Goal: Task Accomplishment & Management: Use online tool/utility

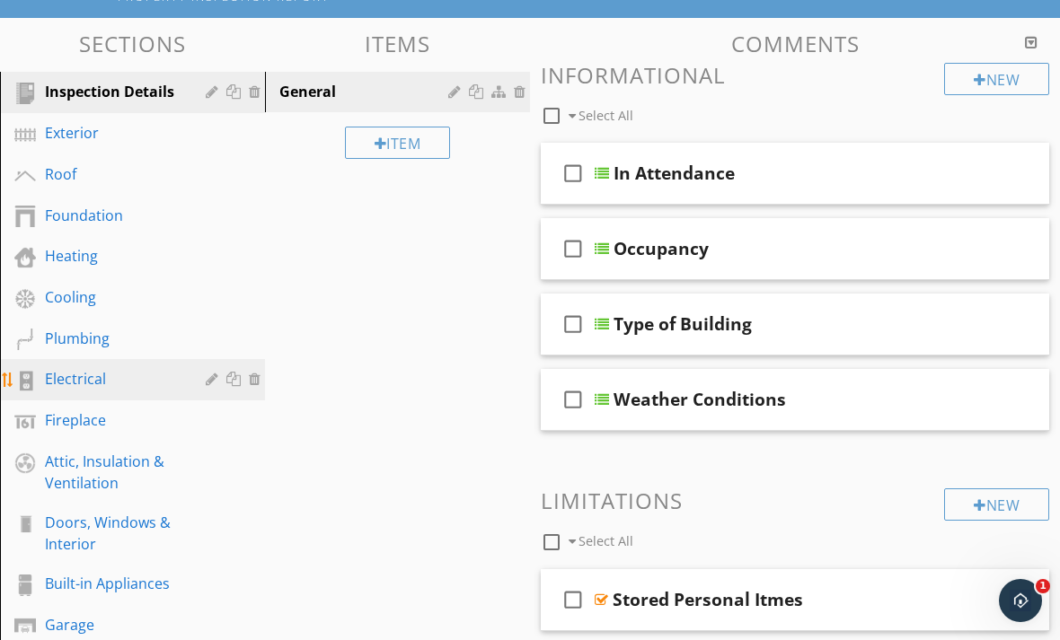
click at [109, 383] on div "Electrical" at bounding box center [112, 379] width 135 height 22
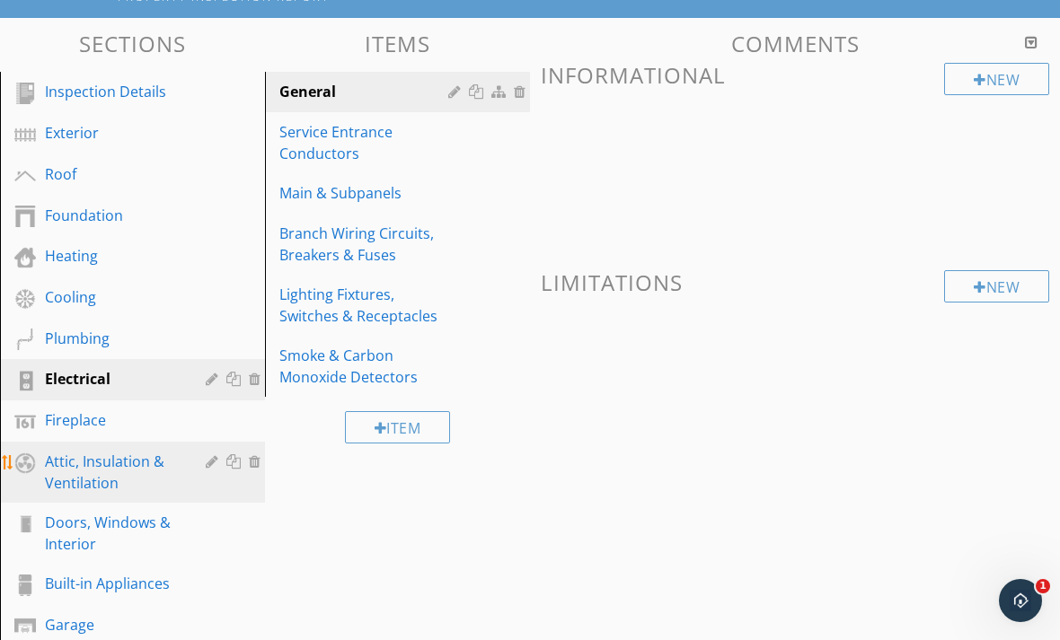
click at [119, 469] on div "Attic, Insulation & Ventilation" at bounding box center [112, 472] width 135 height 43
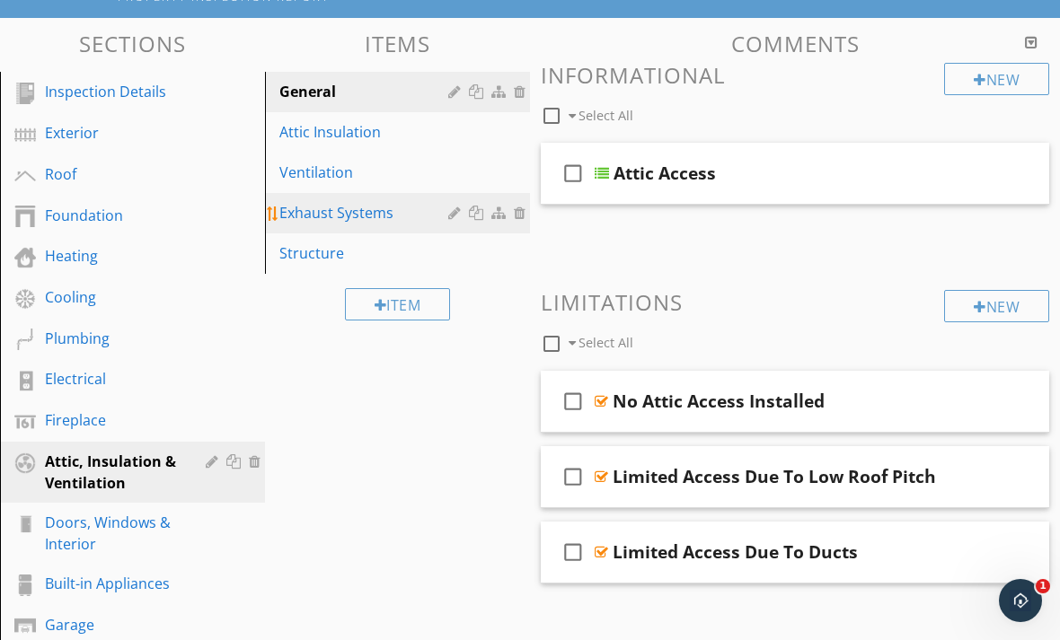
click at [334, 217] on div "Exhaust Systems" at bounding box center [366, 213] width 174 height 22
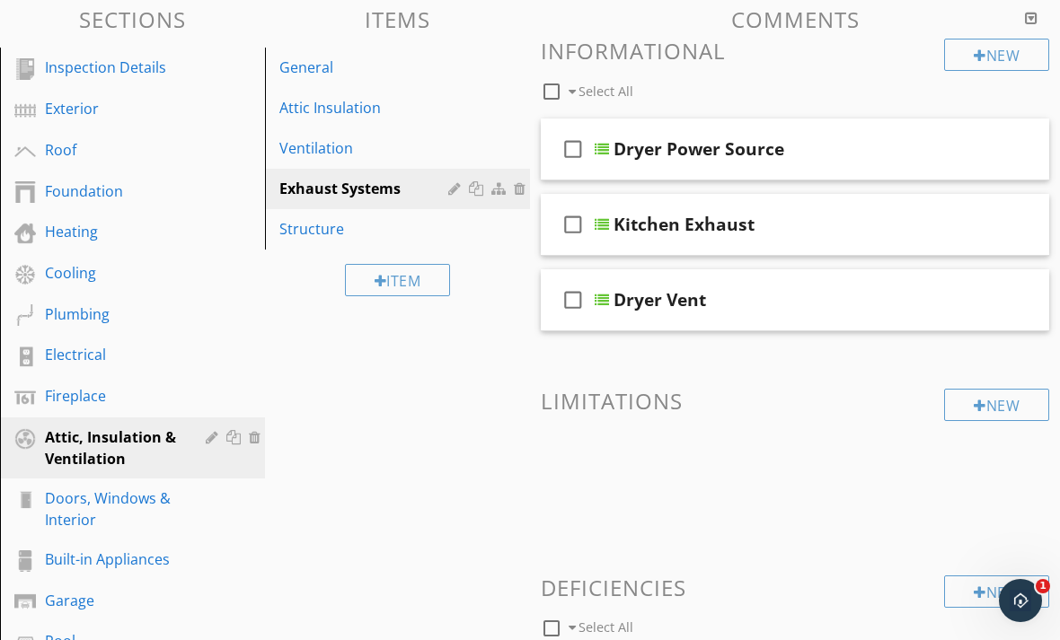
scroll to position [196, 0]
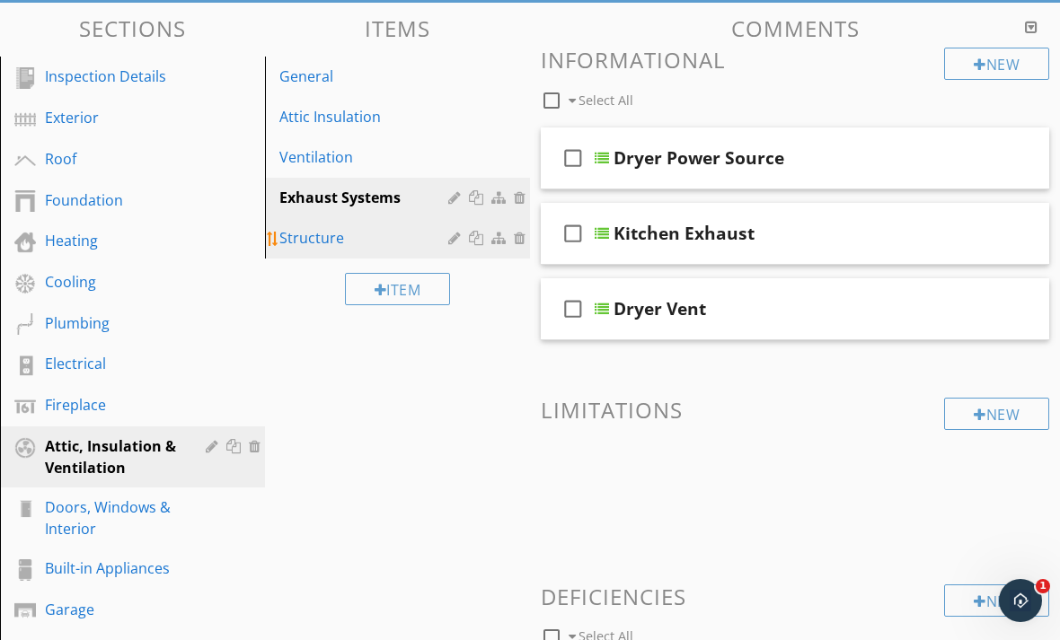
click at [332, 235] on div "Structure" at bounding box center [366, 238] width 174 height 22
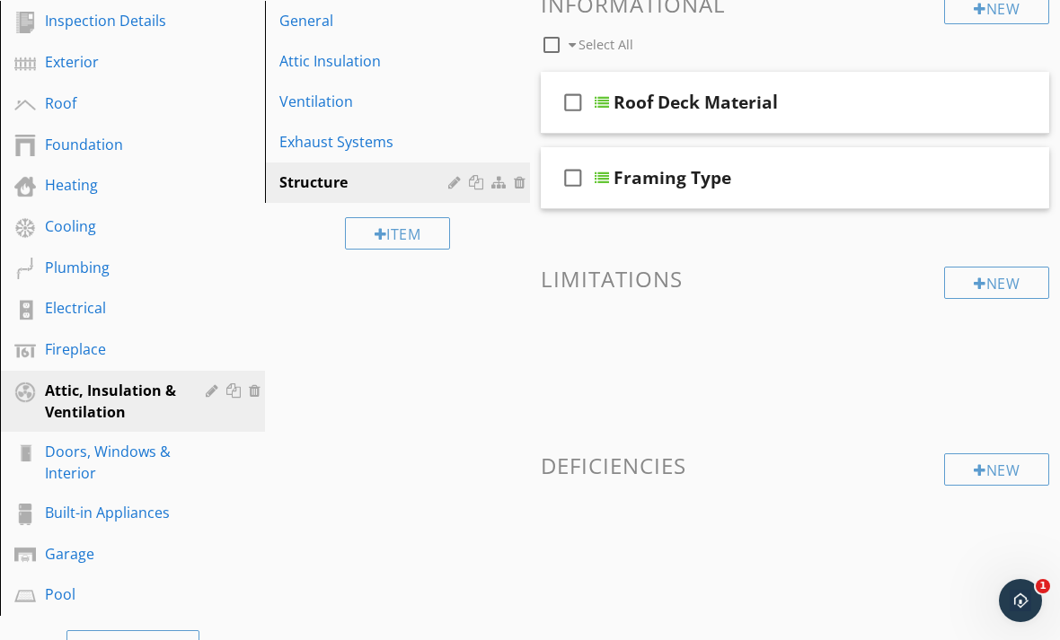
scroll to position [249, 0]
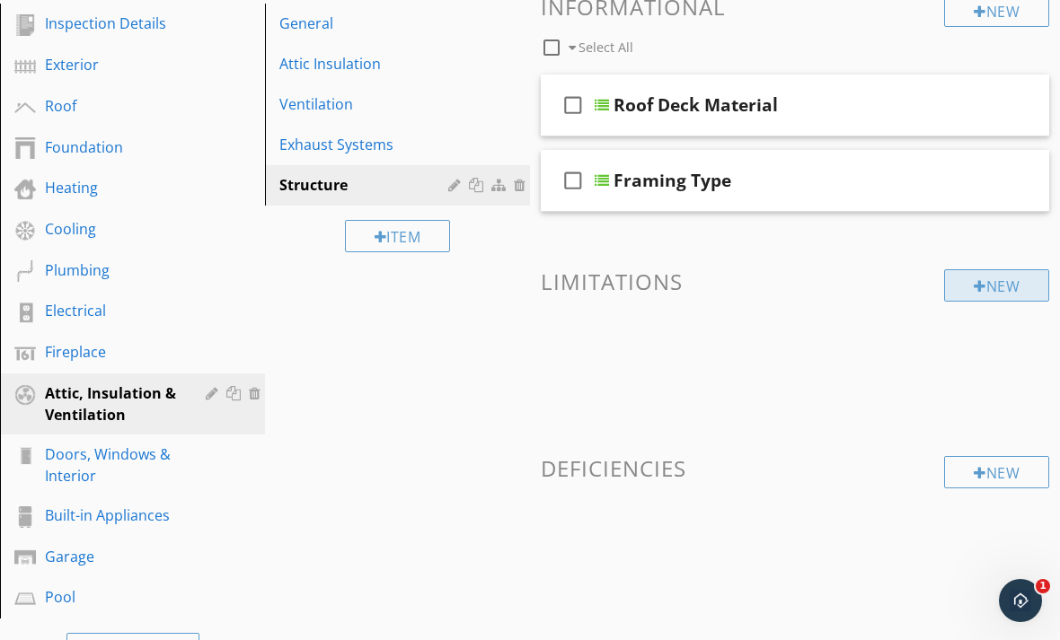
click at [978, 288] on div at bounding box center [980, 286] width 13 height 14
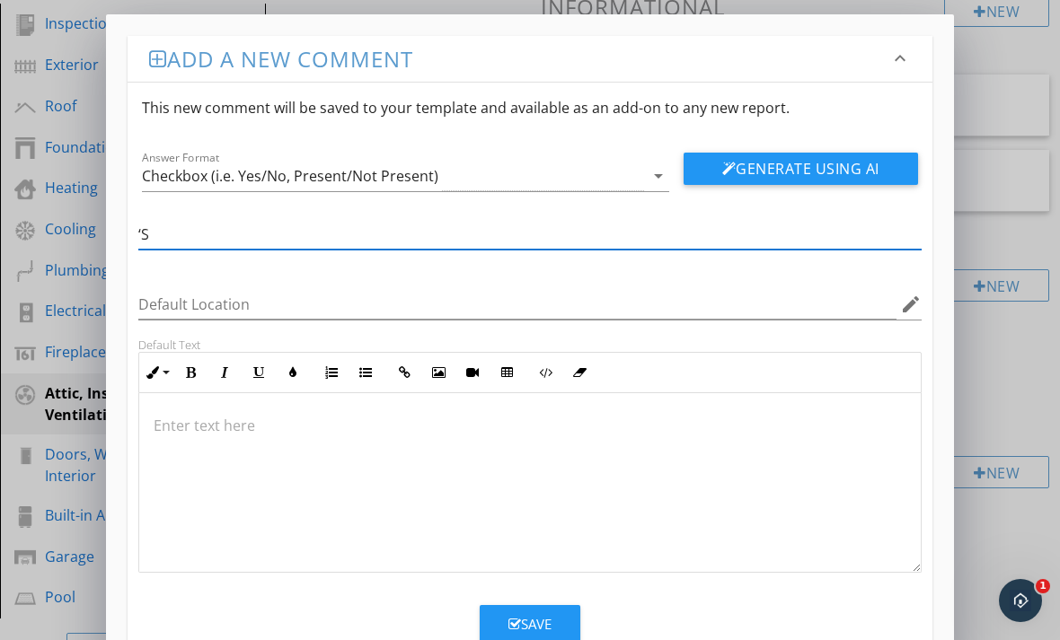
type input "‘"
type input "Spray Foam"
click at [338, 428] on p at bounding box center [530, 426] width 753 height 22
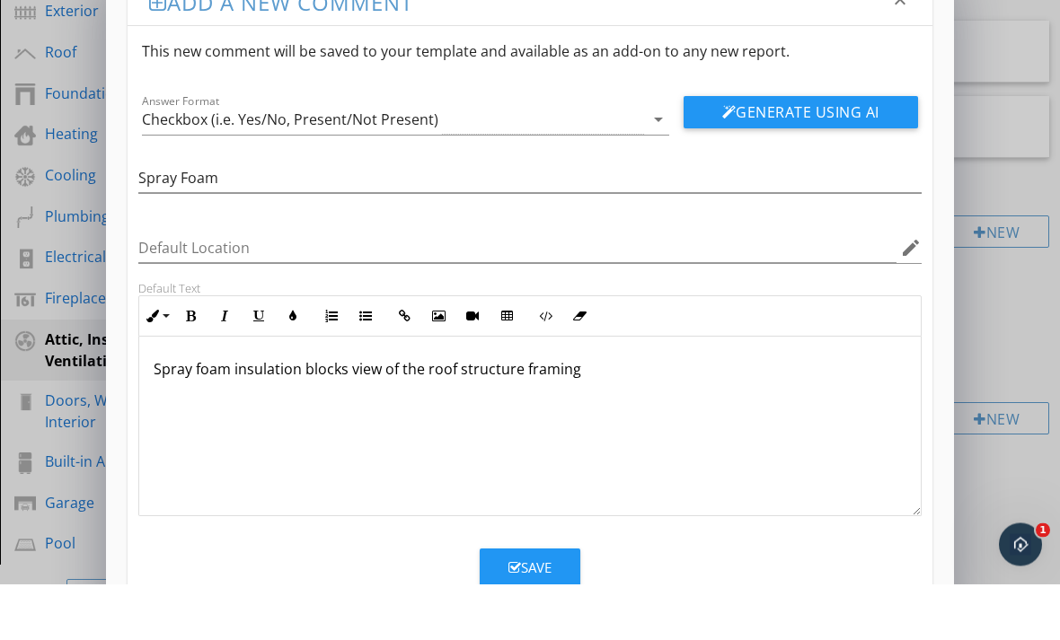
click at [498, 605] on button "Save" at bounding box center [530, 625] width 101 height 40
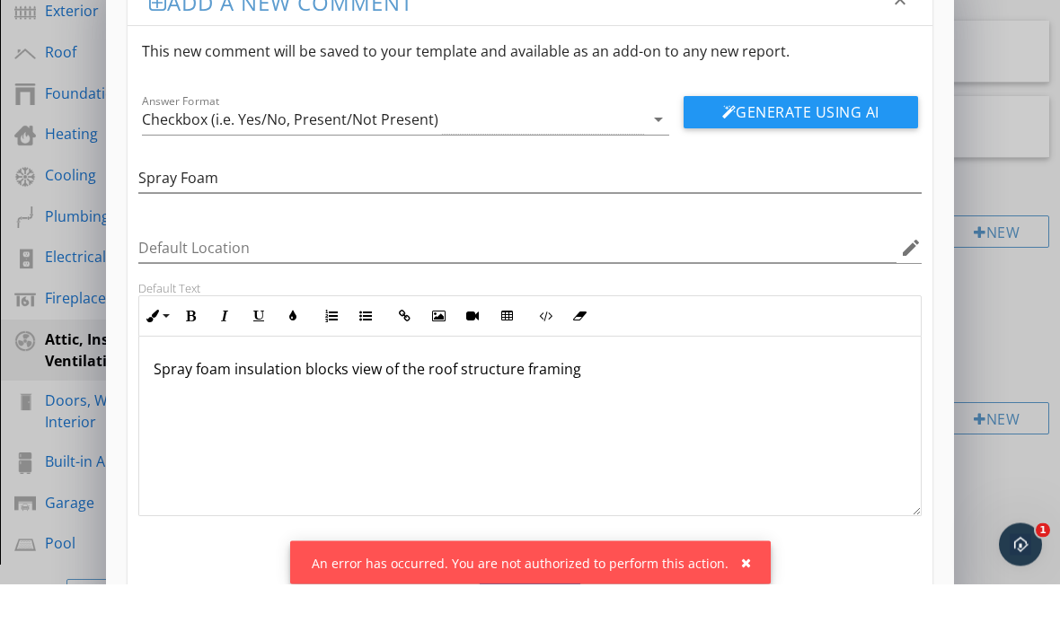
scroll to position [303, 0]
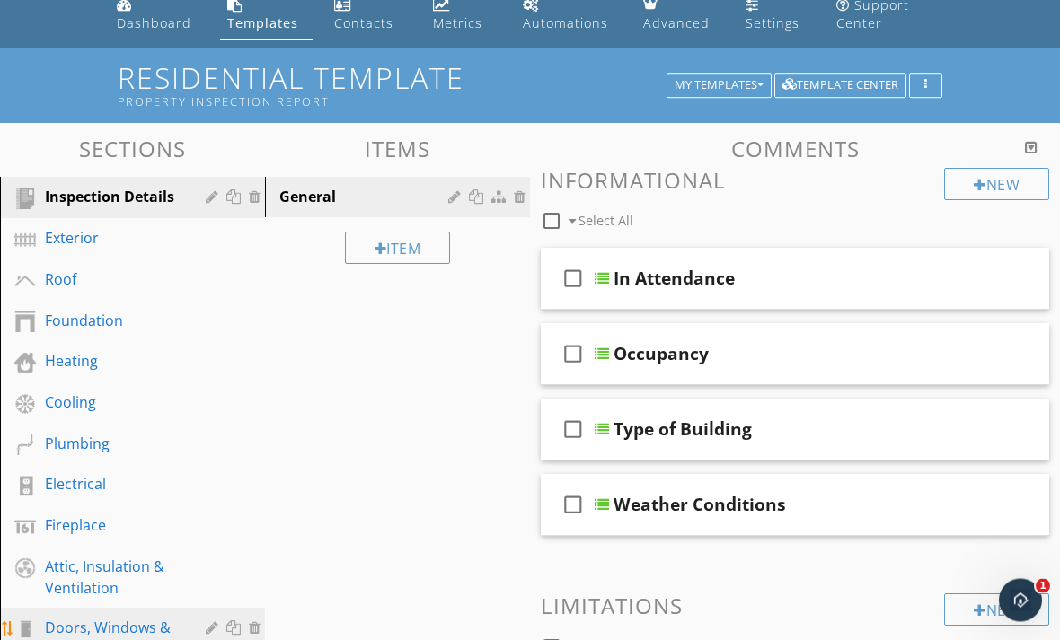
scroll to position [165, 0]
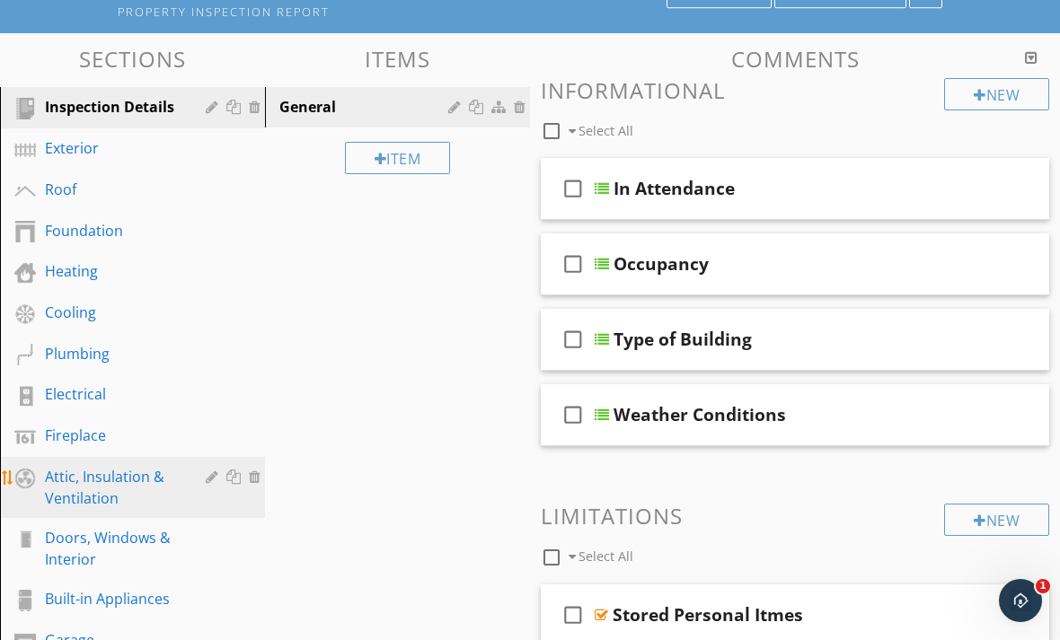
click at [96, 497] on div "Attic, Insulation & Ventilation" at bounding box center [112, 487] width 135 height 43
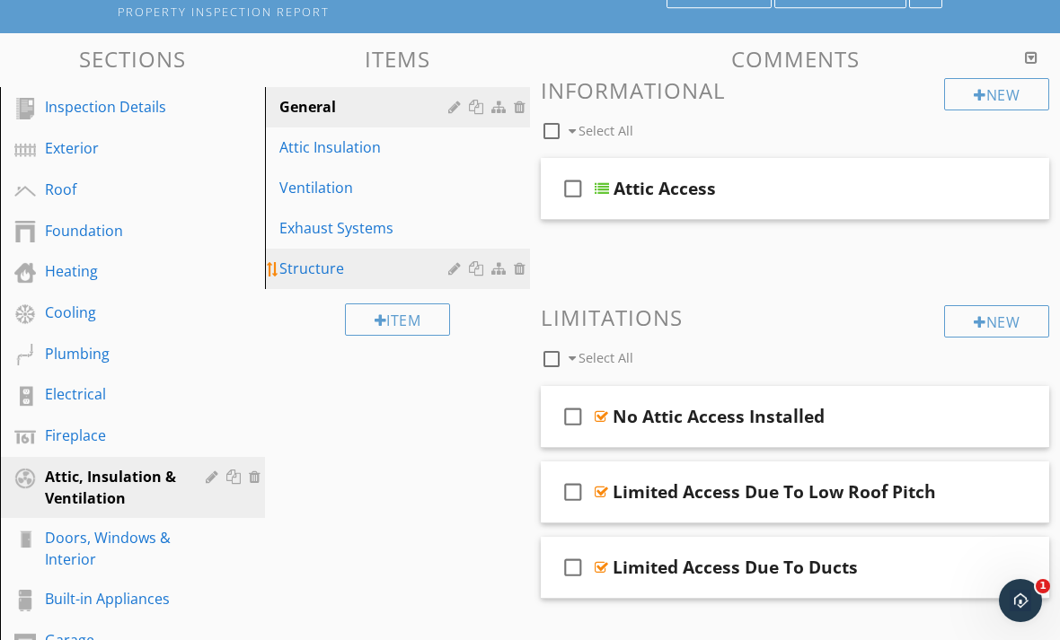
click at [314, 269] on div "Structure" at bounding box center [366, 269] width 174 height 22
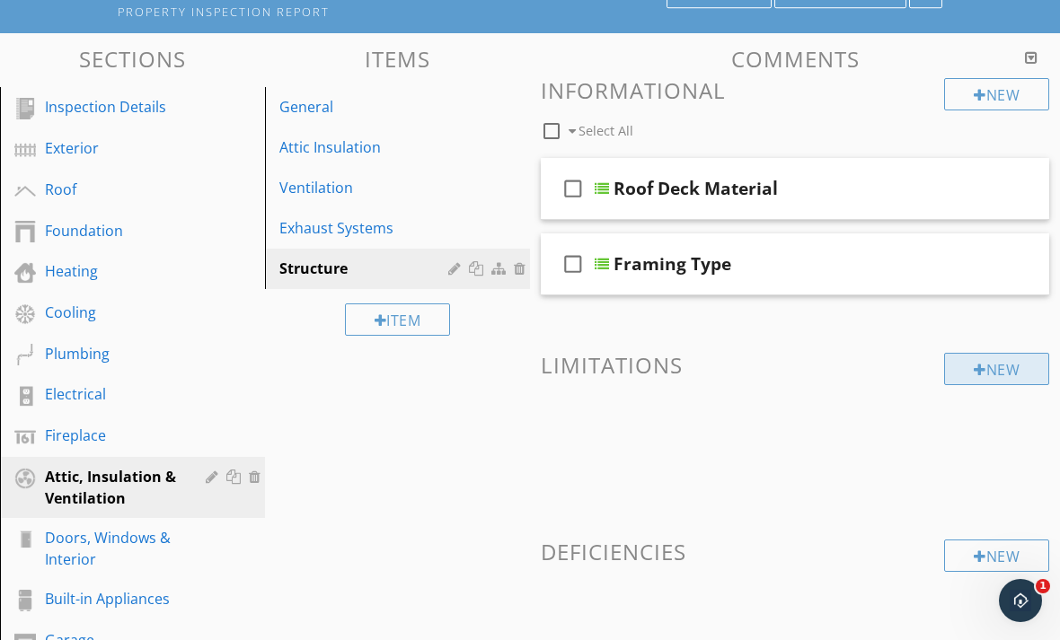
click at [982, 374] on div "New" at bounding box center [996, 369] width 105 height 32
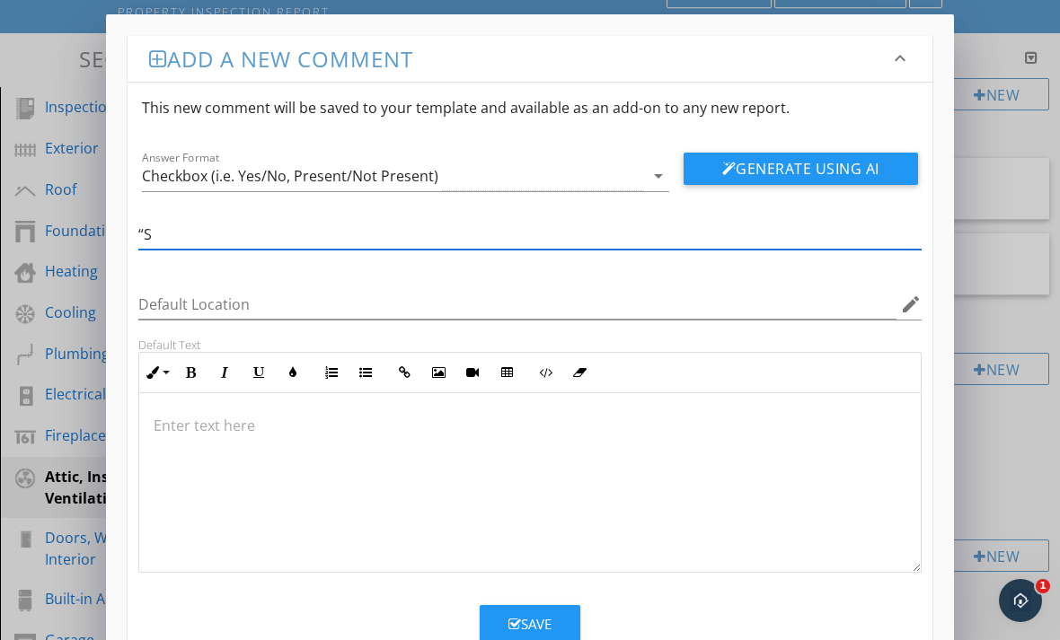
type input "“"
type input "Spray Foam"
click at [375, 463] on div at bounding box center [529, 483] width 781 height 180
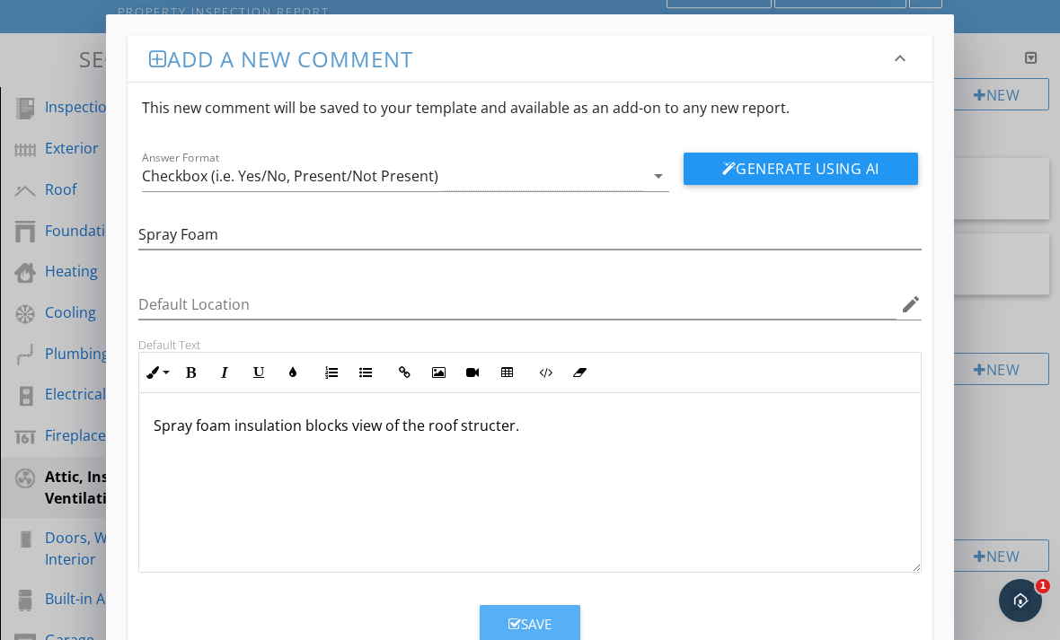
click at [505, 617] on button "Save" at bounding box center [530, 625] width 101 height 40
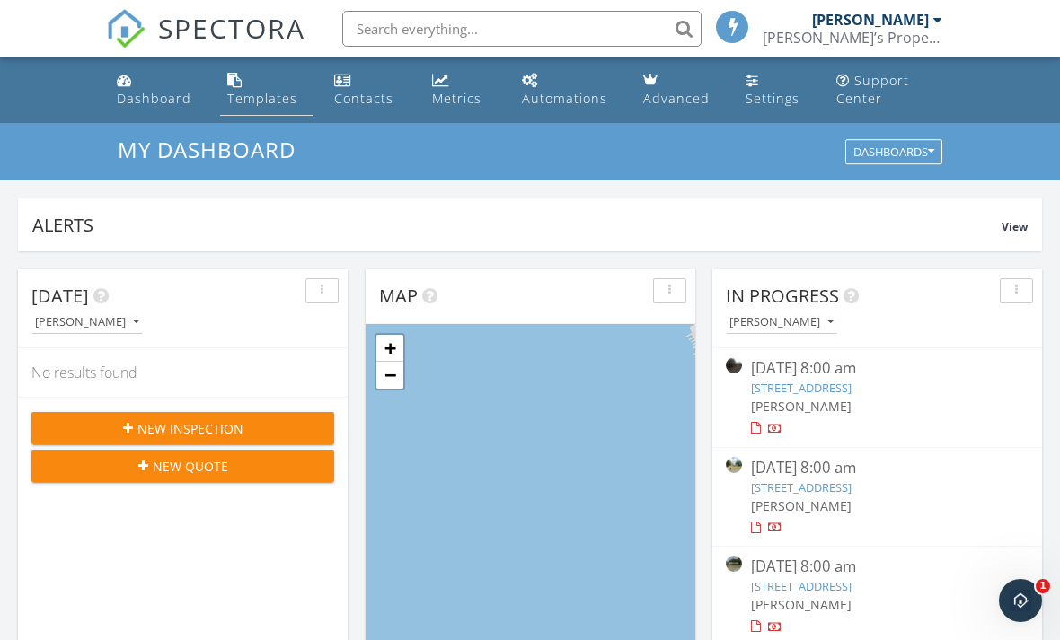
click at [261, 107] on div "Templates" at bounding box center [262, 98] width 70 height 17
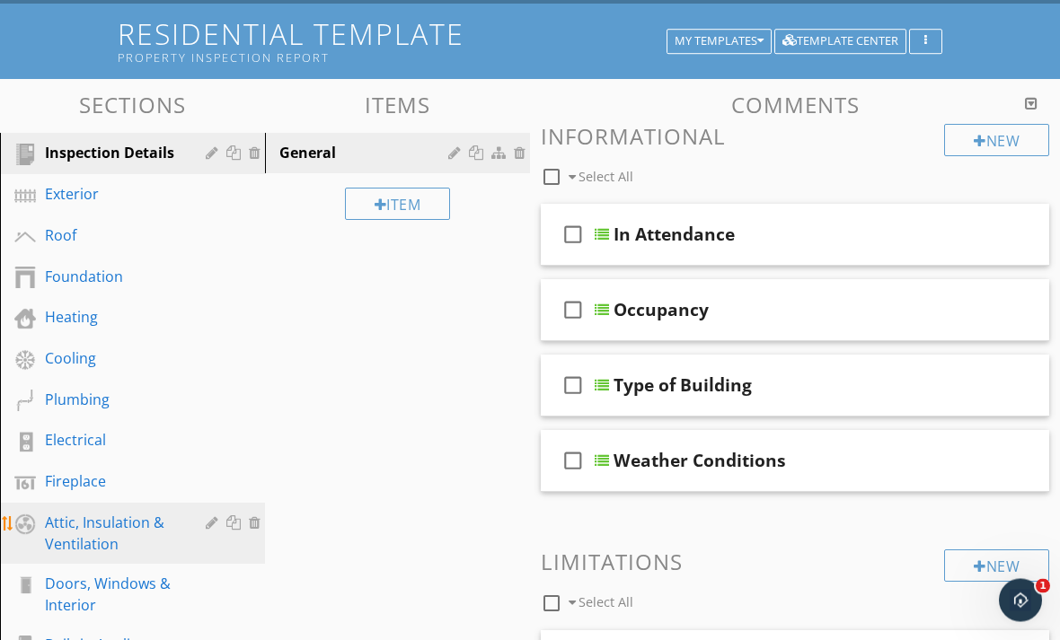
scroll to position [119, 0]
click at [136, 529] on div "Attic, Insulation & Ventilation" at bounding box center [112, 533] width 135 height 43
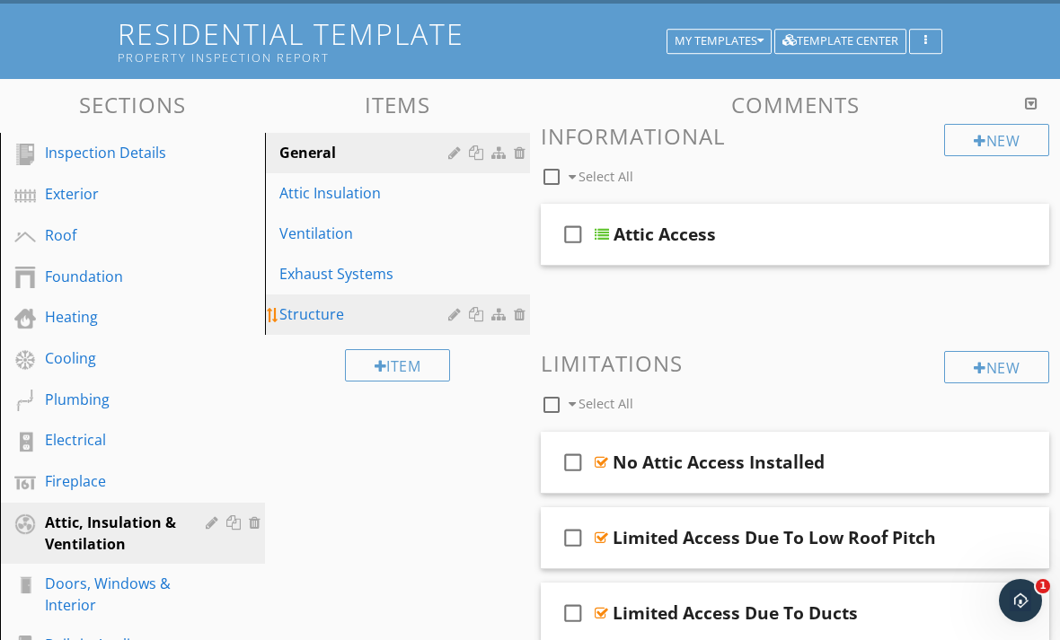
click at [312, 324] on div "Structure" at bounding box center [366, 315] width 174 height 22
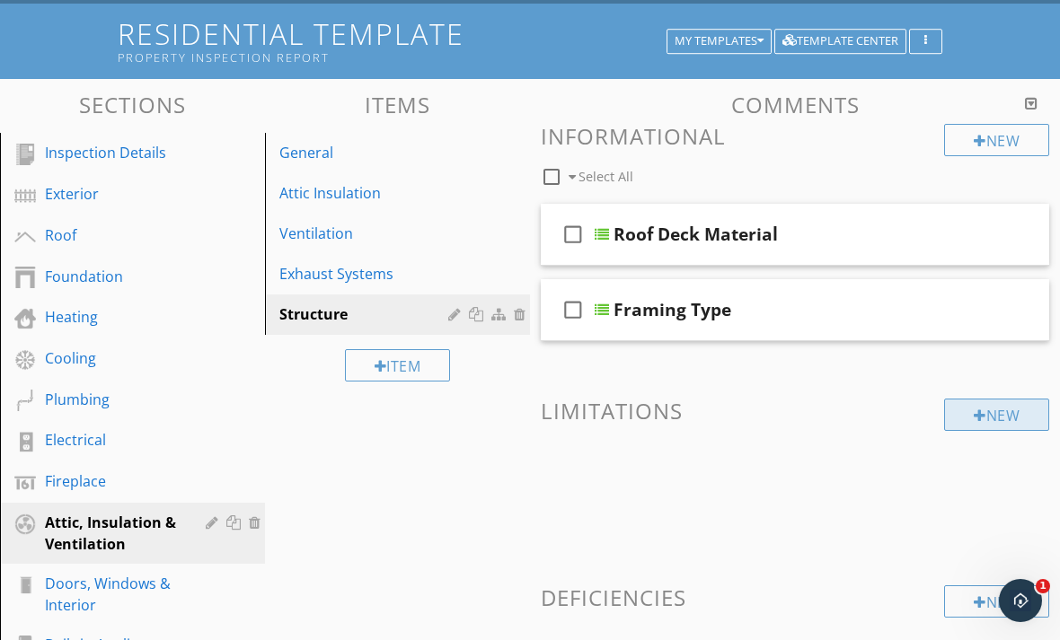
click at [993, 424] on div "New" at bounding box center [996, 415] width 105 height 32
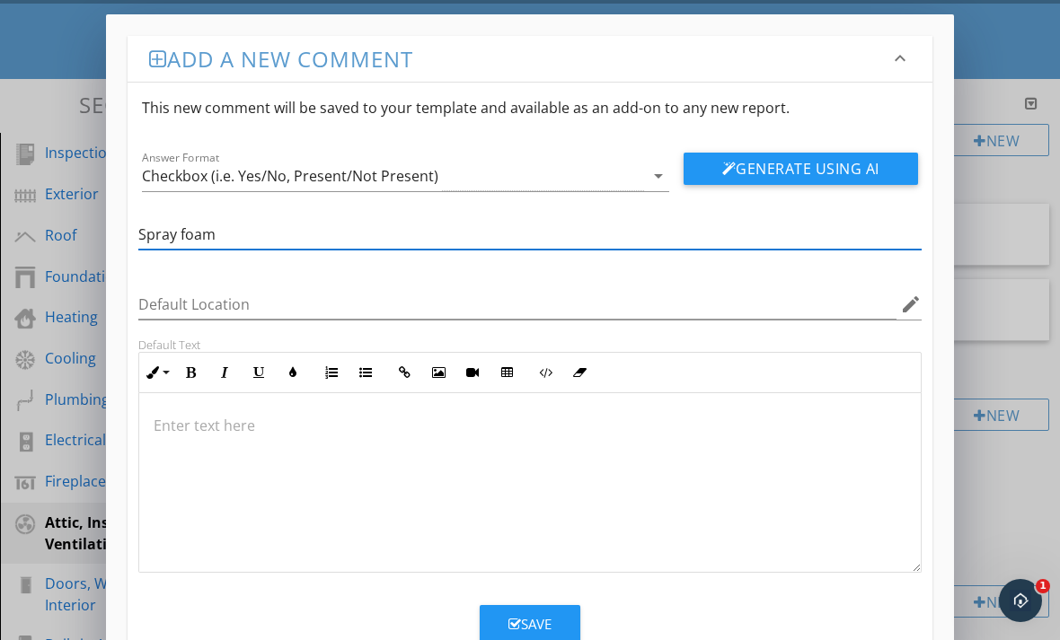
type input "Spray foam"
click at [305, 485] on div at bounding box center [529, 483] width 781 height 180
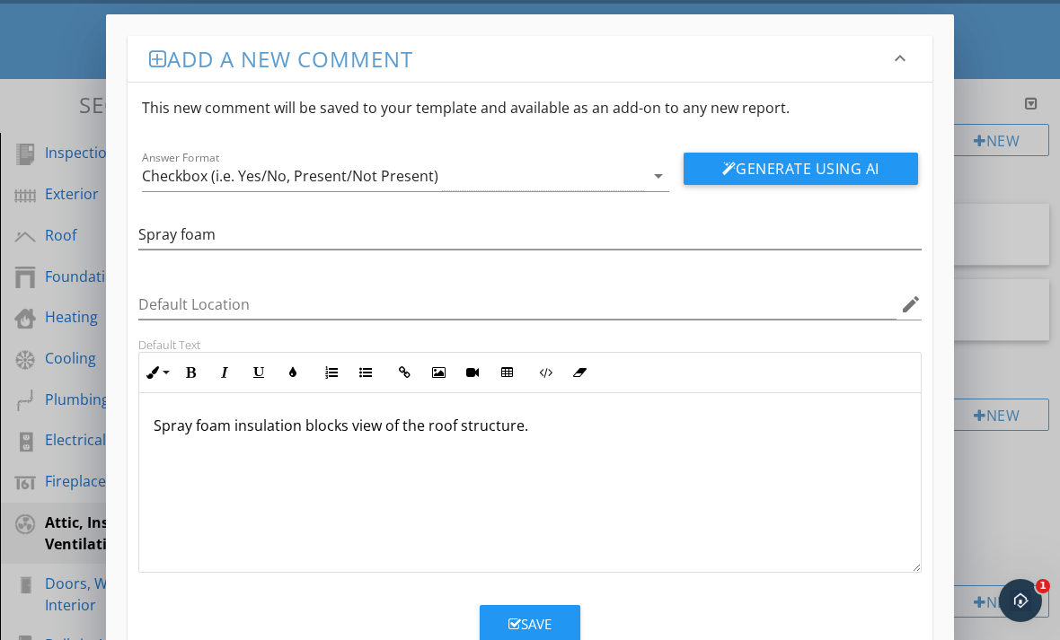
click at [527, 621] on div "Save" at bounding box center [529, 624] width 43 height 21
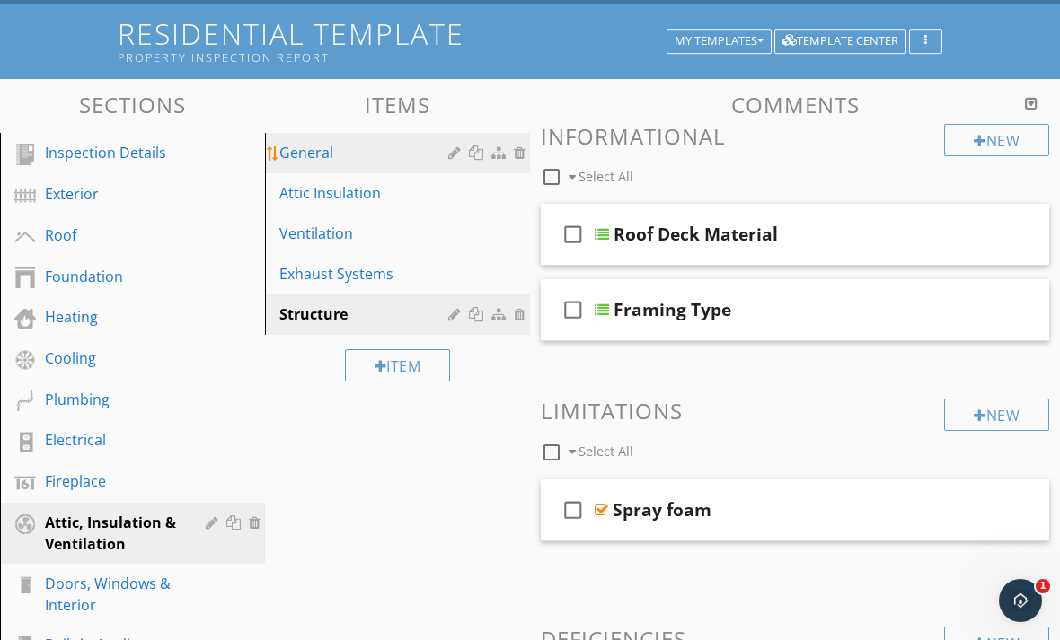
click at [319, 168] on link "General" at bounding box center [400, 153] width 260 height 40
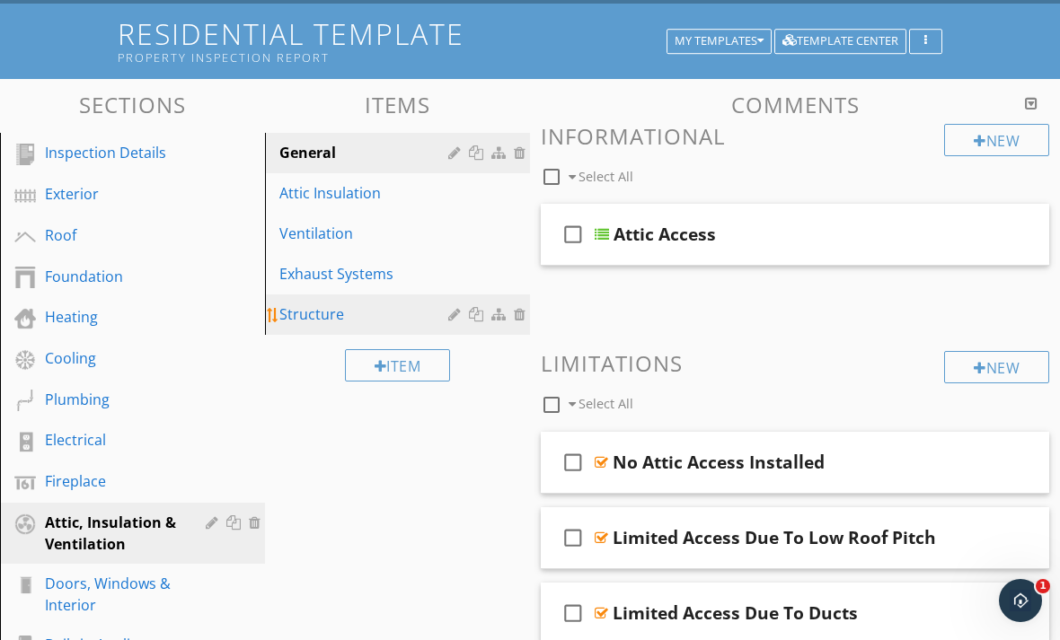
click at [361, 323] on div "Structure" at bounding box center [366, 315] width 174 height 22
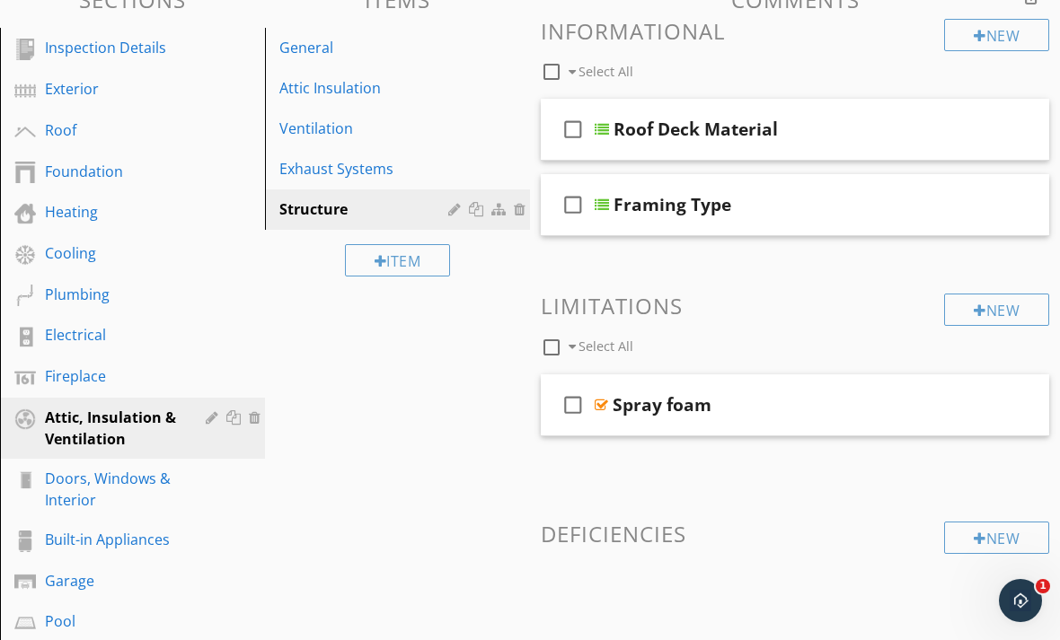
scroll to position [245, 0]
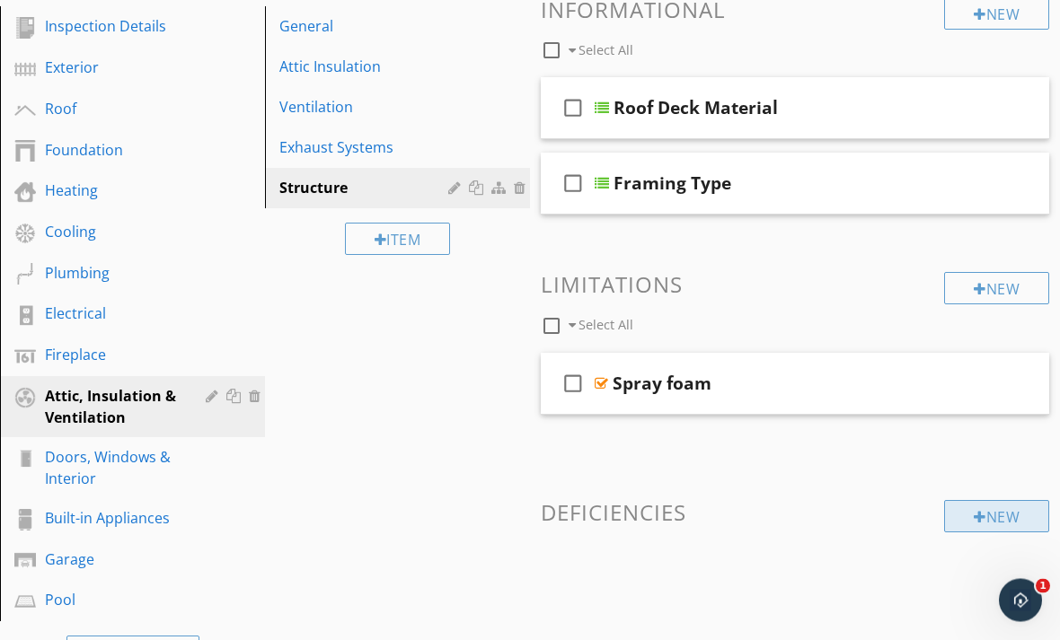
click at [989, 521] on div "New" at bounding box center [996, 517] width 105 height 32
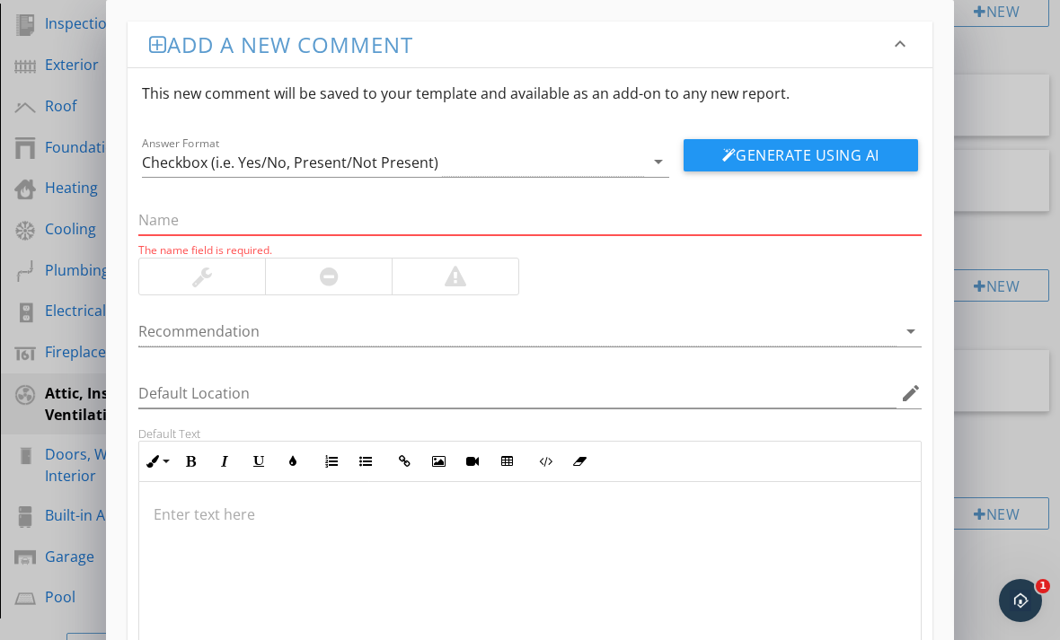
scroll to position [246, 0]
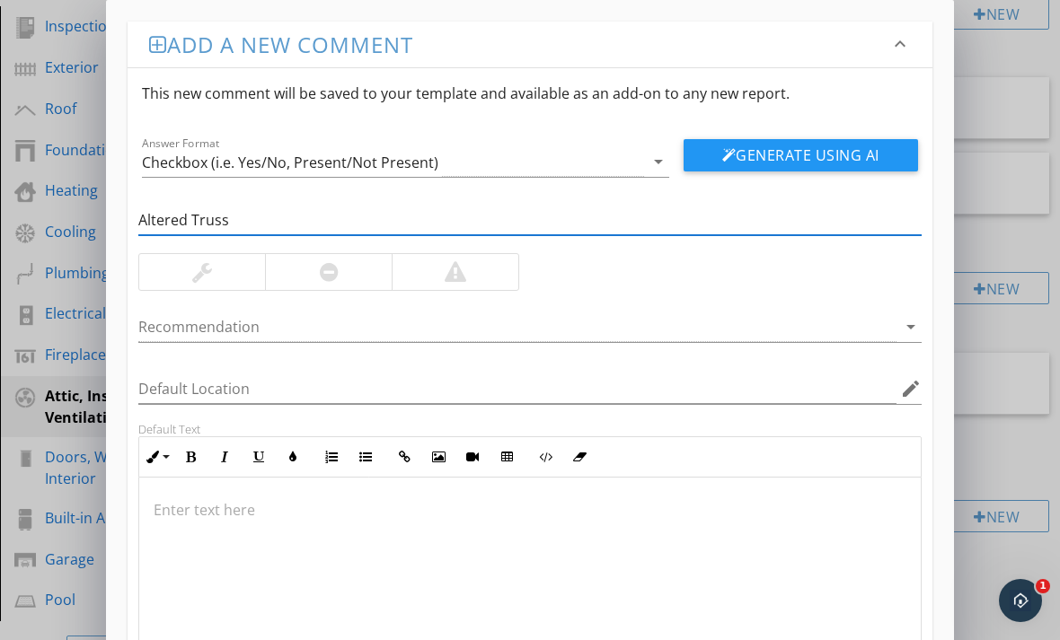
type input "Altered Truss"
click at [427, 271] on div at bounding box center [455, 272] width 127 height 36
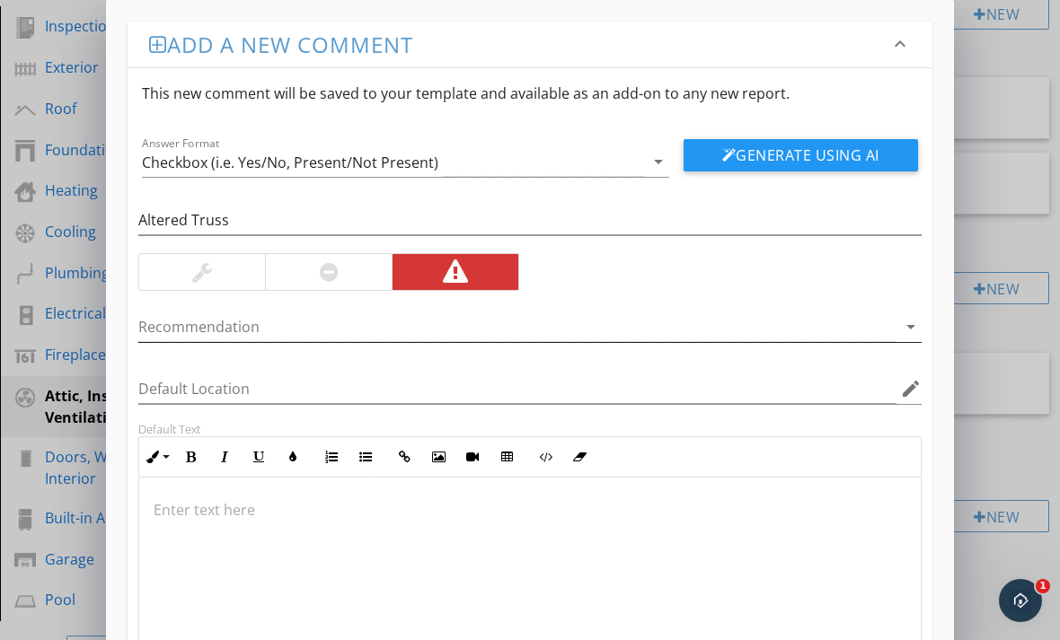
click at [874, 337] on div at bounding box center [517, 328] width 758 height 30
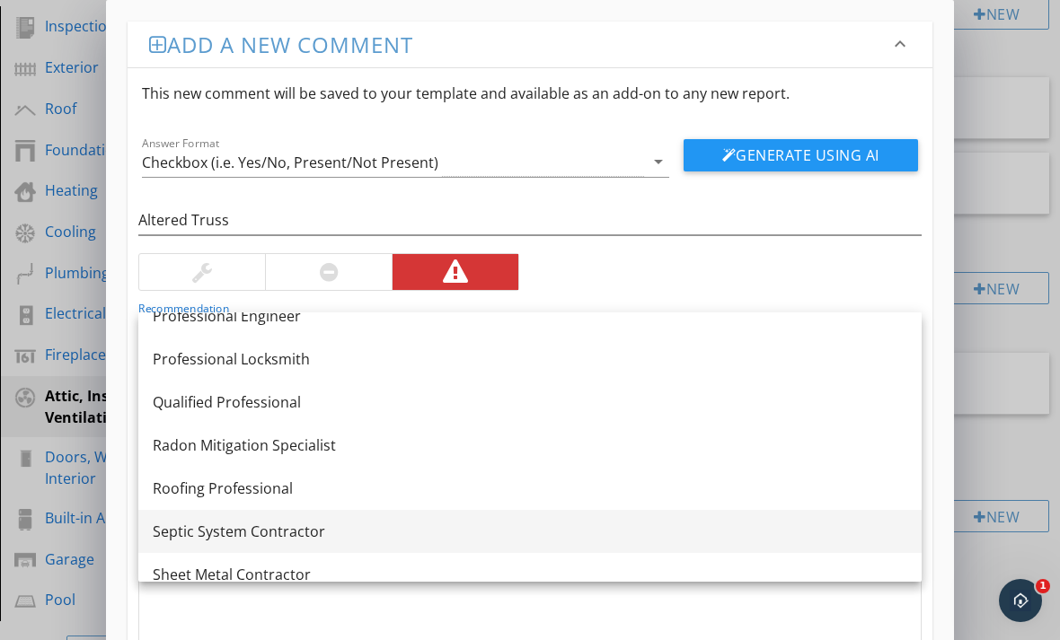
scroll to position [1903, 0]
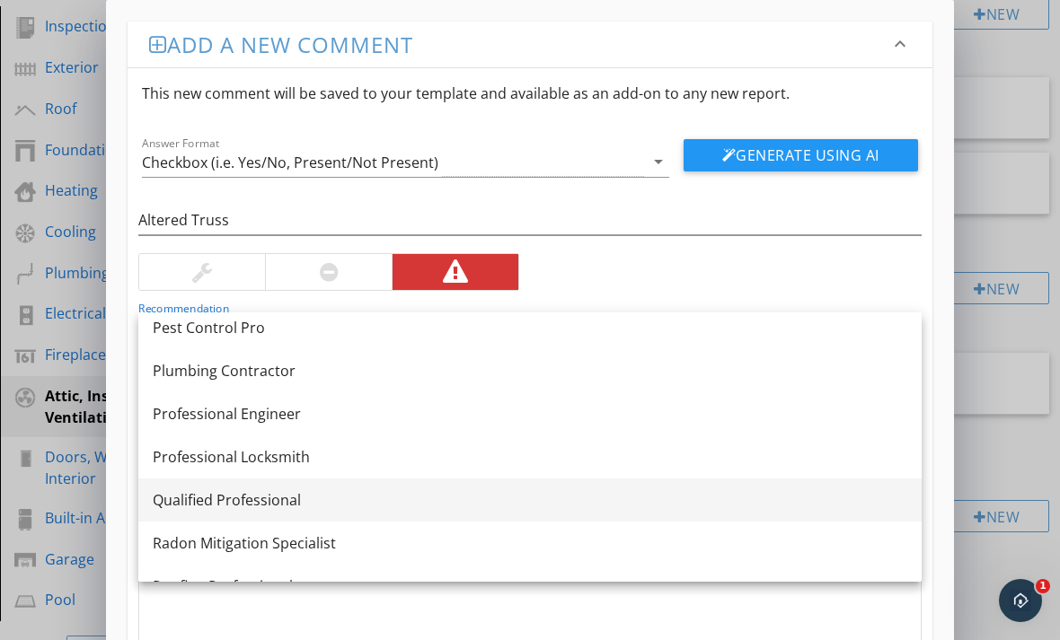
click at [297, 507] on div "Qualified Professional" at bounding box center [530, 500] width 754 height 22
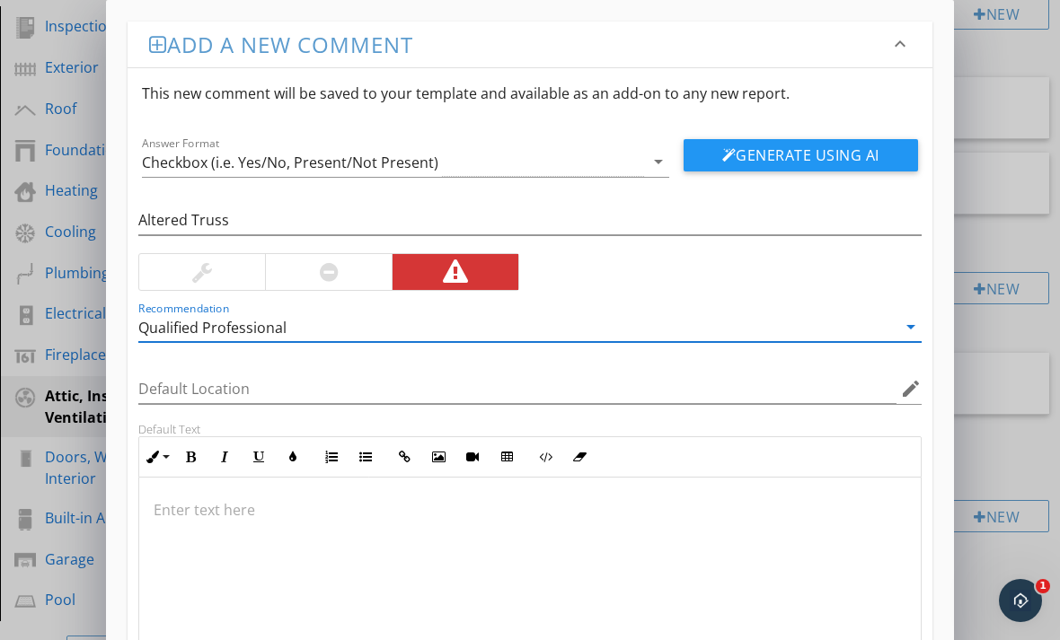
click at [298, 475] on div "Inline Style XLarge Large Normal Small Light Small/Light Bold Italic Underline …" at bounding box center [529, 457] width 783 height 41
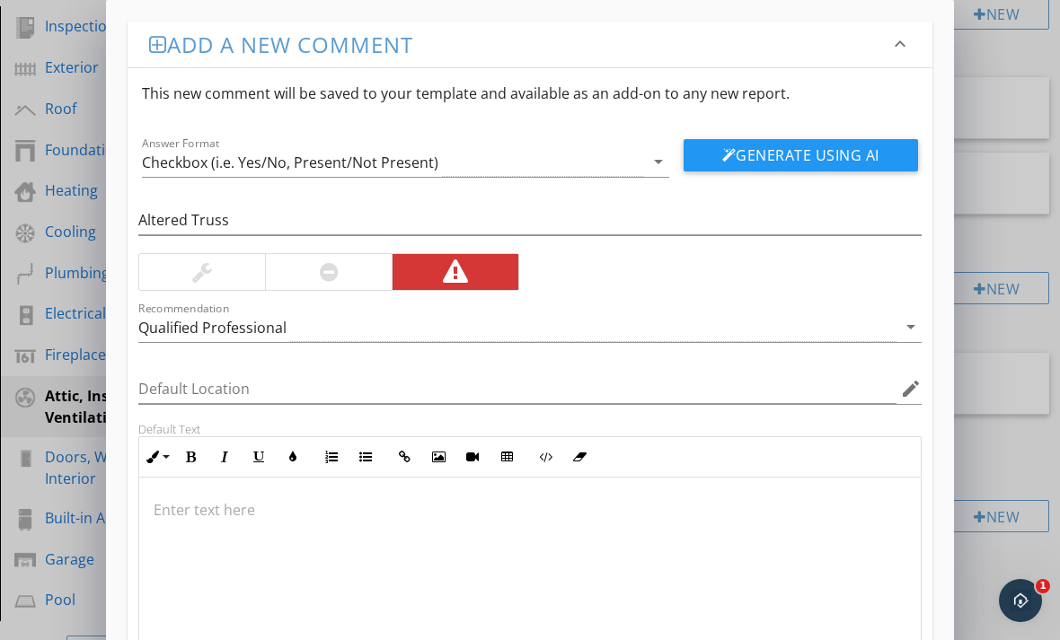
click at [296, 489] on div at bounding box center [529, 568] width 781 height 180
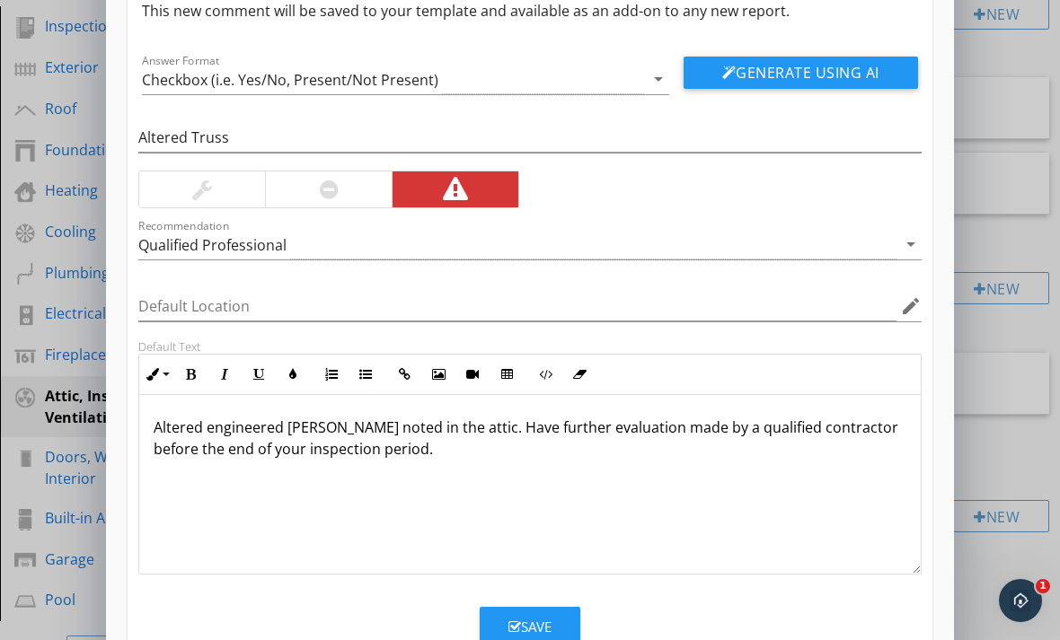
scroll to position [82, 0]
click at [492, 627] on button "Save" at bounding box center [530, 628] width 101 height 40
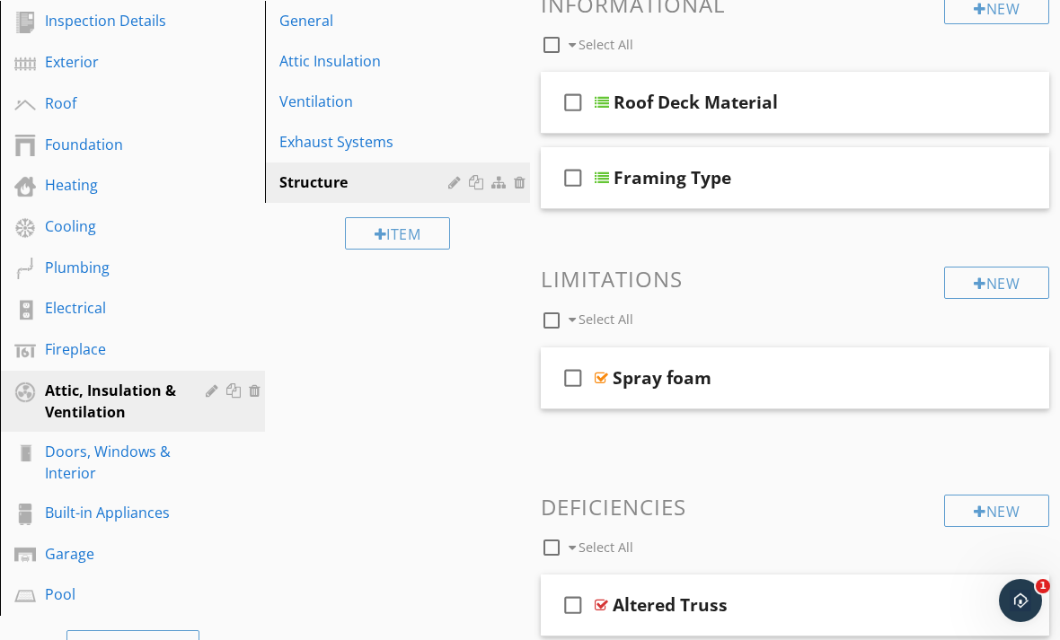
scroll to position [249, 0]
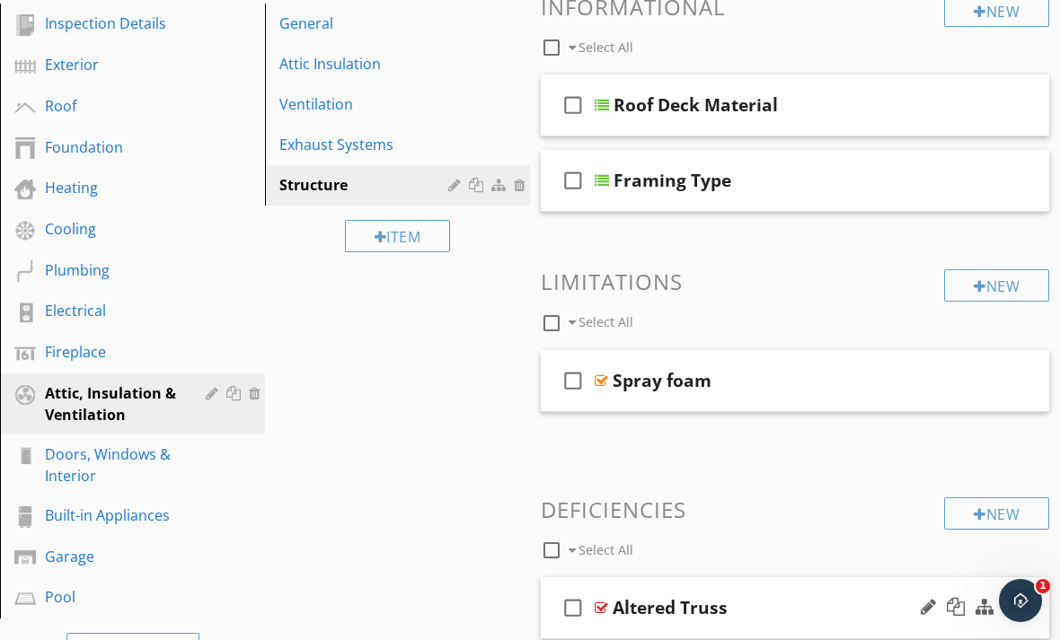
click at [604, 612] on div at bounding box center [601, 608] width 13 height 14
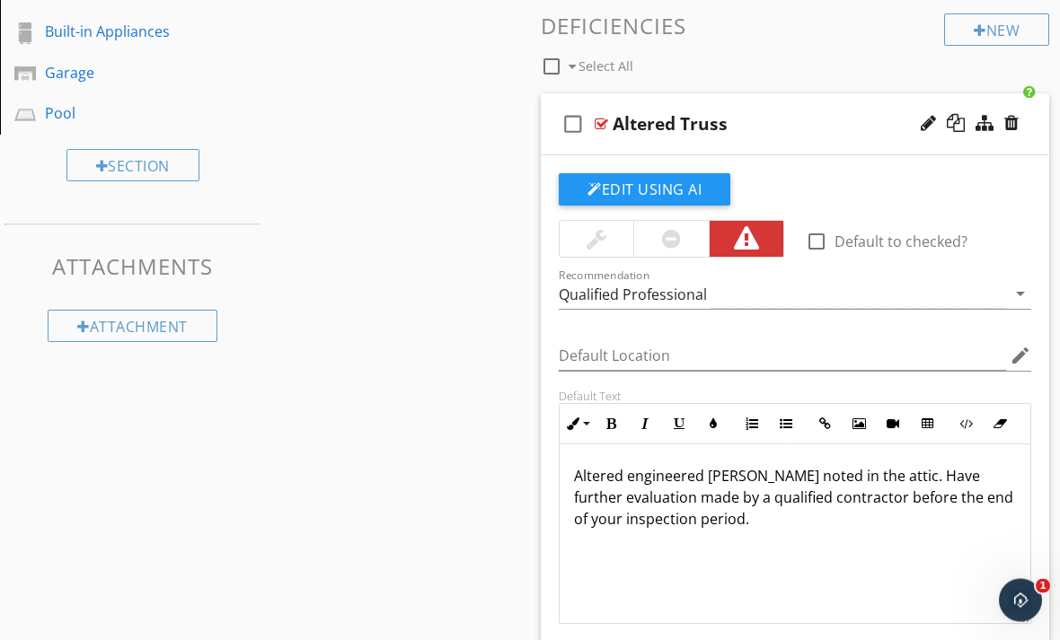
scroll to position [733, 0]
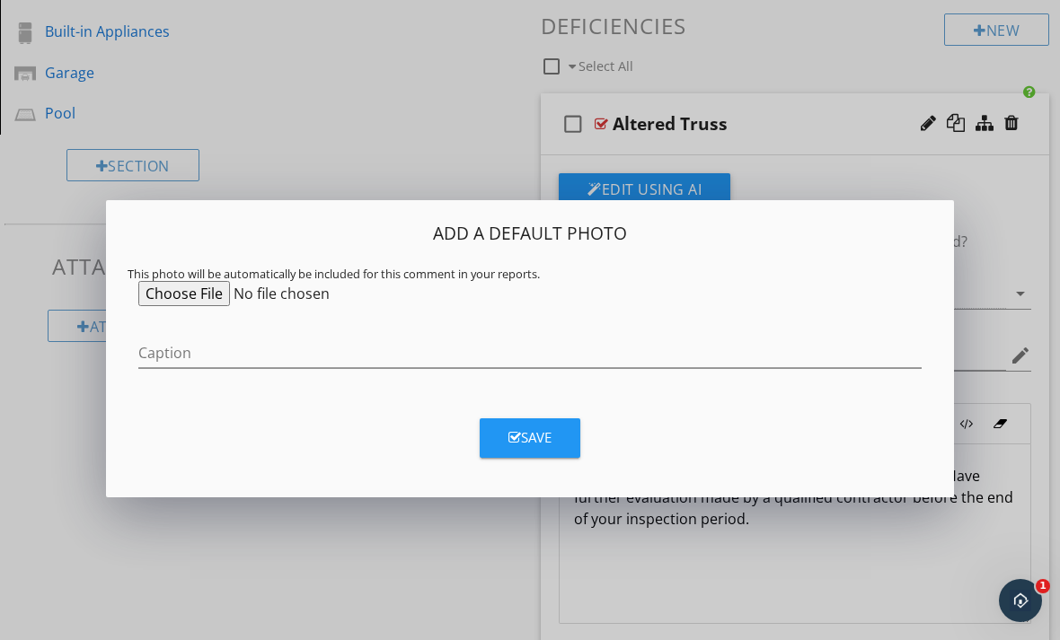
click at [229, 301] on input "file" at bounding box center [275, 293] width 275 height 25
type input "C:\fakepath\IMG_0020.jpeg"
click at [564, 428] on button "Save" at bounding box center [530, 439] width 101 height 40
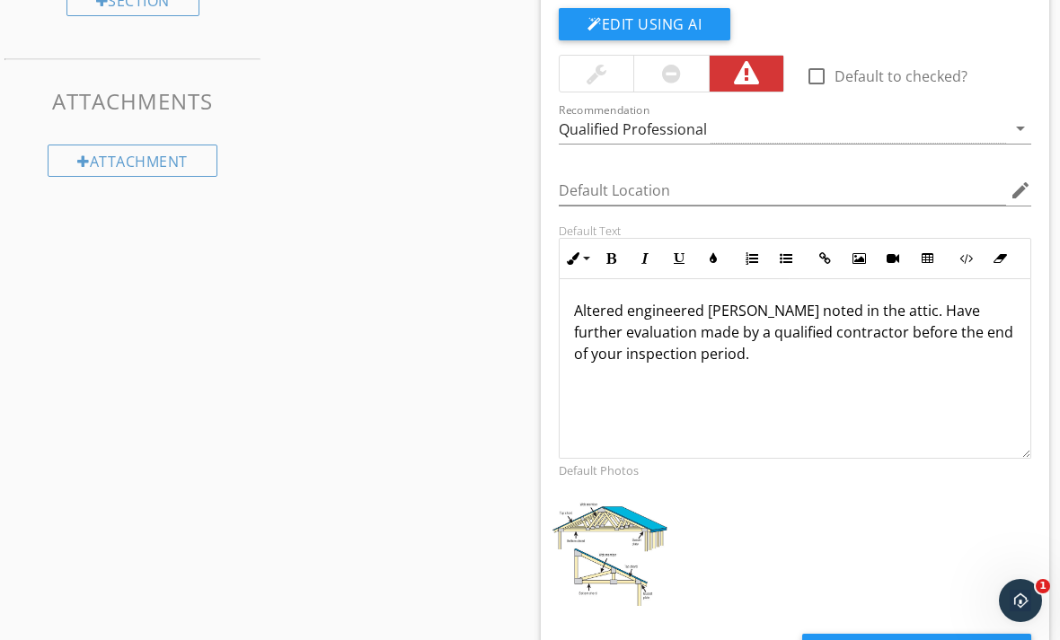
scroll to position [1, 0]
click at [656, 515] on div at bounding box center [656, 516] width 12 height 14
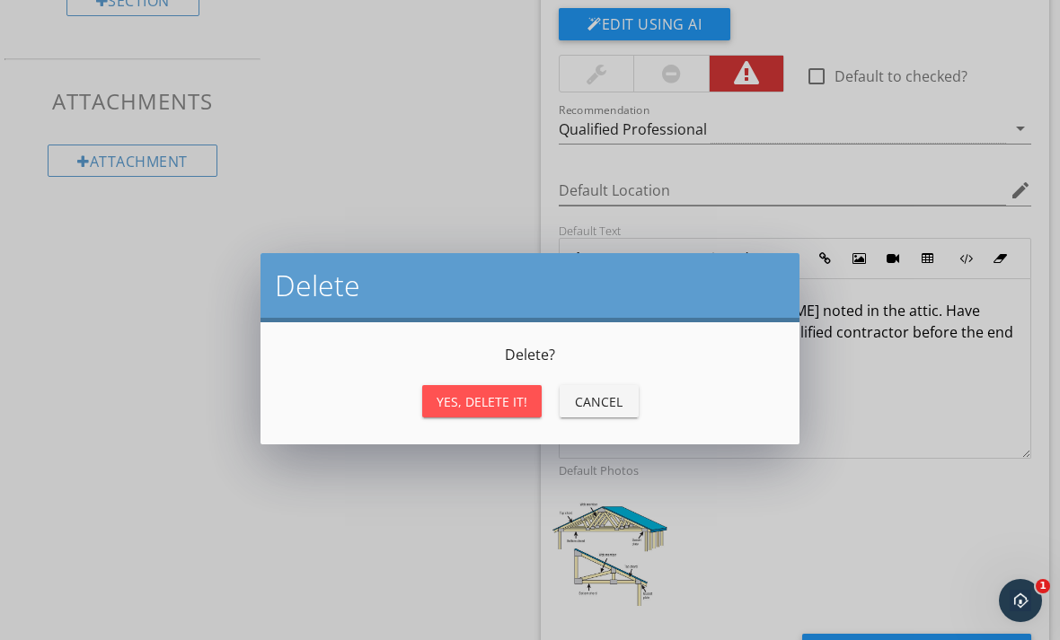
click at [518, 415] on button "Yes, Delete it!" at bounding box center [481, 401] width 119 height 32
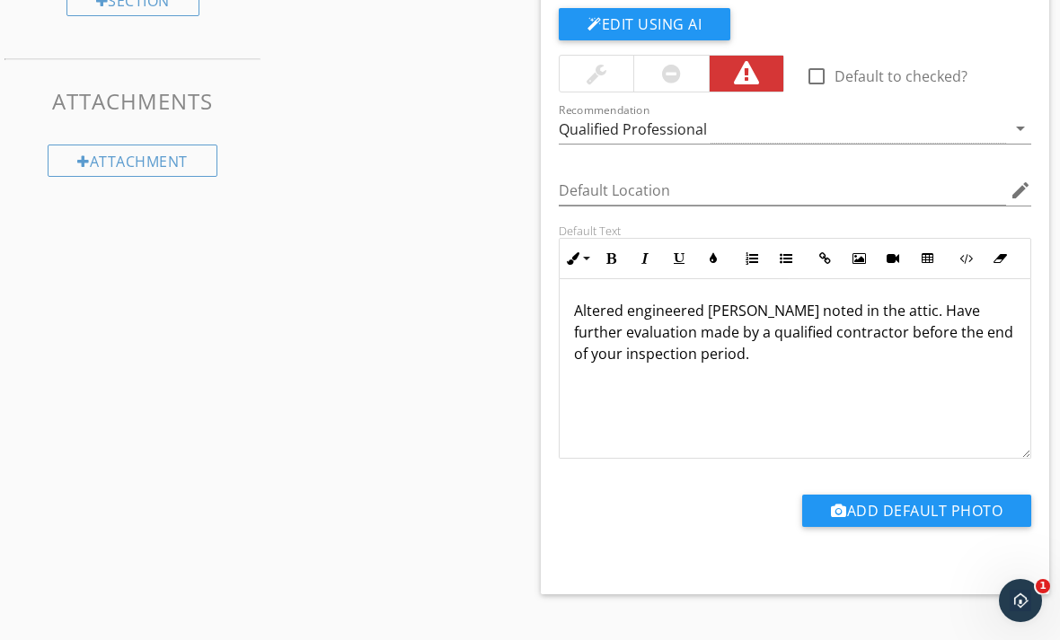
scroll to position [869, 0]
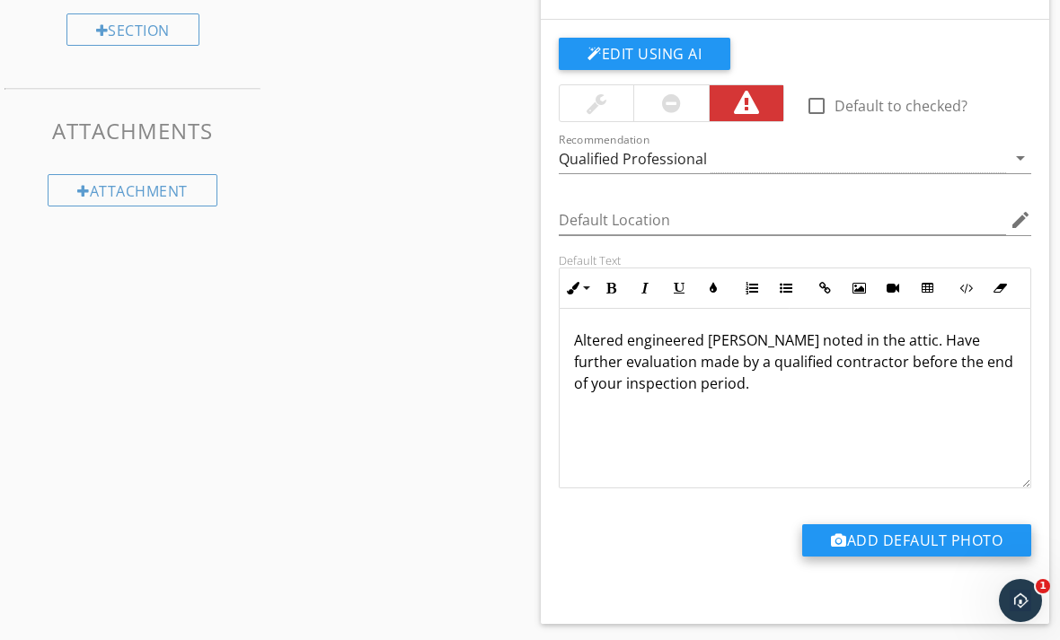
click at [876, 547] on button "Add Default Photo" at bounding box center [916, 541] width 229 height 32
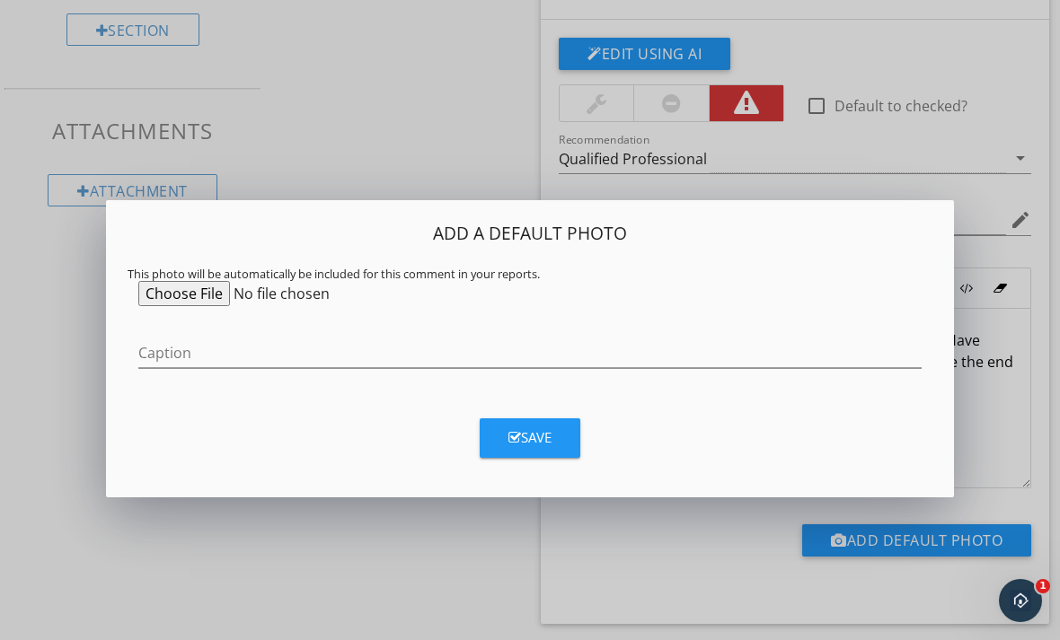
click at [223, 298] on input "file" at bounding box center [275, 293] width 275 height 25
type input "C:\fakepath\IMG_0022.webp"
click at [521, 435] on div "Save" at bounding box center [529, 438] width 43 height 21
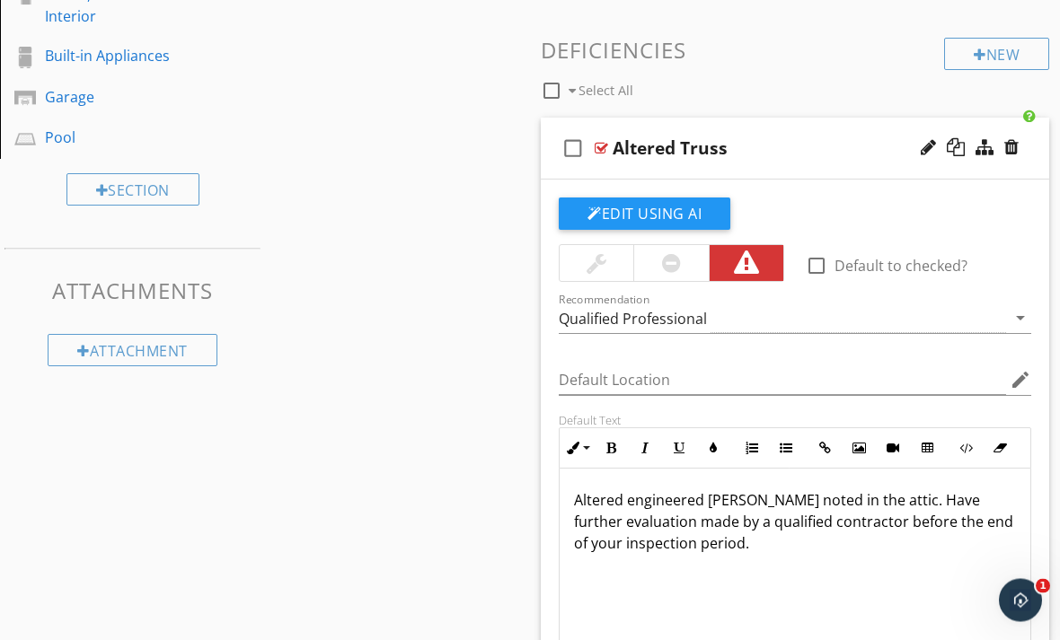
scroll to position [668, 0]
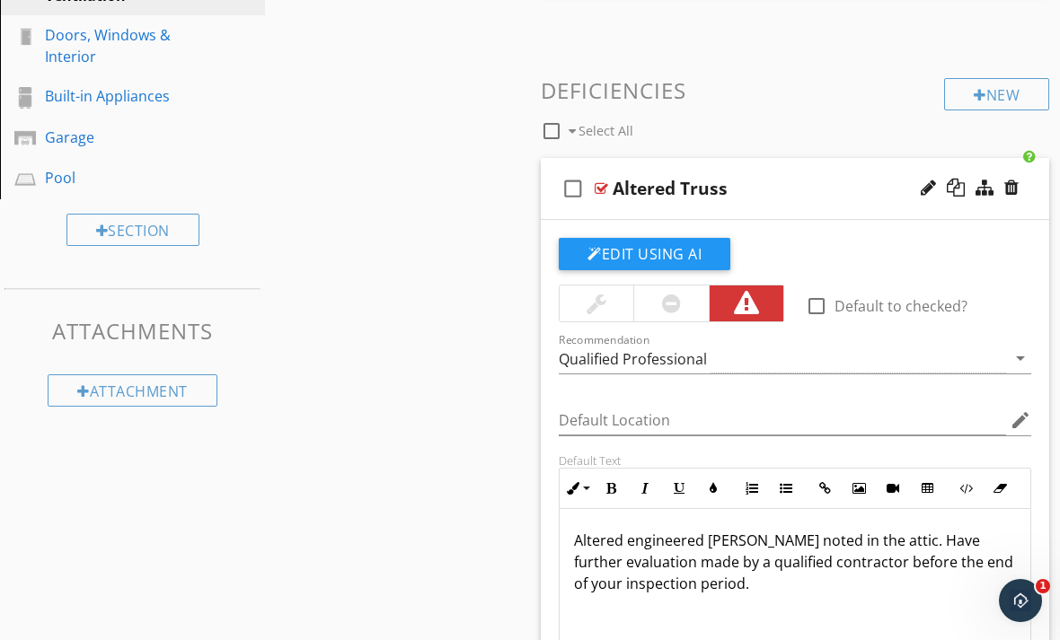
click at [604, 185] on div at bounding box center [601, 188] width 13 height 14
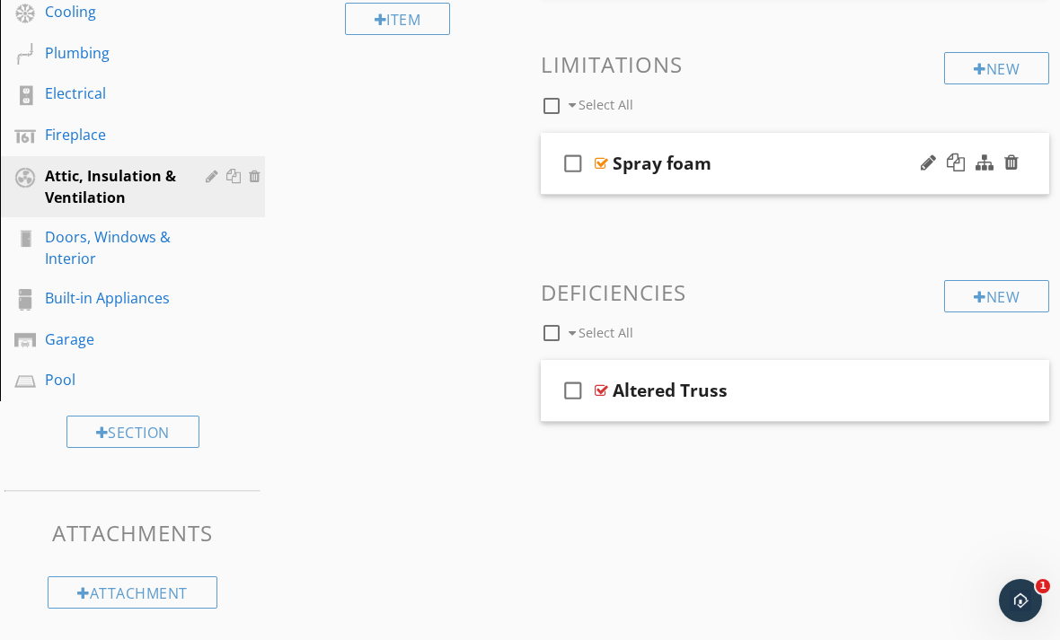
scroll to position [408, 0]
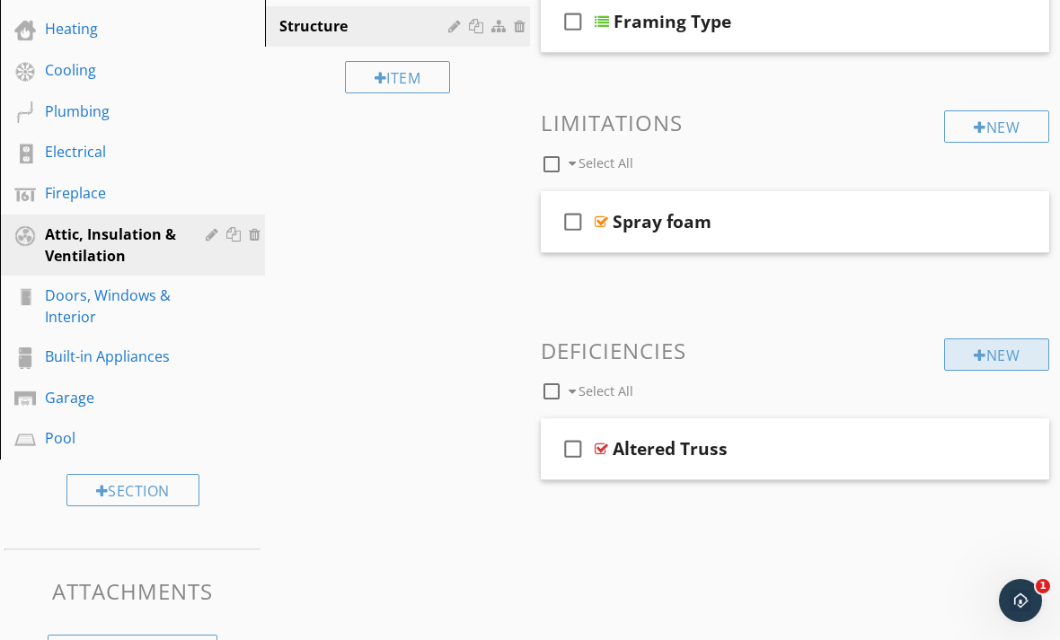
click at [961, 349] on div "New" at bounding box center [996, 355] width 105 height 32
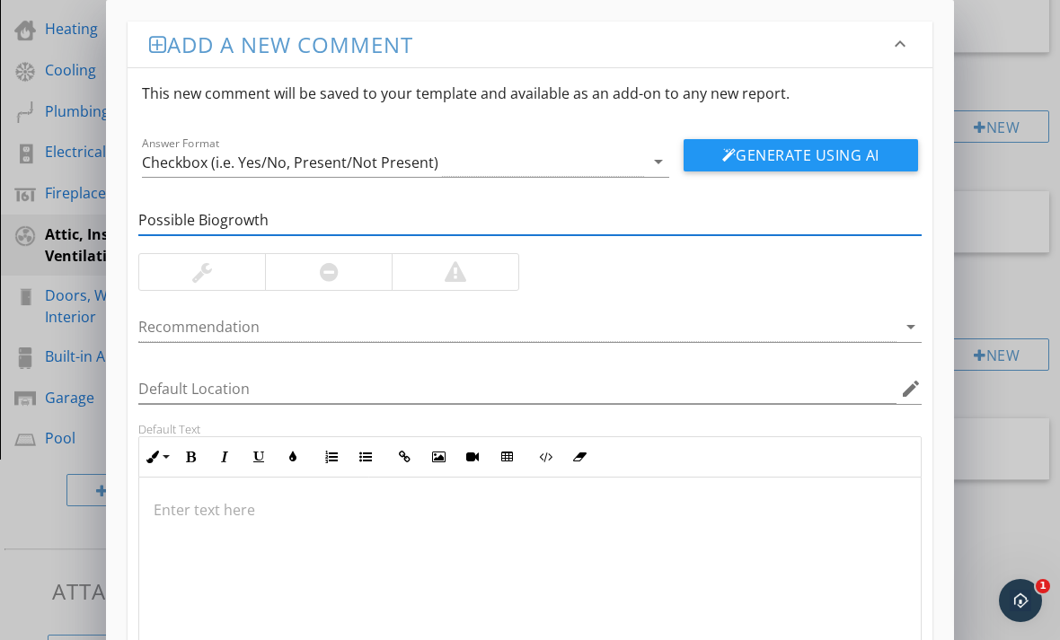
type input "Possible Biogrowth"
click at [445, 278] on div at bounding box center [456, 272] width 22 height 22
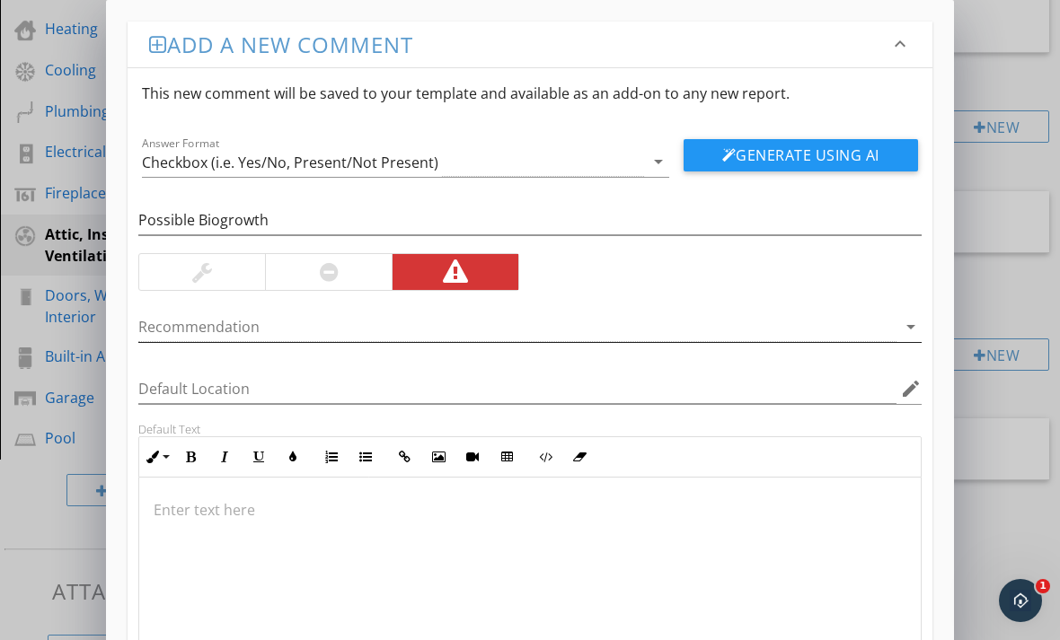
click at [897, 333] on div "arrow_drop_down" at bounding box center [908, 327] width 25 height 22
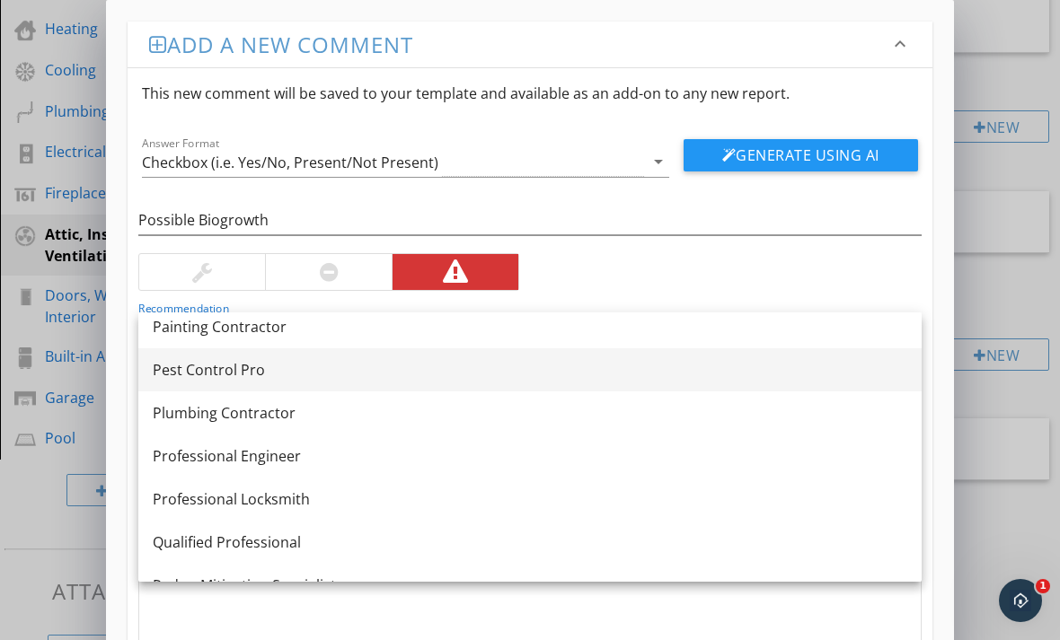
scroll to position [1916, 0]
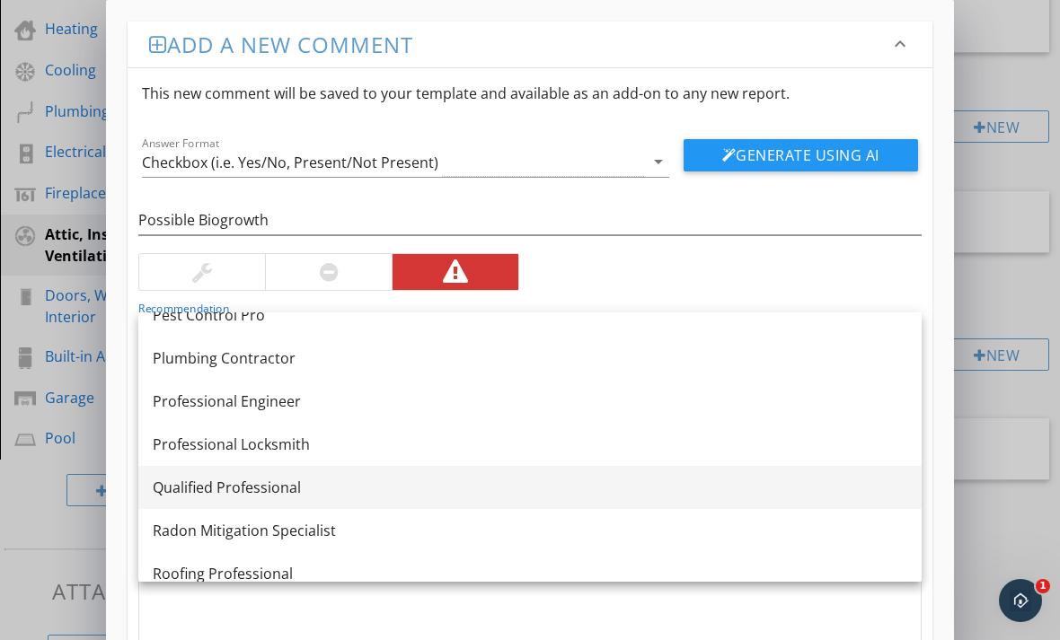
click at [275, 484] on div "Qualified Professional" at bounding box center [530, 488] width 754 height 22
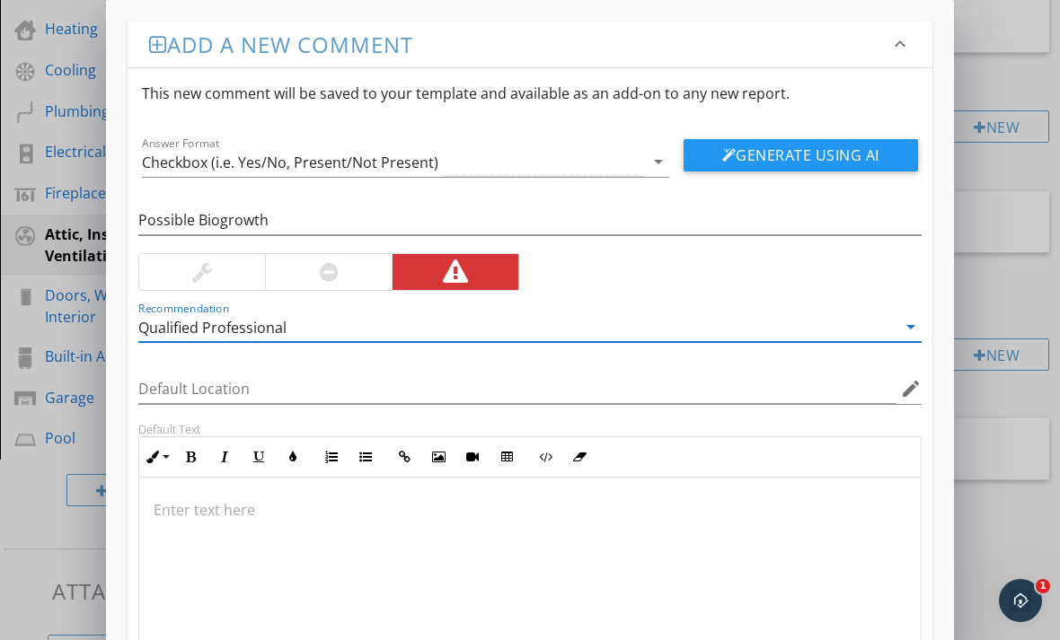
click at [269, 484] on div at bounding box center [529, 568] width 781 height 180
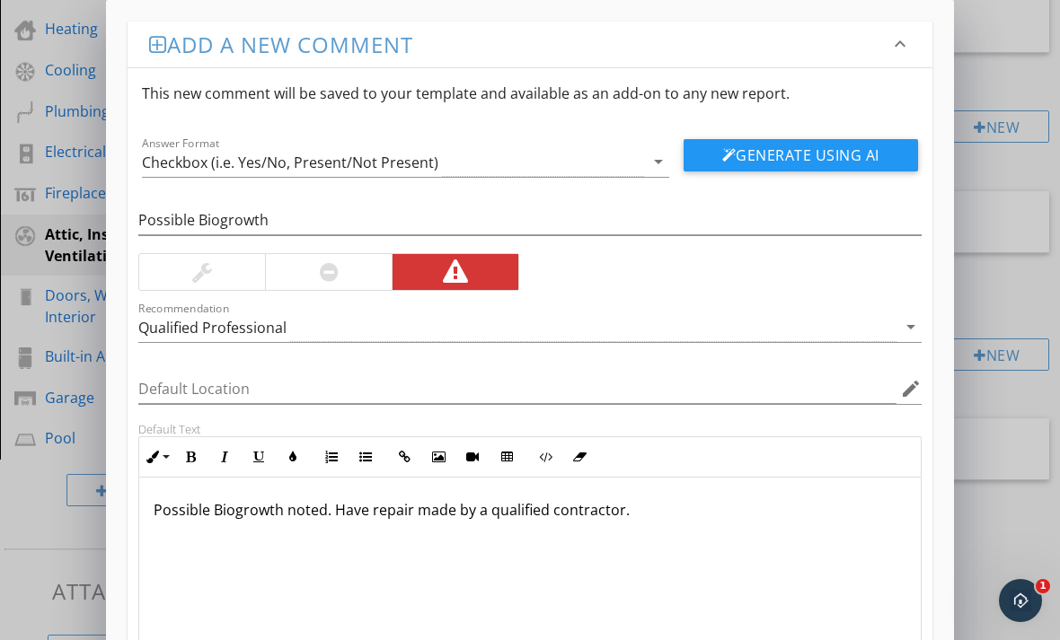
type textarea "<p>Possible Biogrowth noted. Have repair made by a qualified contractor.&nbsp;<…"
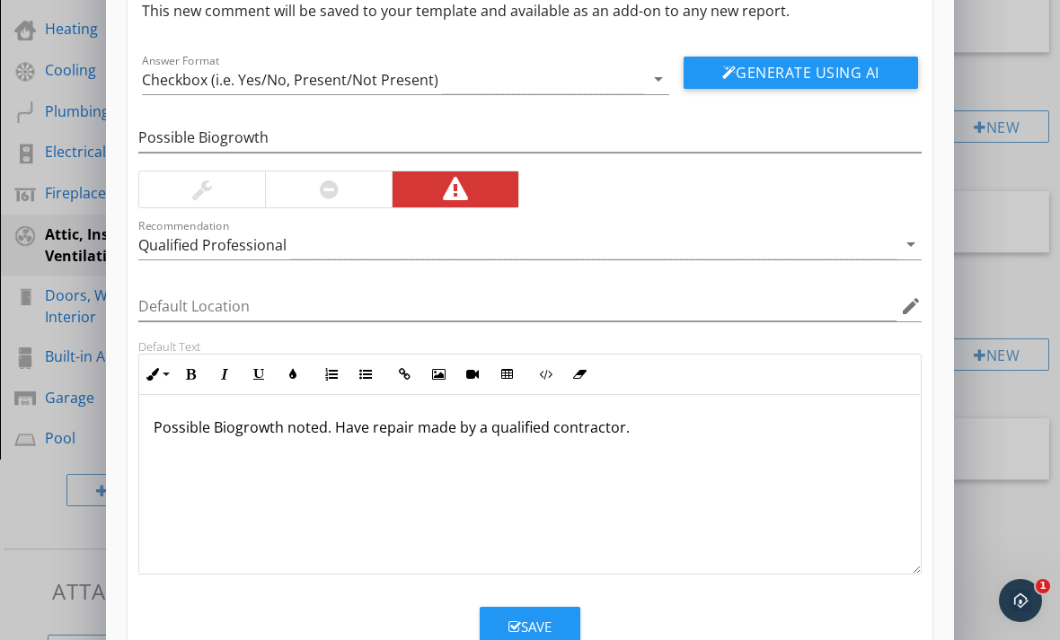
scroll to position [82, 0]
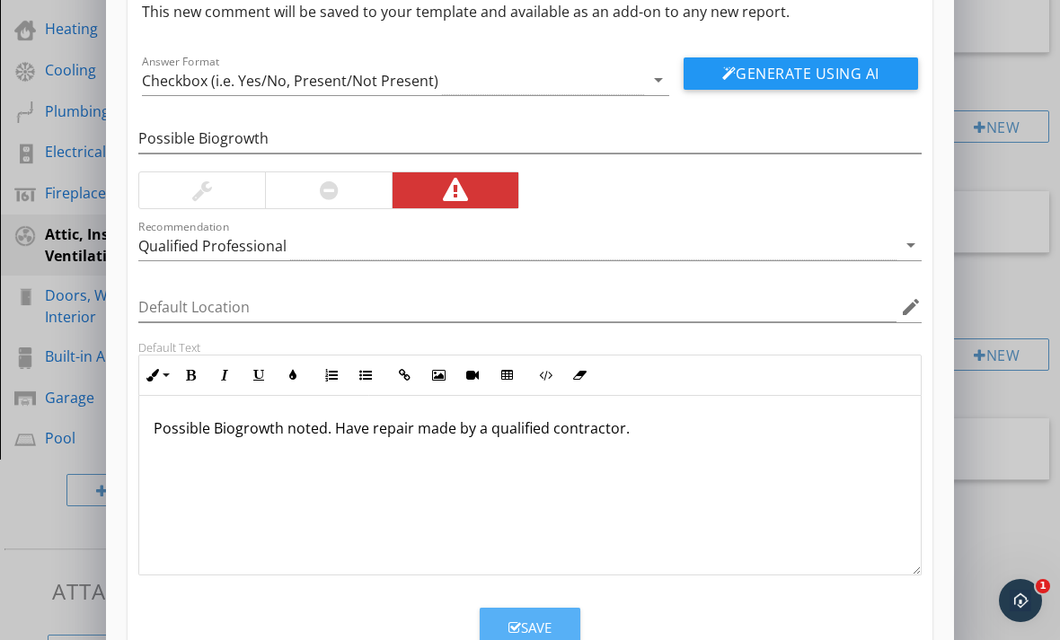
click at [516, 623] on icon "button" at bounding box center [514, 628] width 13 height 13
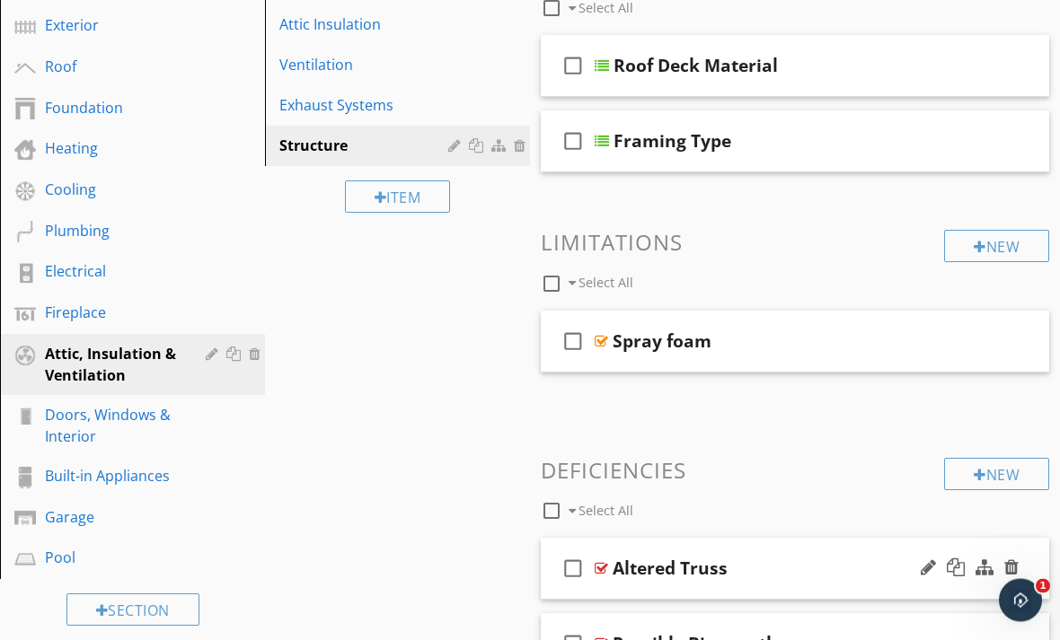
scroll to position [358, 0]
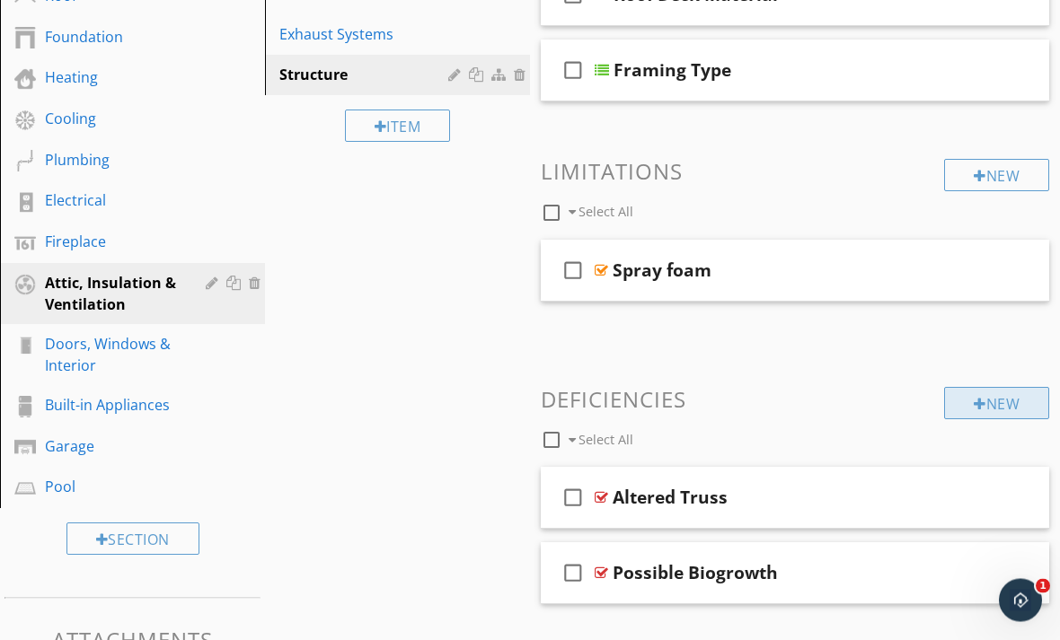
click at [998, 408] on div "New" at bounding box center [996, 404] width 105 height 32
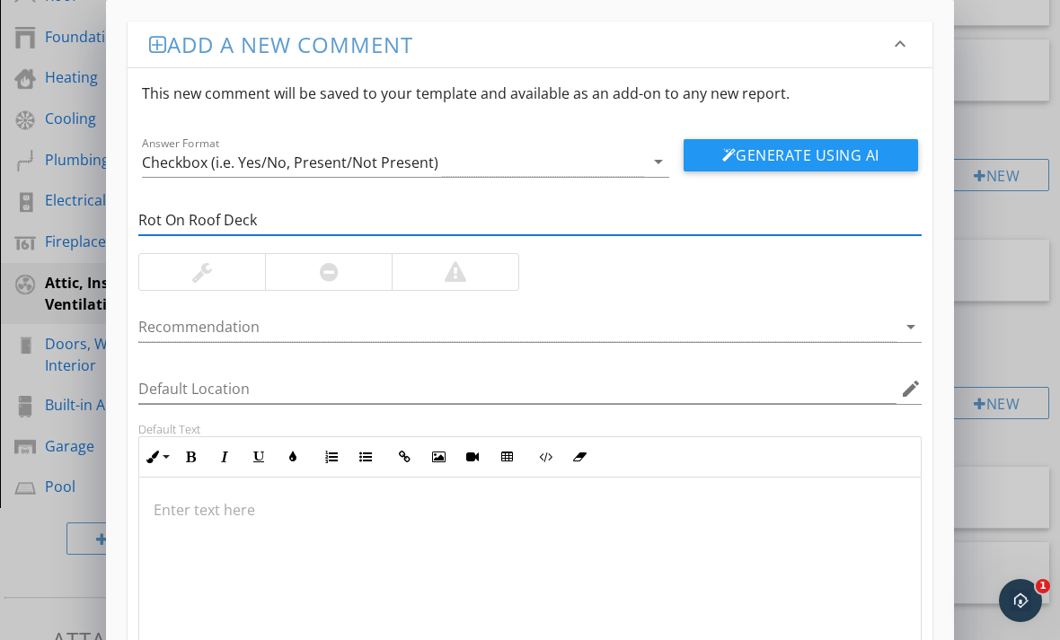
type input "Rot On Roof Deck"
click at [444, 278] on div at bounding box center [455, 272] width 127 height 36
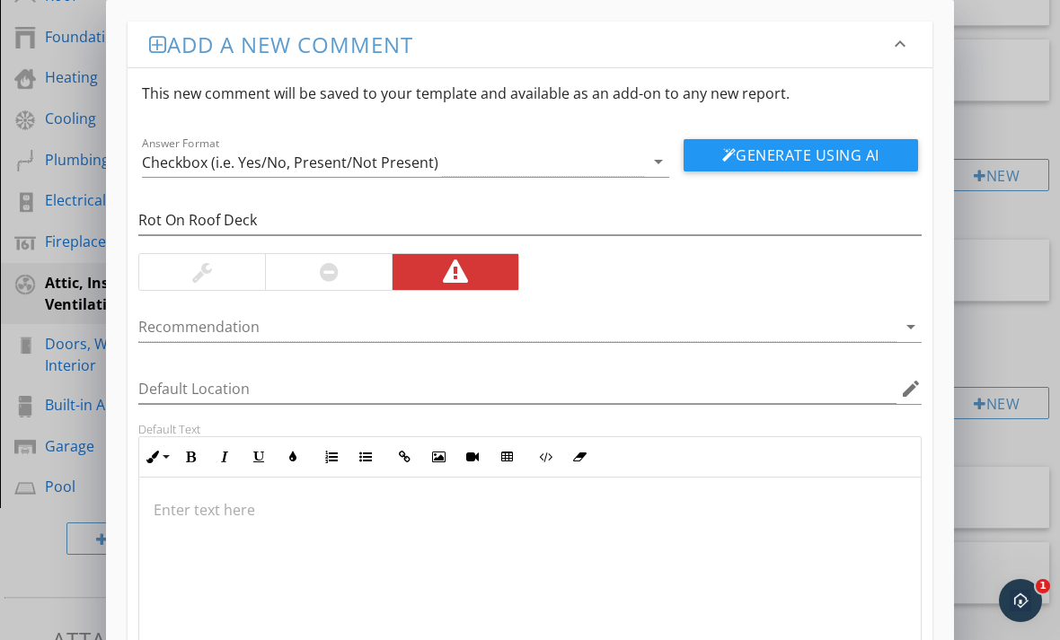
click at [922, 331] on div "Recommendation arrow_drop_down" at bounding box center [530, 329] width 805 height 62
click at [899, 326] on div "arrow_drop_down" at bounding box center [908, 327] width 25 height 22
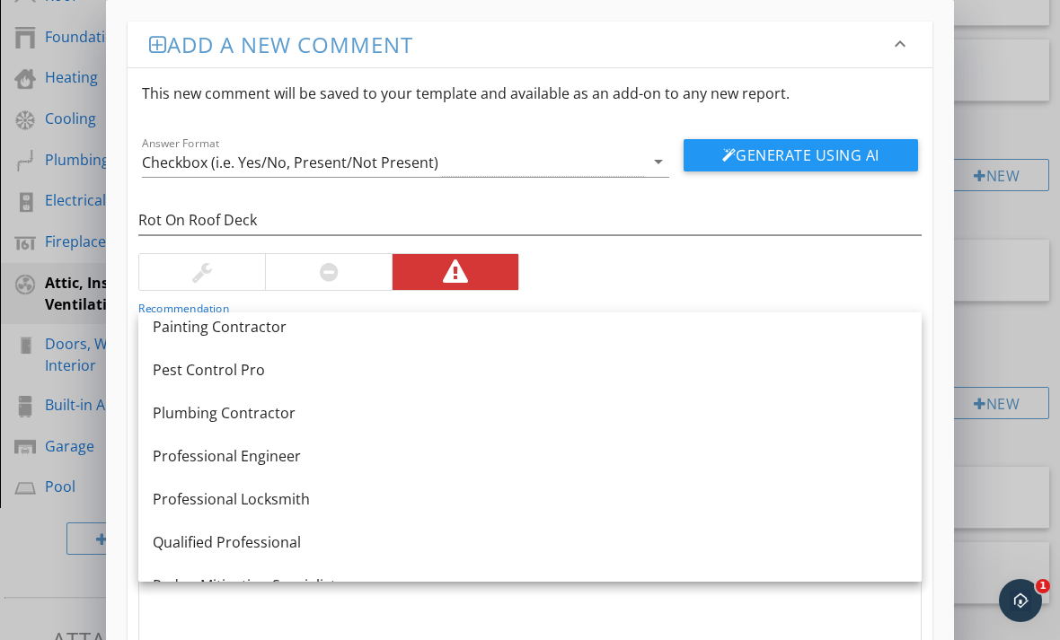
scroll to position [1870, 0]
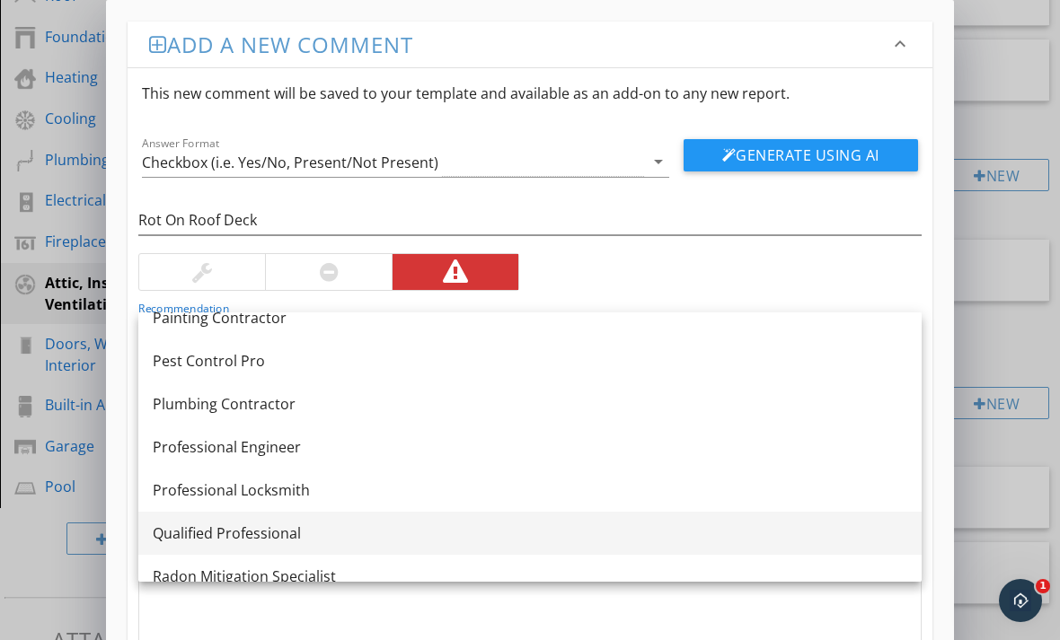
click at [308, 525] on div "Qualified Professional" at bounding box center [530, 534] width 754 height 22
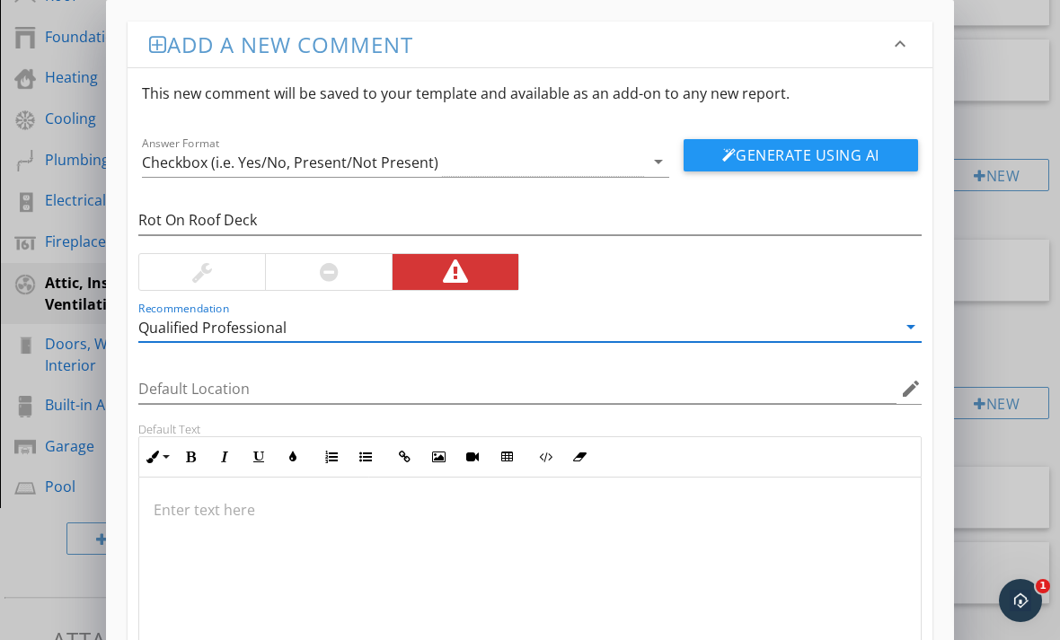
click at [287, 553] on div at bounding box center [529, 568] width 781 height 180
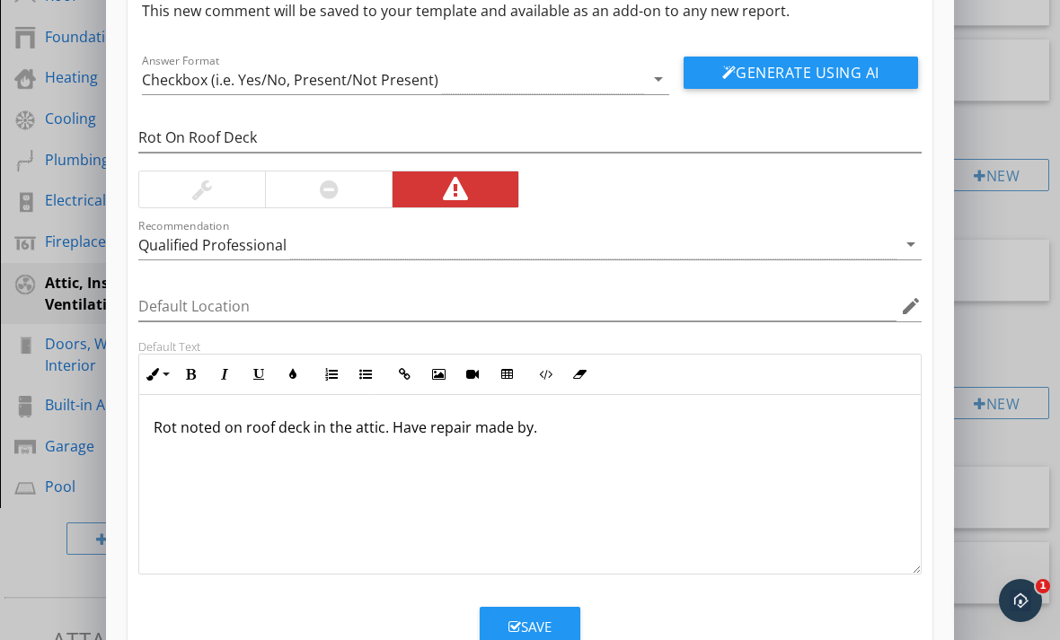
scroll to position [82, 0]
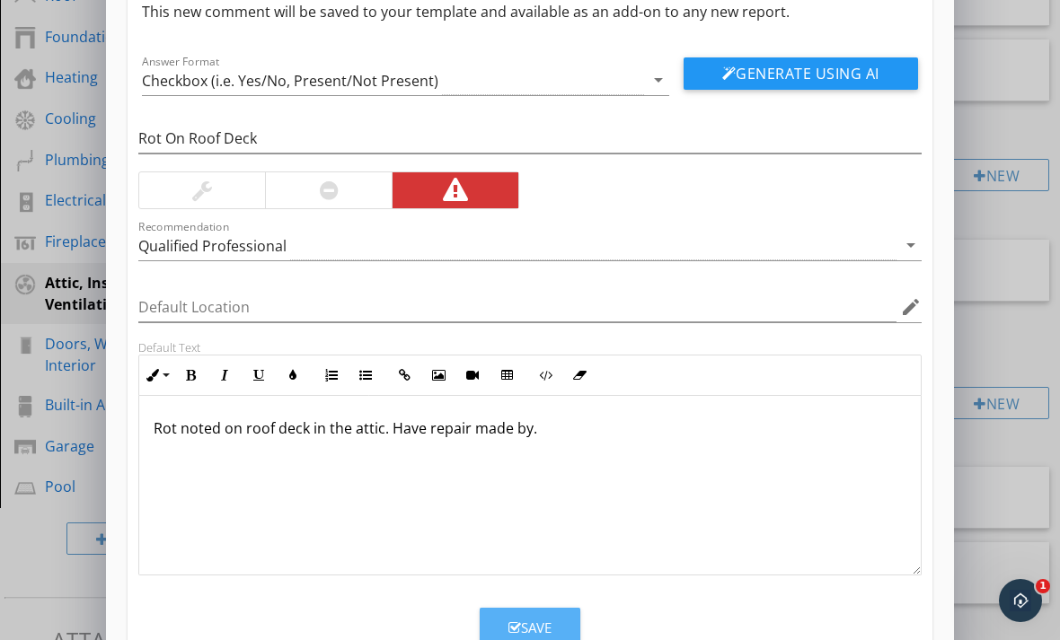
click at [524, 623] on div "Save" at bounding box center [529, 628] width 43 height 21
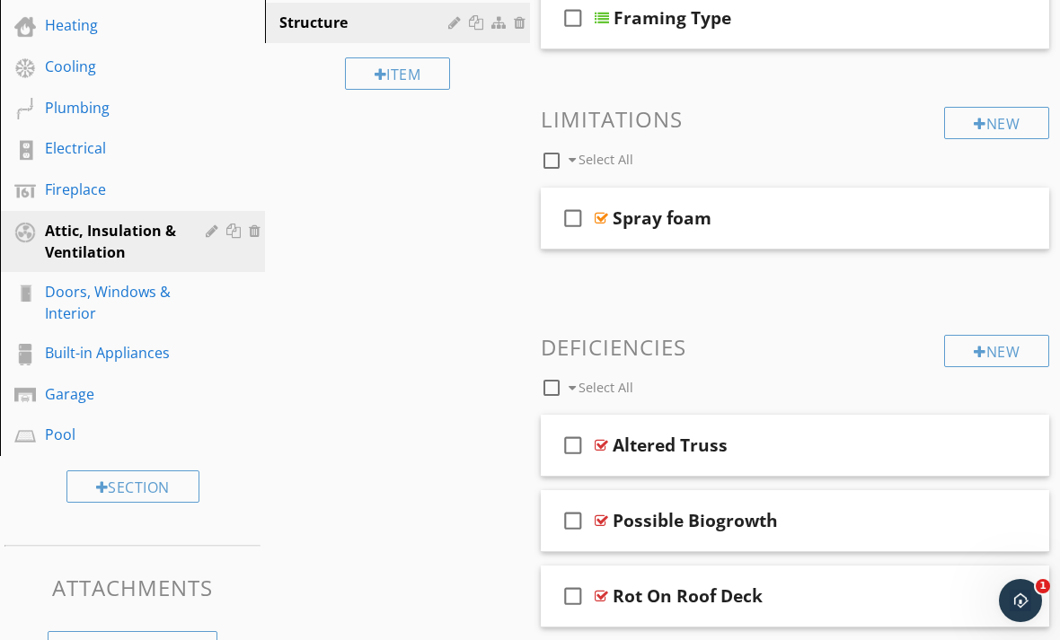
scroll to position [415, 0]
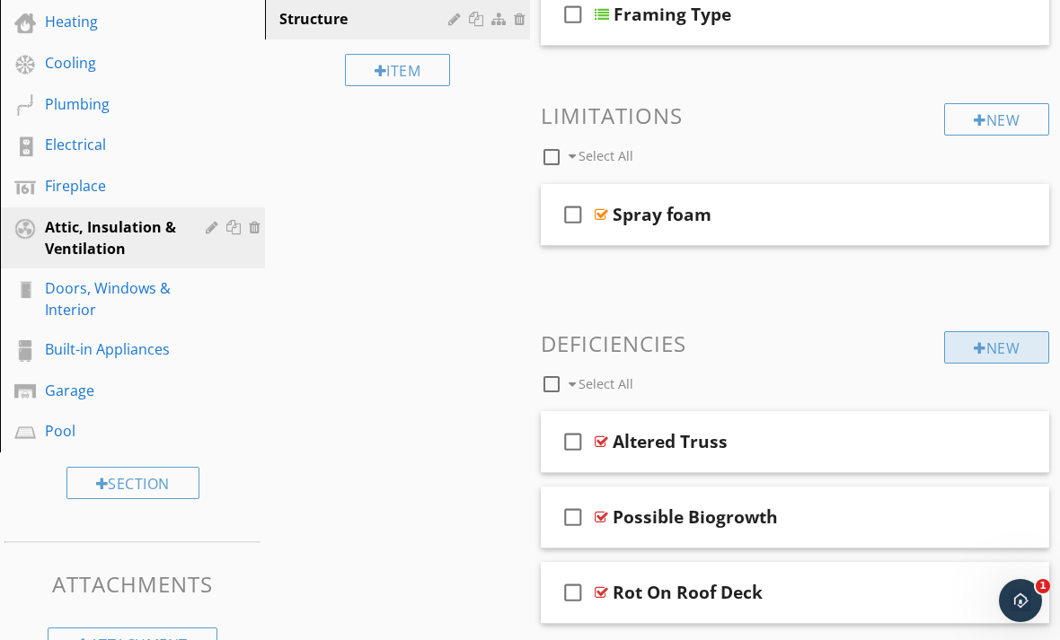
click at [966, 360] on div "New" at bounding box center [996, 347] width 105 height 32
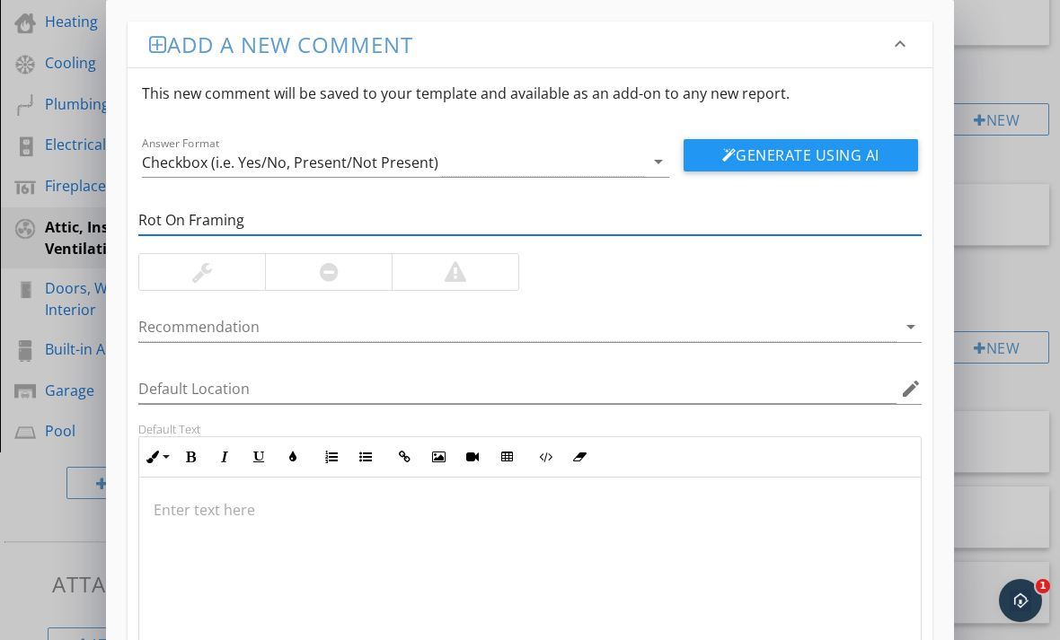
type input "Rot On Framing"
click at [461, 268] on div at bounding box center [456, 272] width 22 height 22
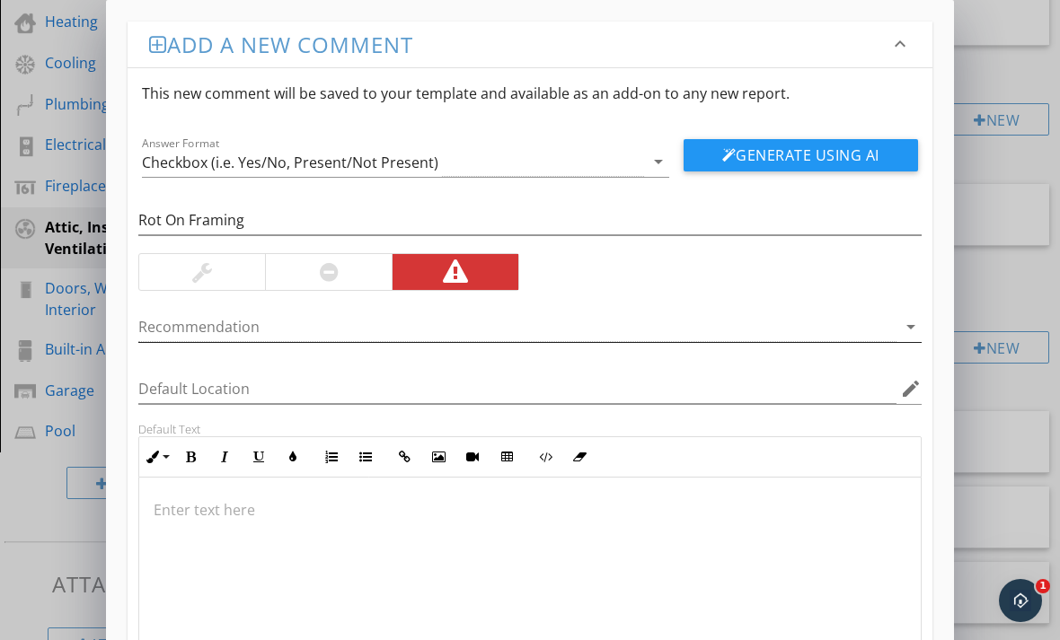
click at [887, 337] on div at bounding box center [517, 328] width 758 height 30
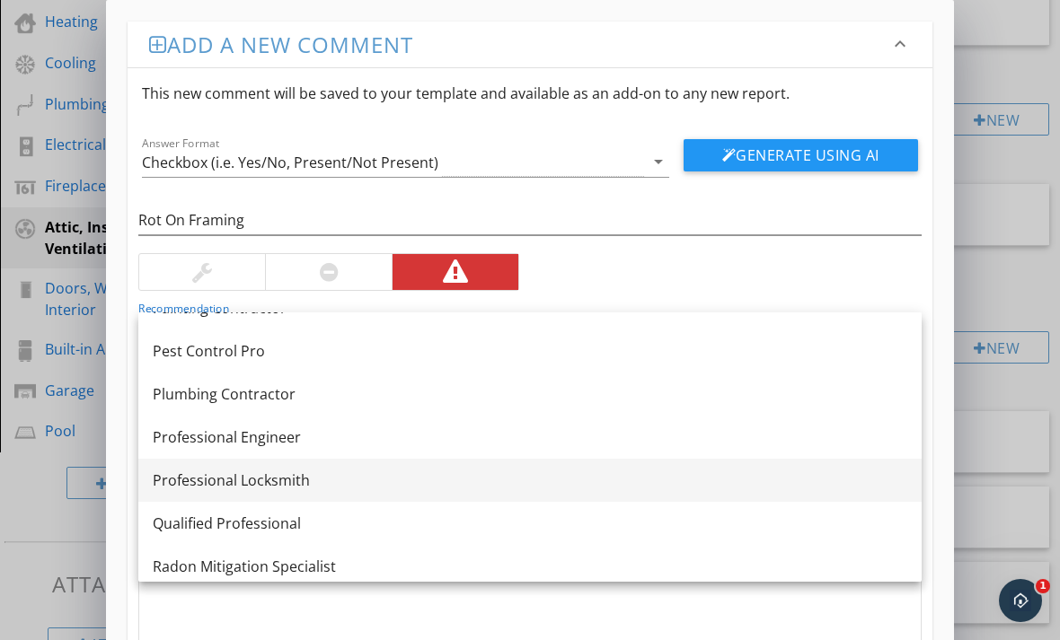
scroll to position [1892, 0]
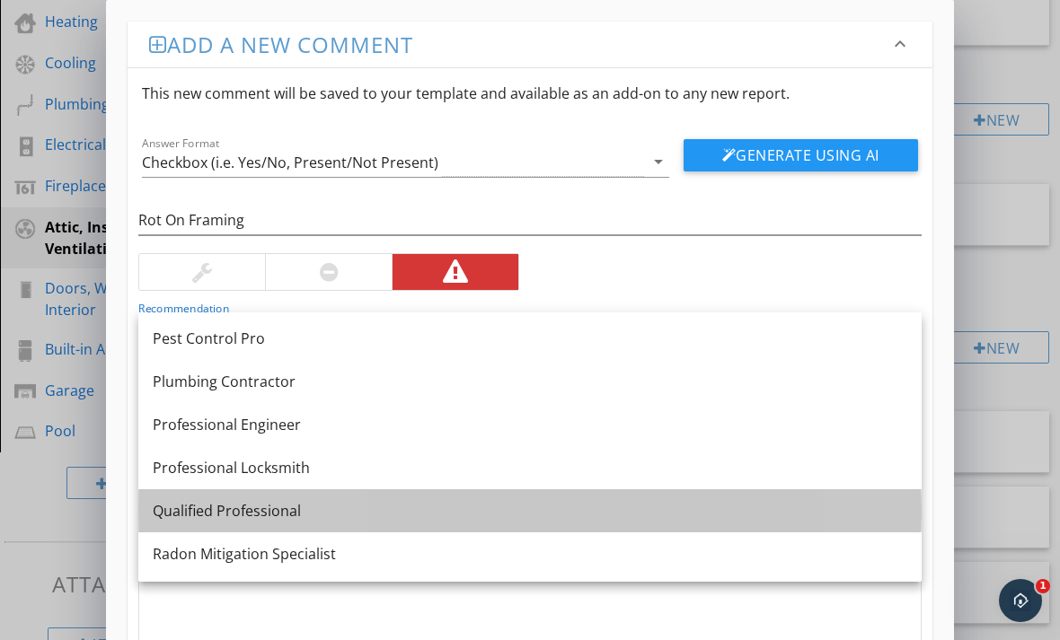
click at [385, 523] on link "Qualified Professional" at bounding box center [529, 510] width 783 height 43
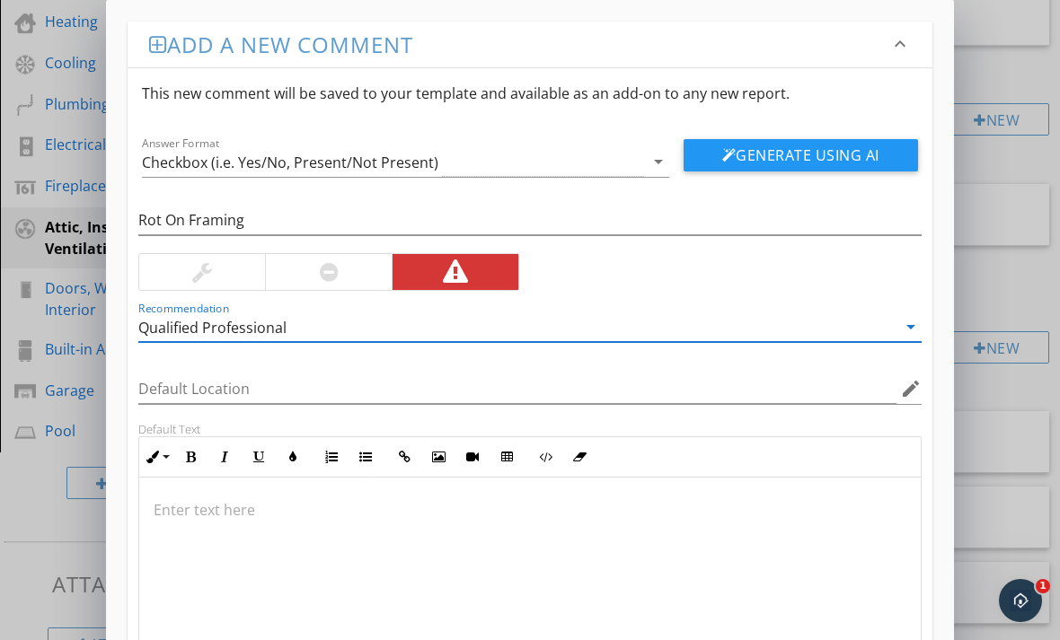
click at [274, 498] on div at bounding box center [529, 568] width 781 height 180
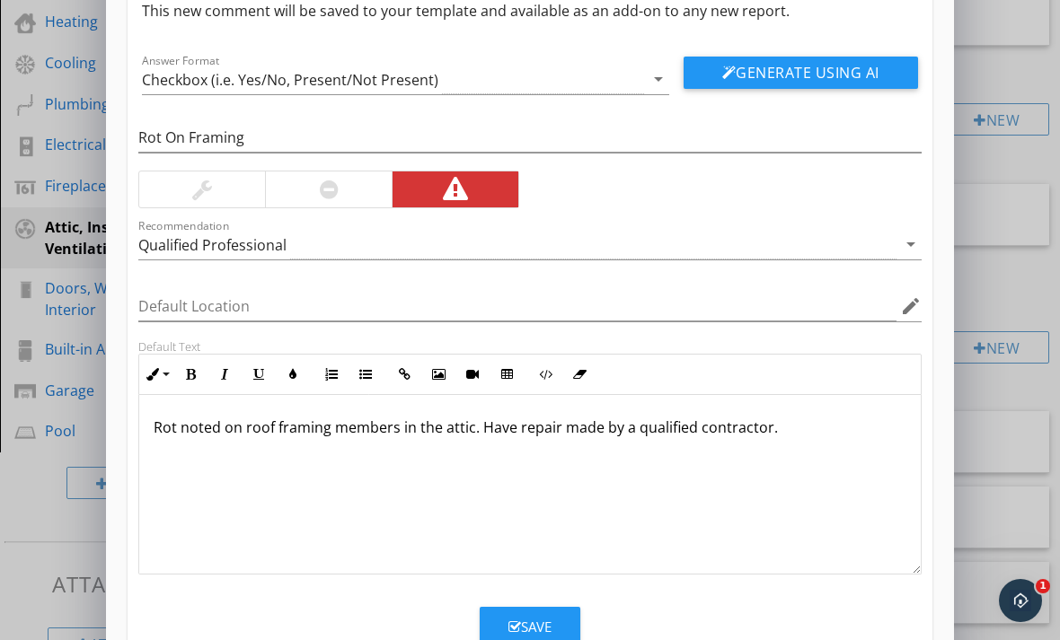
scroll to position [82, 0]
click at [488, 623] on button "Save" at bounding box center [530, 628] width 101 height 40
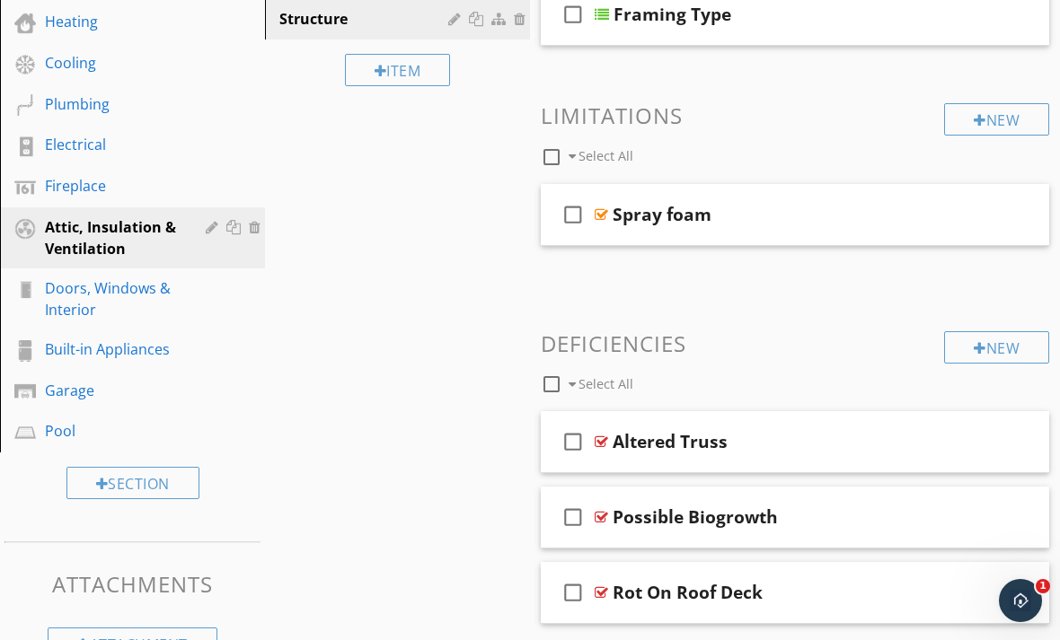
scroll to position [0, 0]
click at [598, 588] on div at bounding box center [601, 593] width 13 height 14
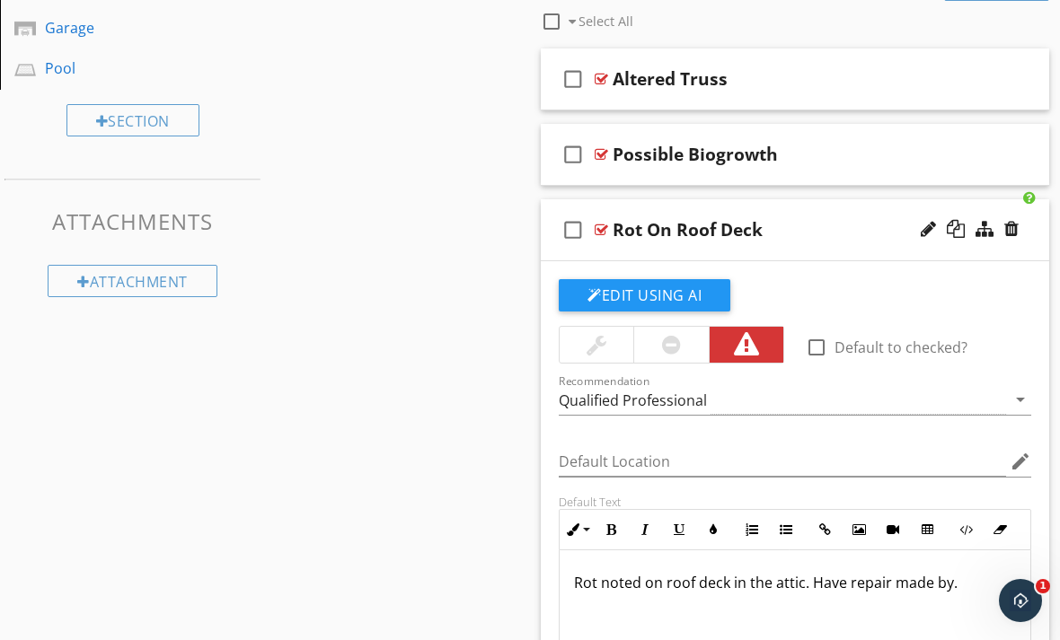
scroll to position [779, 0]
click at [970, 580] on p "Rot noted on roof deck in the attic. Have repair made by." at bounding box center [795, 582] width 442 height 22
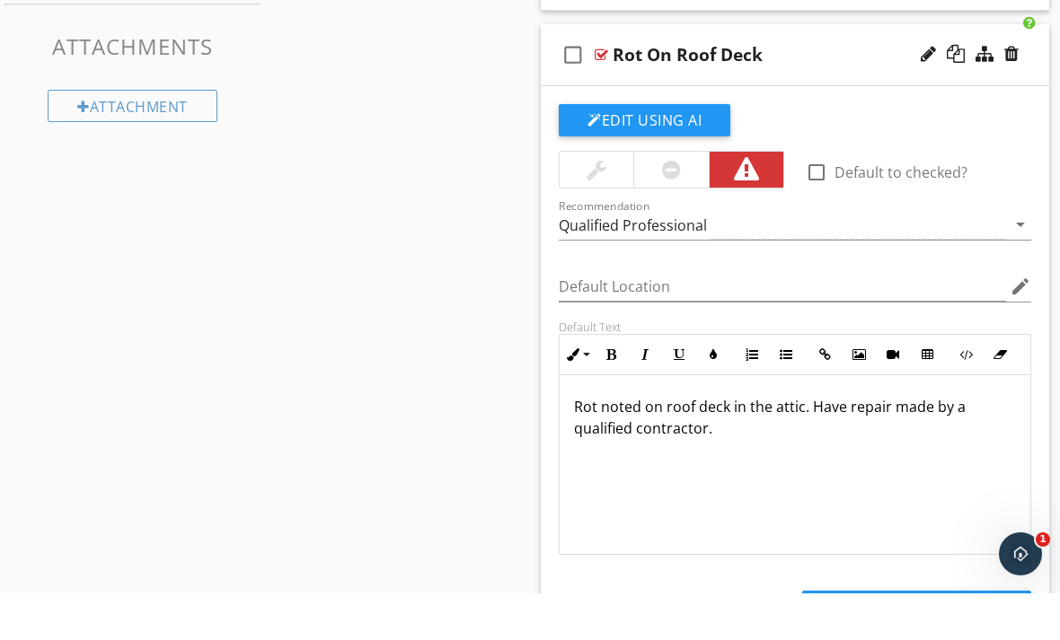
scroll to position [825, 0]
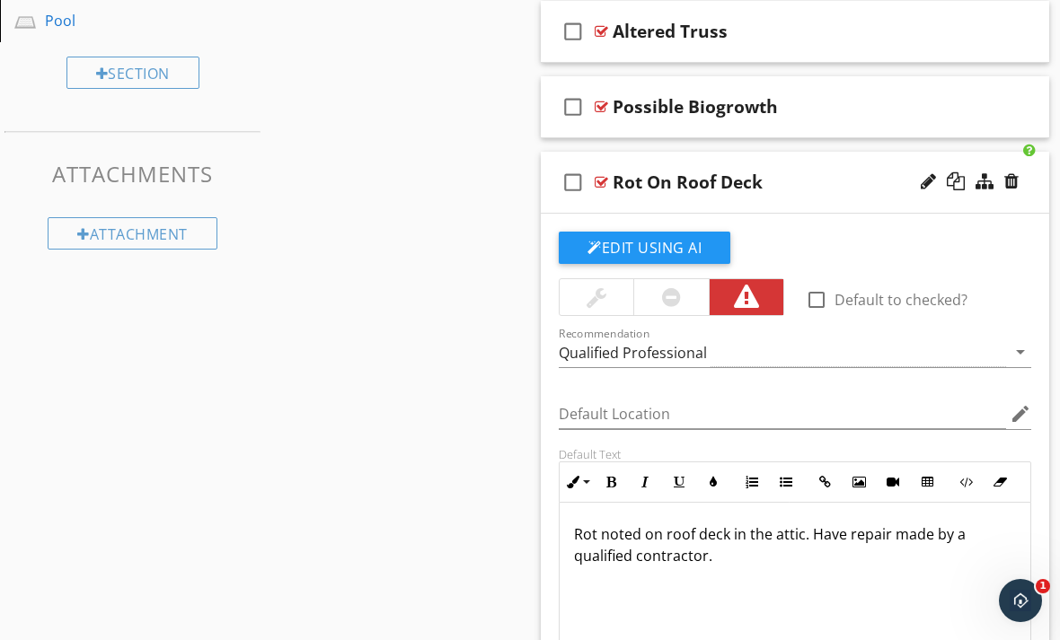
click at [599, 181] on div at bounding box center [601, 182] width 13 height 14
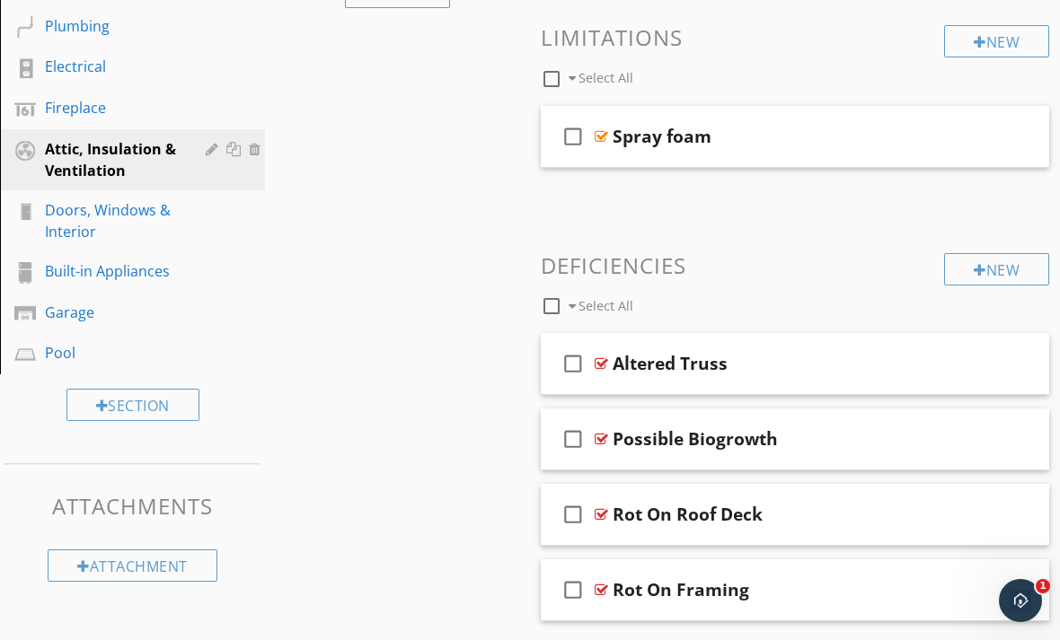
scroll to position [490, 0]
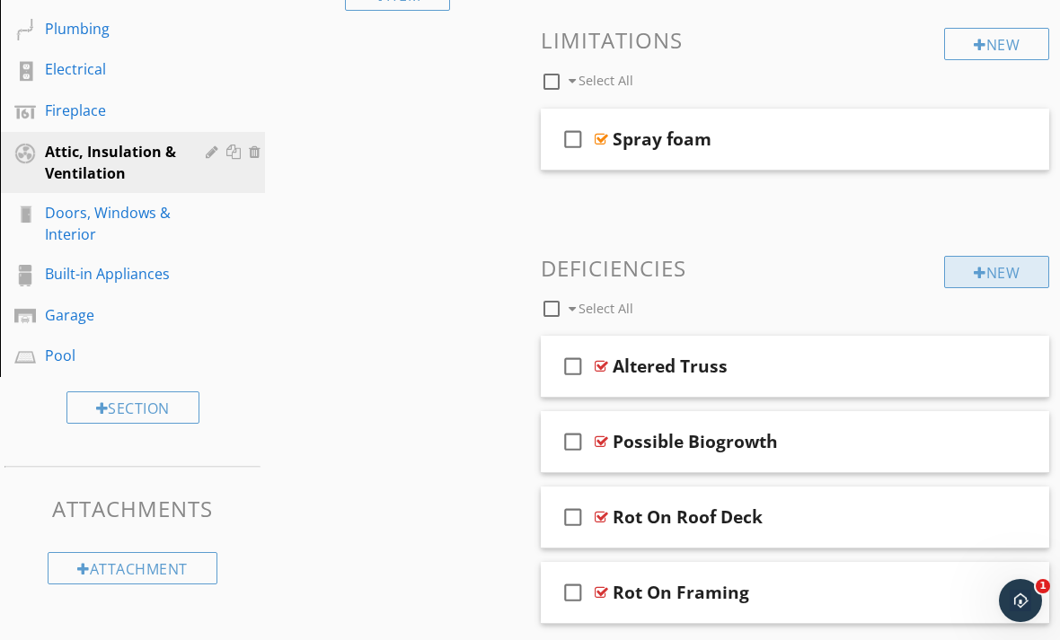
click at [966, 267] on div "New" at bounding box center [996, 272] width 105 height 32
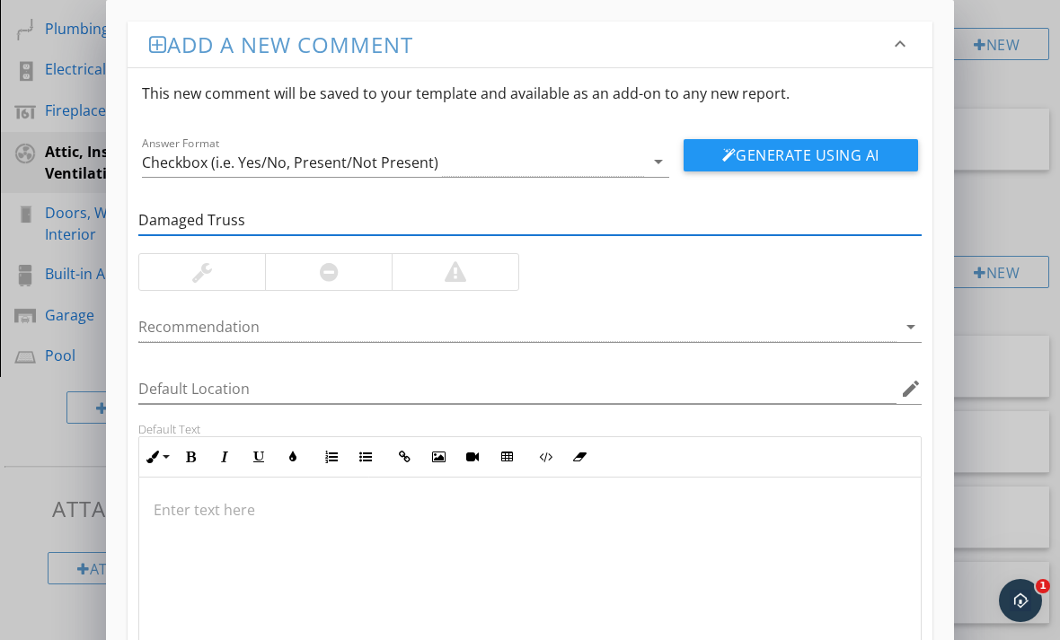
type input "Damaged Truss"
click at [454, 266] on div at bounding box center [456, 272] width 22 height 22
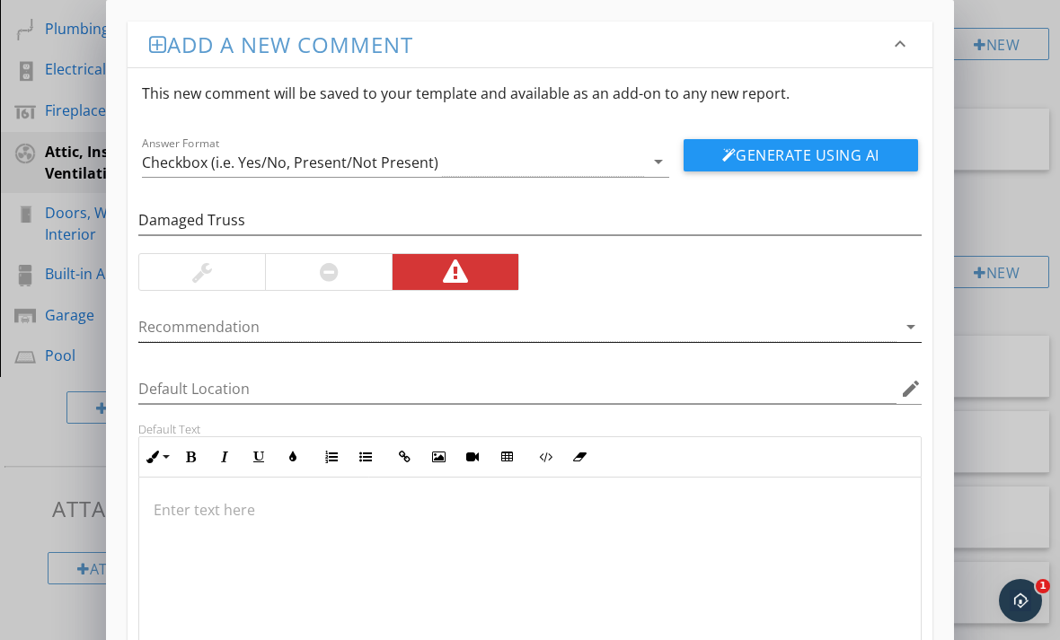
click at [915, 331] on icon "arrow_drop_down" at bounding box center [911, 327] width 22 height 22
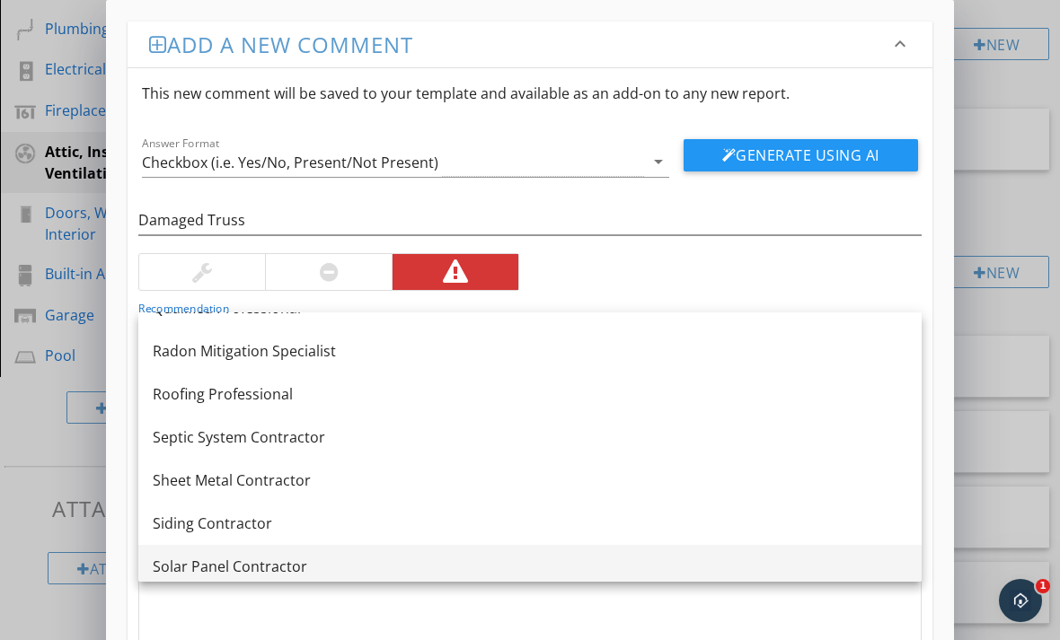
scroll to position [2058, 0]
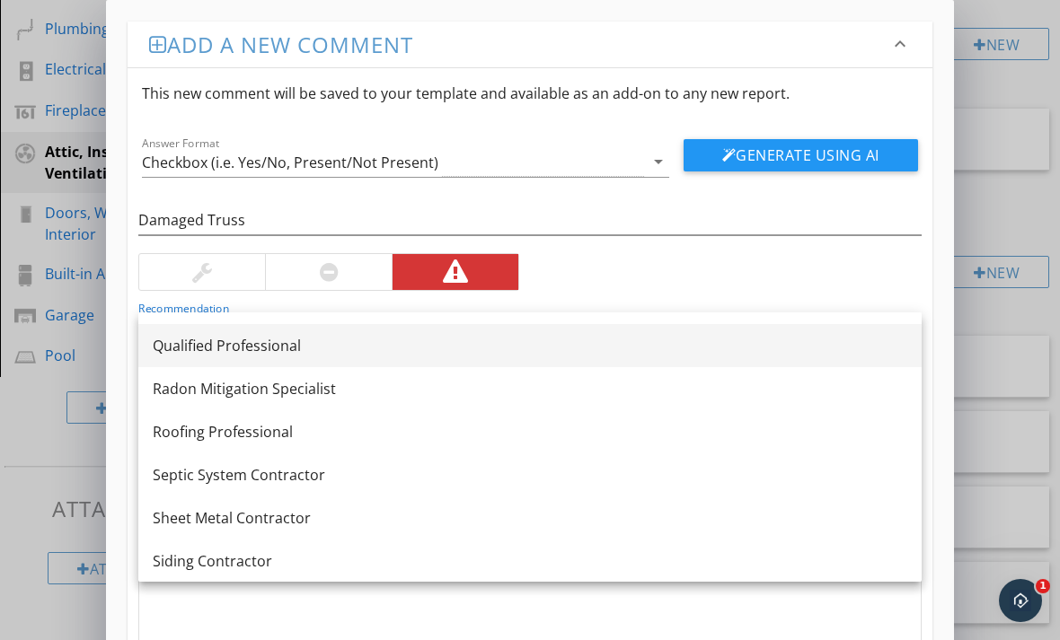
click at [372, 355] on div "Qualified Professional" at bounding box center [530, 346] width 754 height 22
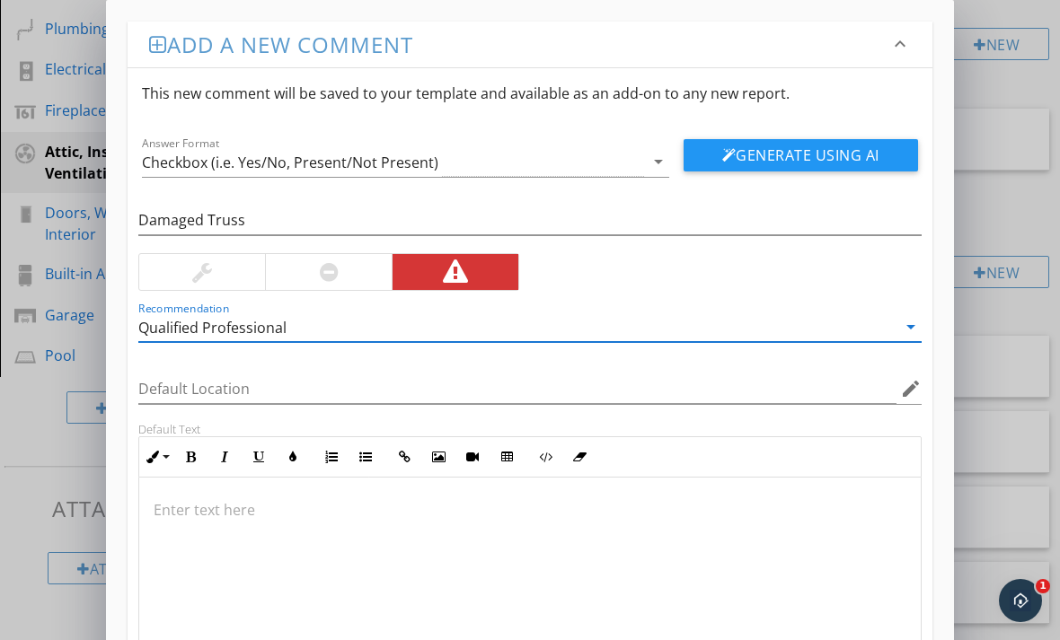
click at [354, 516] on p at bounding box center [530, 510] width 753 height 22
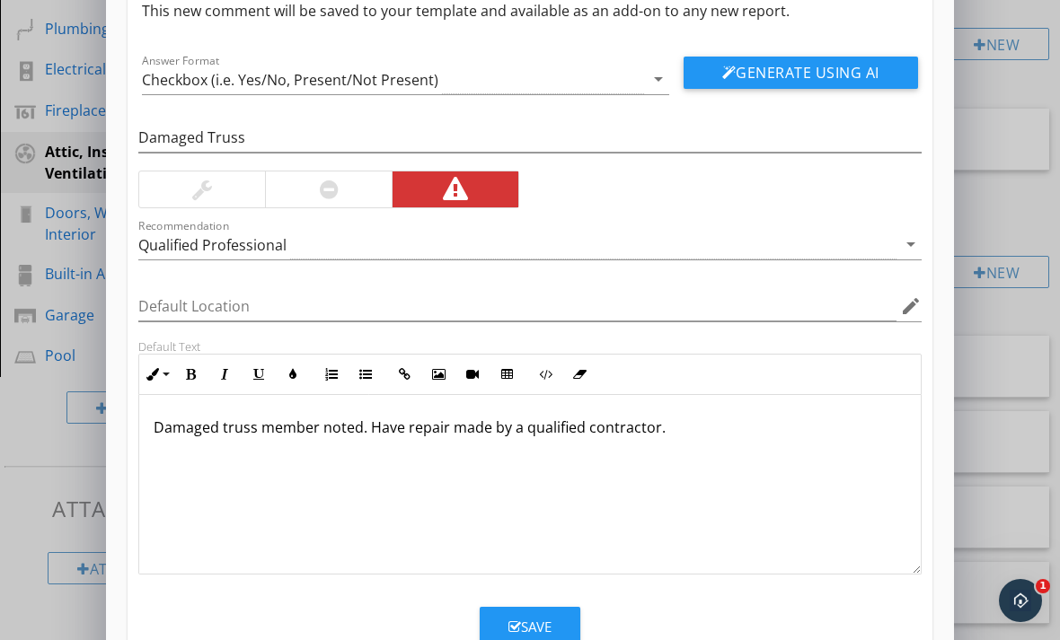
scroll to position [82, 0]
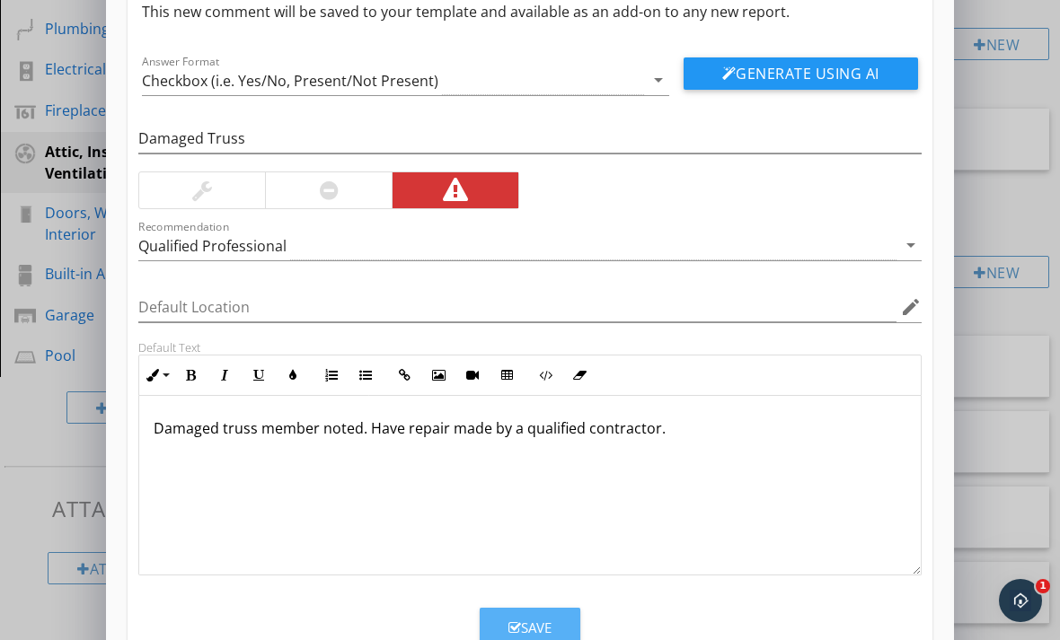
click at [513, 625] on icon "button" at bounding box center [514, 628] width 13 height 13
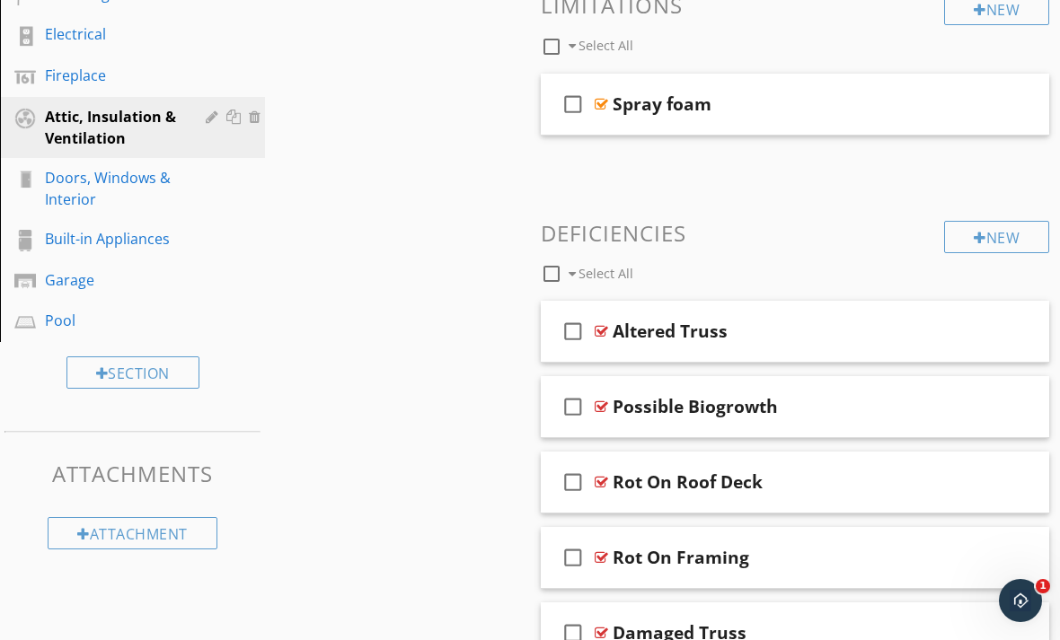
scroll to position [476, 0]
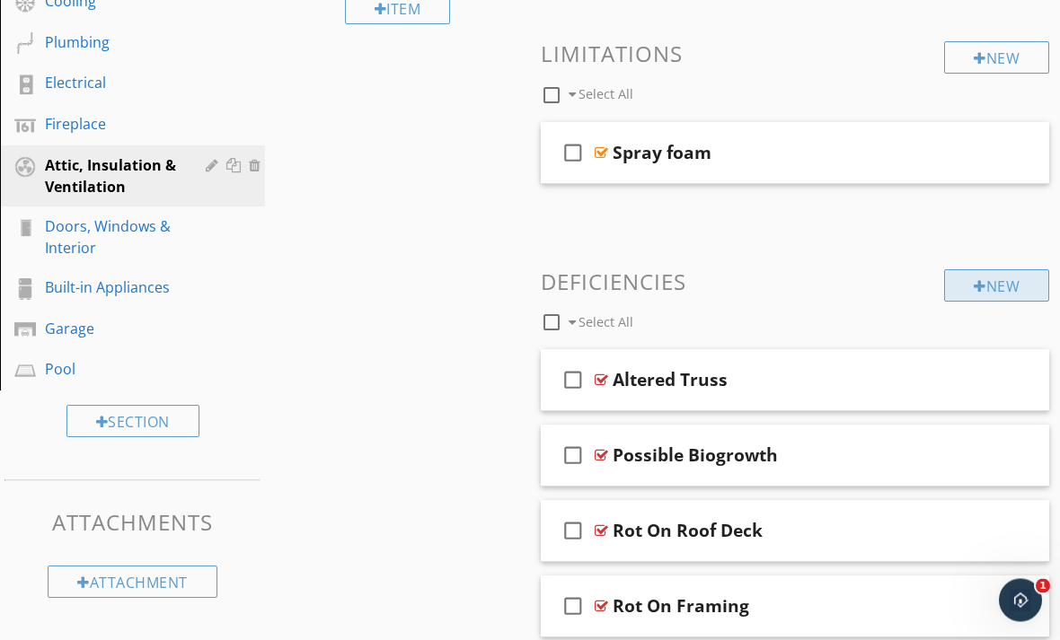
click at [967, 289] on div "New" at bounding box center [996, 286] width 105 height 32
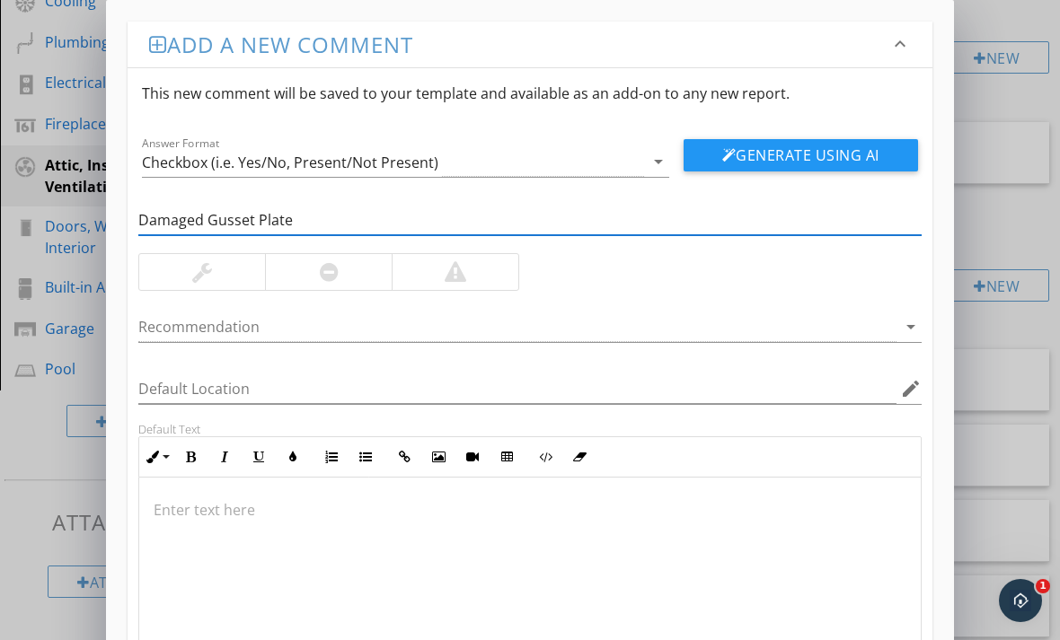
type input "Damaged Gusset Plate"
click at [430, 278] on div at bounding box center [455, 272] width 127 height 36
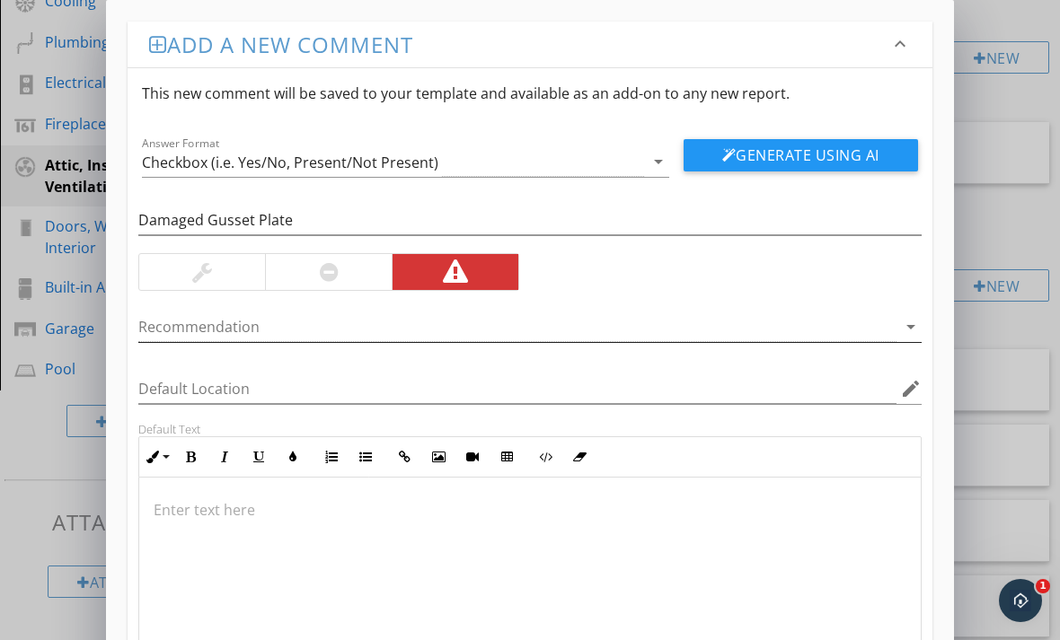
click at [900, 331] on icon "arrow_drop_down" at bounding box center [911, 327] width 22 height 22
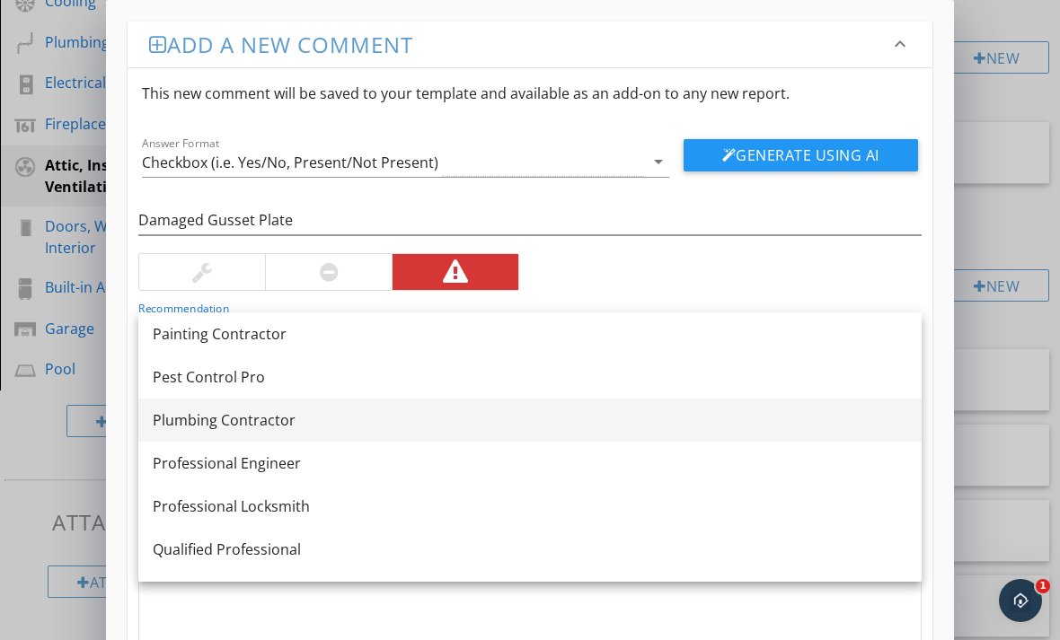
scroll to position [1861, 0]
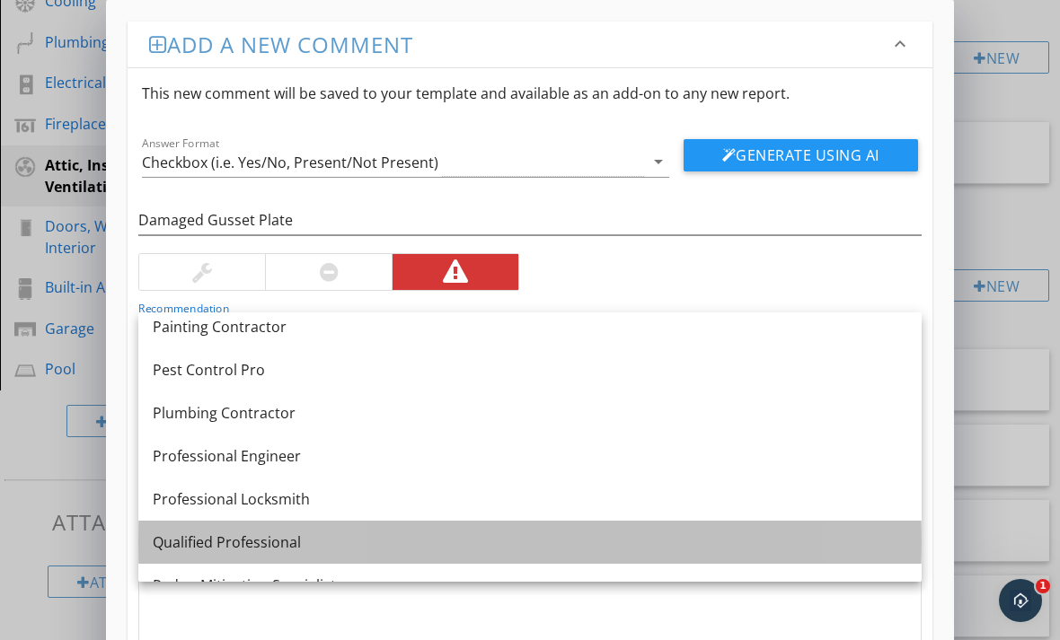
click at [394, 534] on div "Qualified Professional" at bounding box center [530, 543] width 754 height 22
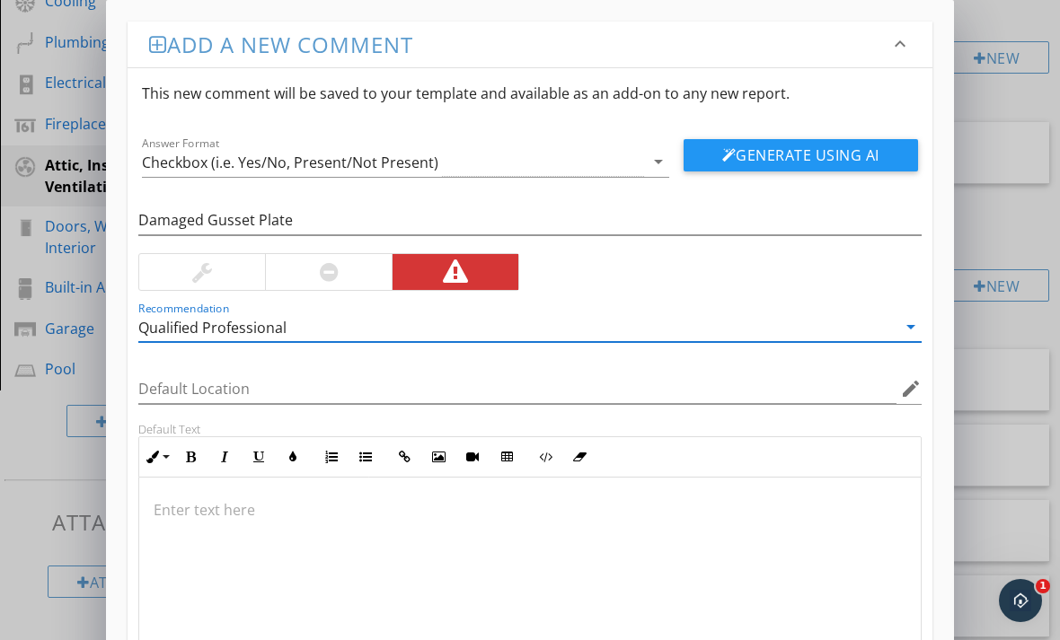
click at [385, 534] on div at bounding box center [529, 568] width 781 height 180
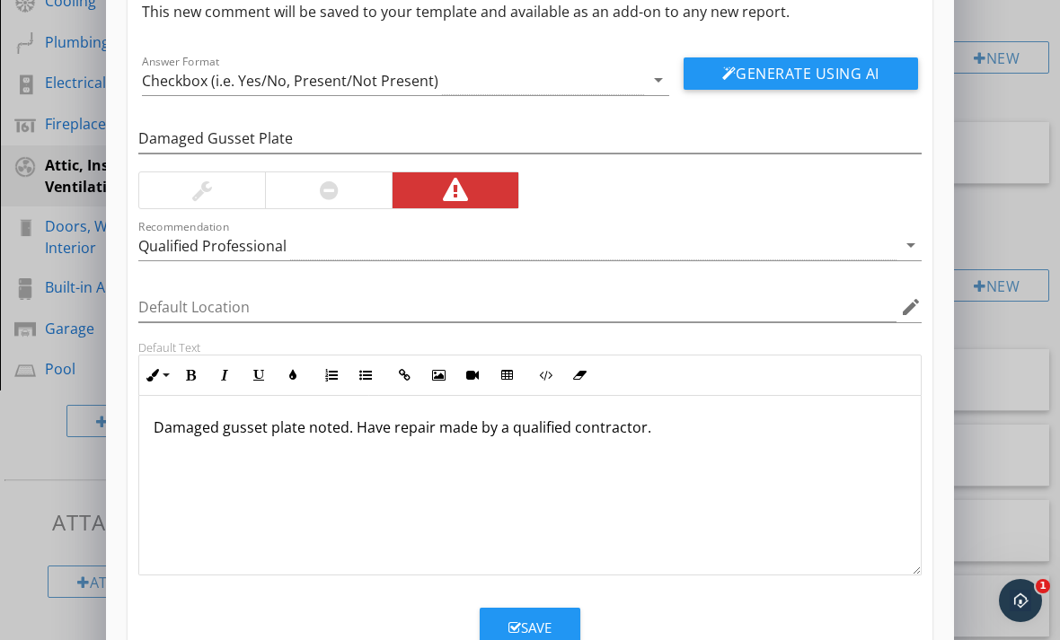
scroll to position [82, 0]
click at [571, 625] on button "Save" at bounding box center [530, 628] width 101 height 40
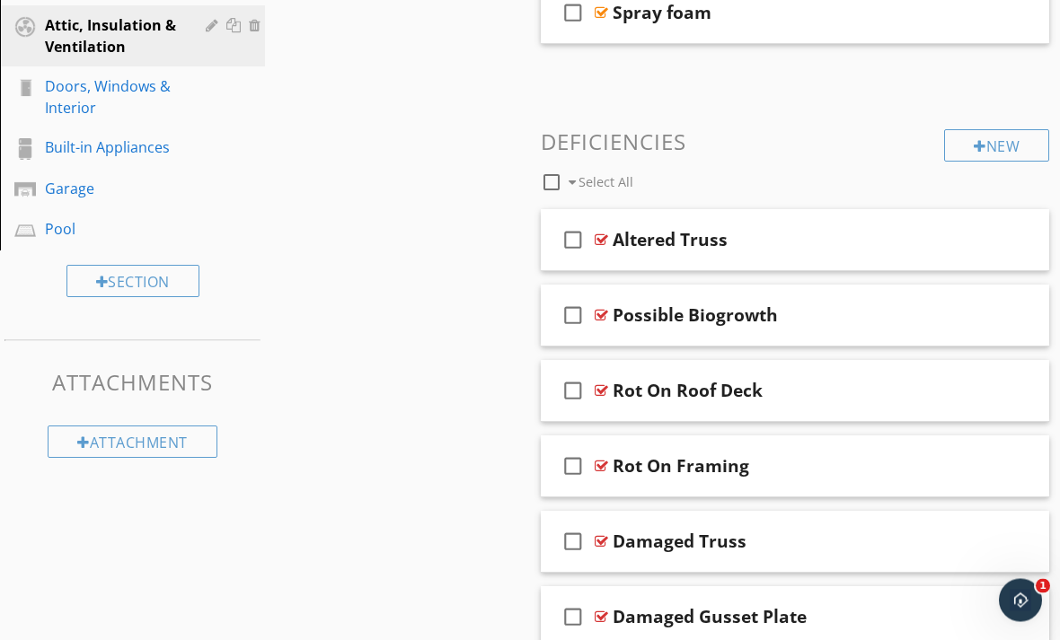
scroll to position [511, 0]
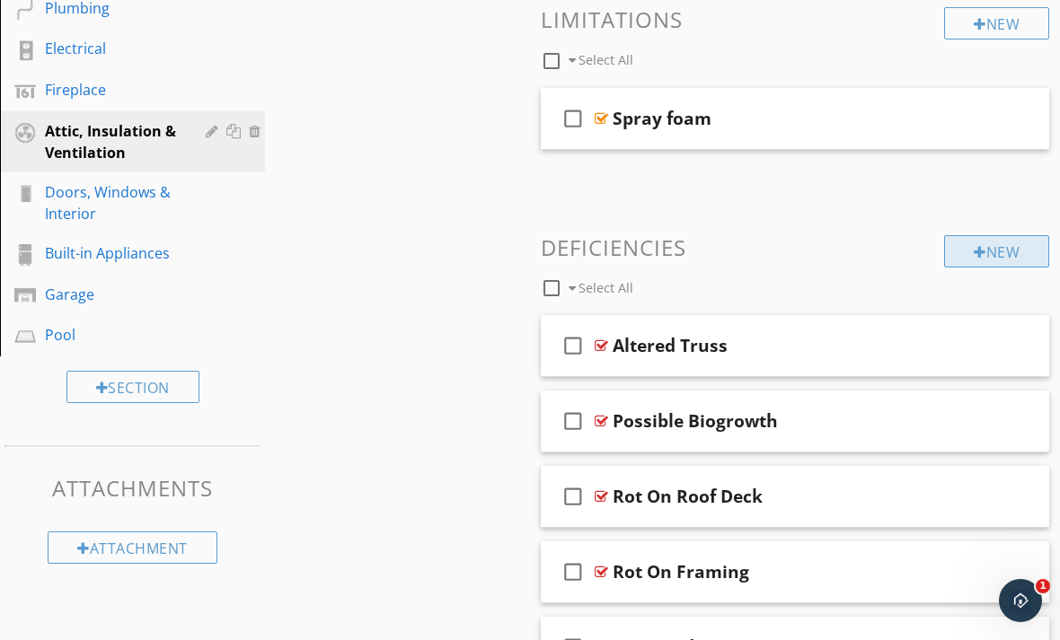
click at [989, 255] on div "New" at bounding box center [996, 251] width 105 height 32
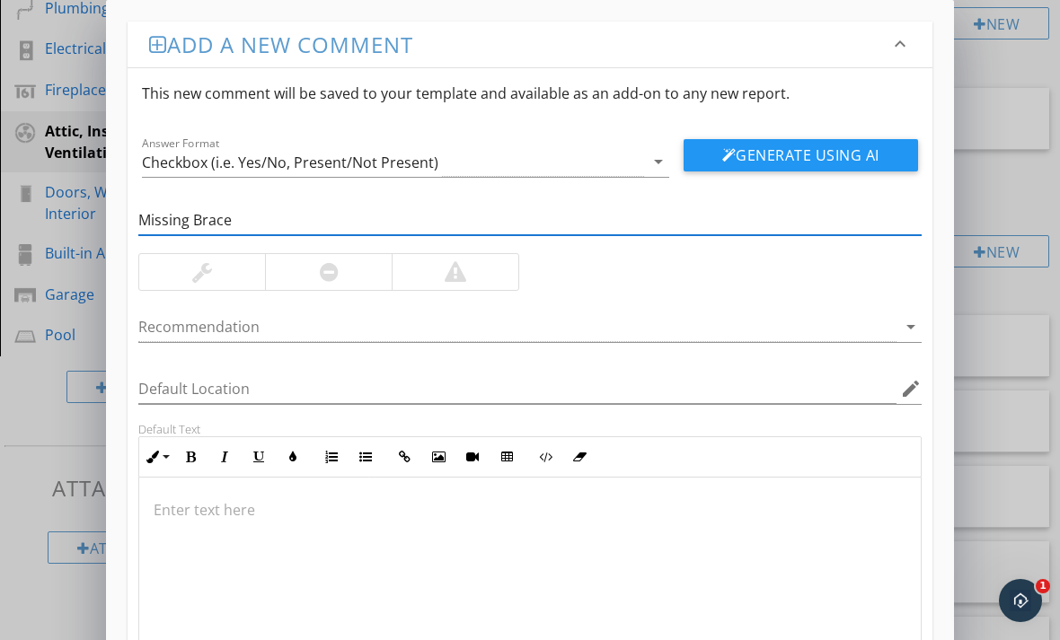
type input "Missing Brace"
click at [478, 273] on div at bounding box center [455, 272] width 127 height 36
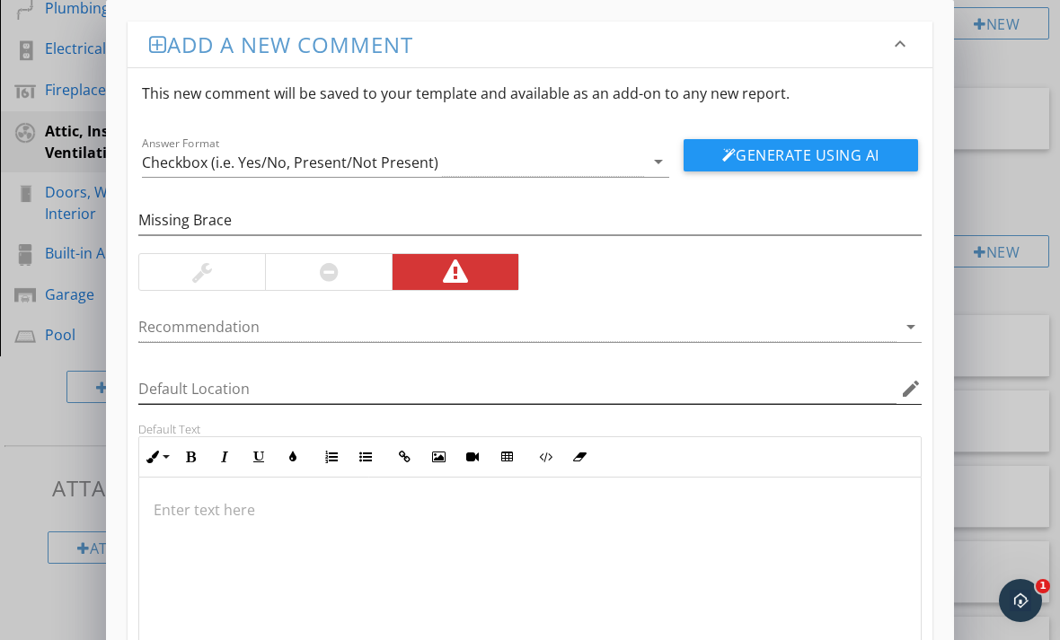
click at [918, 396] on icon "edit" at bounding box center [911, 389] width 22 height 22
click at [501, 639] on div at bounding box center [530, 320] width 1060 height 640
click at [905, 334] on icon "arrow_drop_down" at bounding box center [911, 327] width 22 height 22
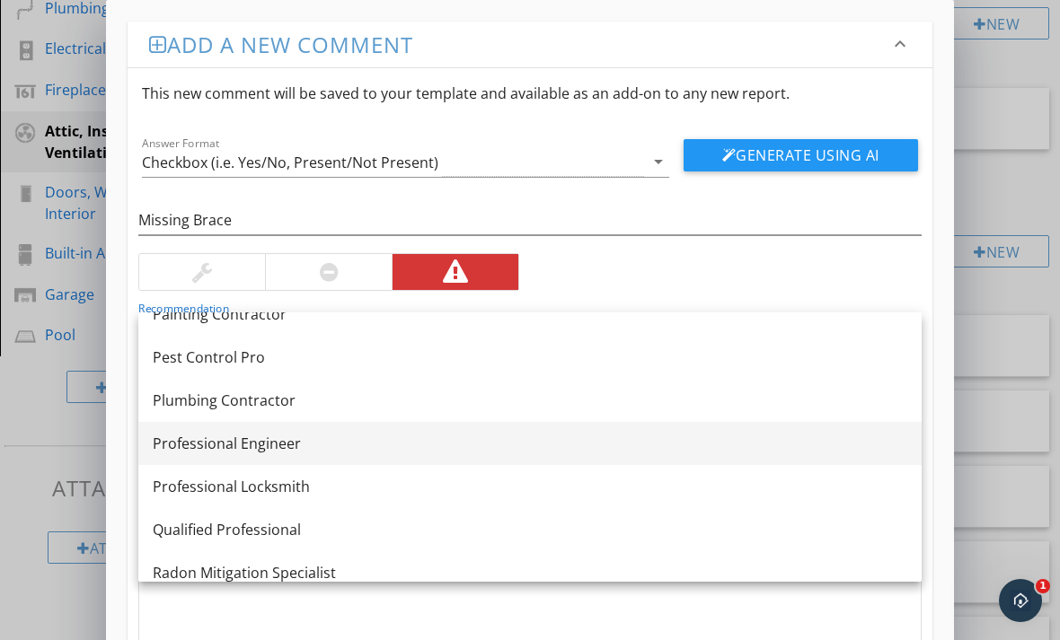
scroll to position [1929, 0]
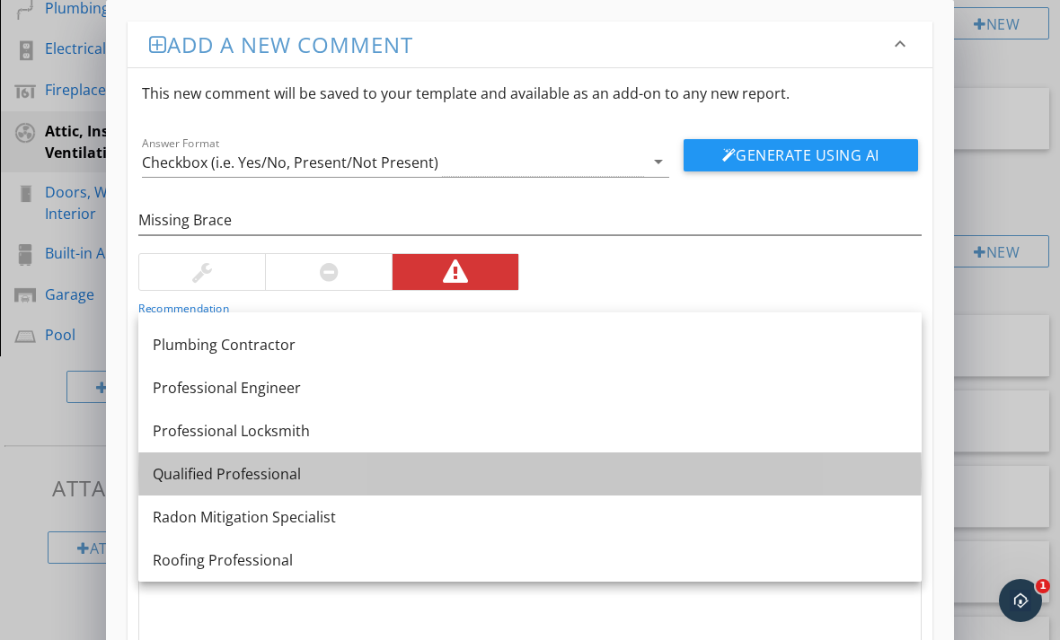
click at [304, 479] on div "Qualified Professional" at bounding box center [530, 474] width 754 height 22
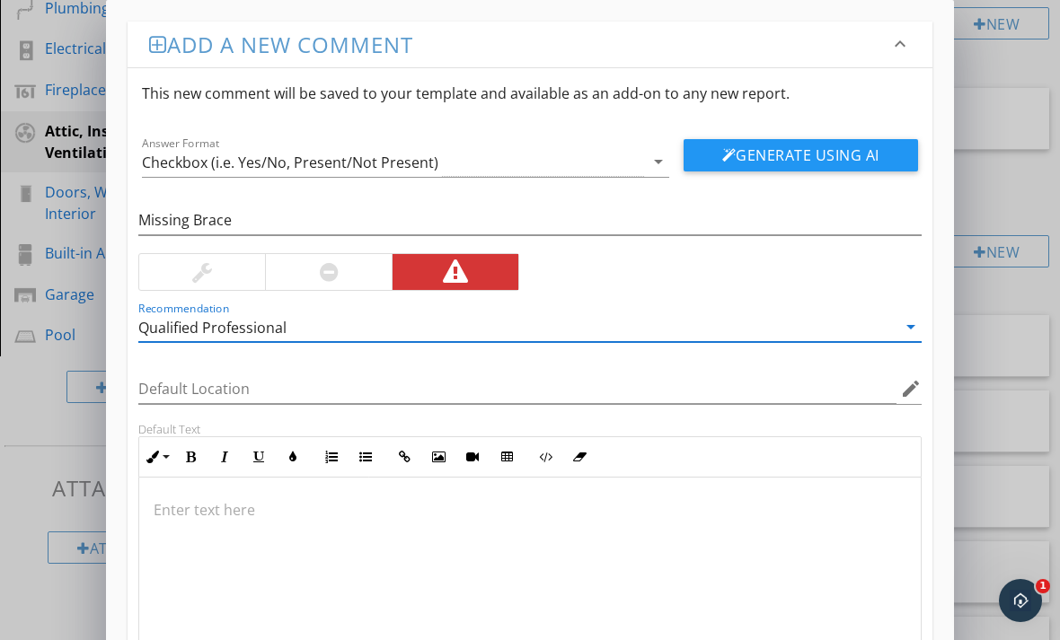
click at [269, 510] on p at bounding box center [530, 510] width 753 height 22
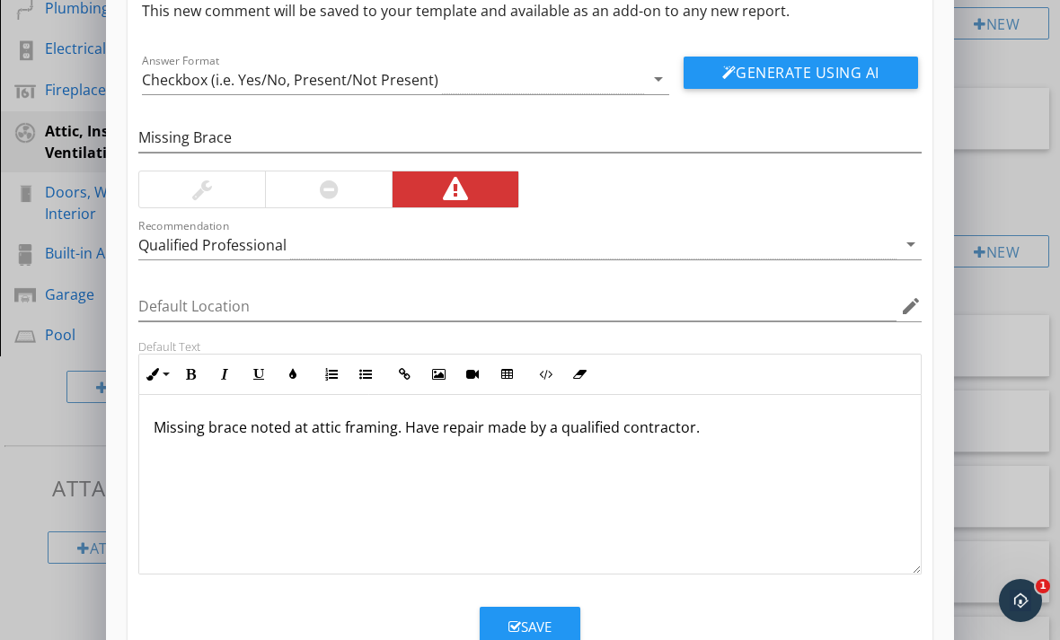
scroll to position [82, 0]
click at [516, 627] on icon "button" at bounding box center [514, 628] width 13 height 13
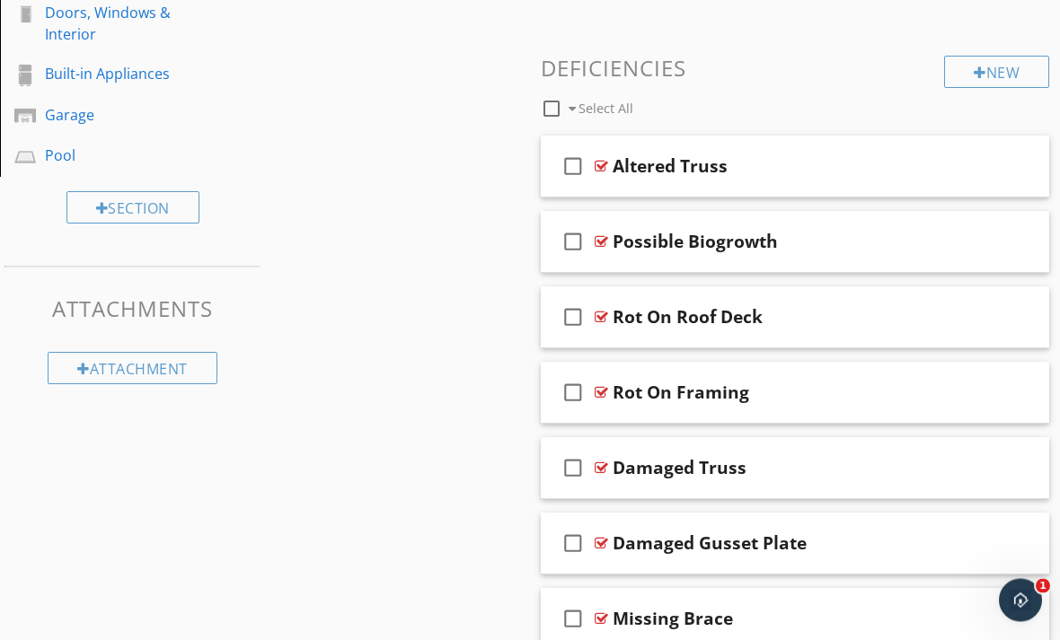
scroll to position [649, 0]
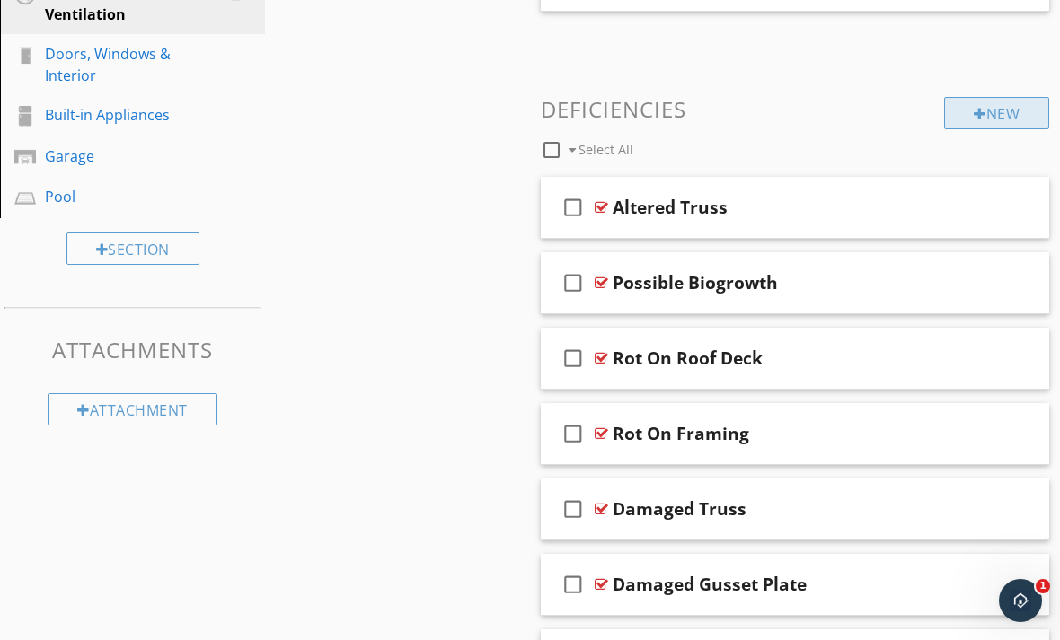
click at [978, 124] on div "New" at bounding box center [996, 113] width 105 height 32
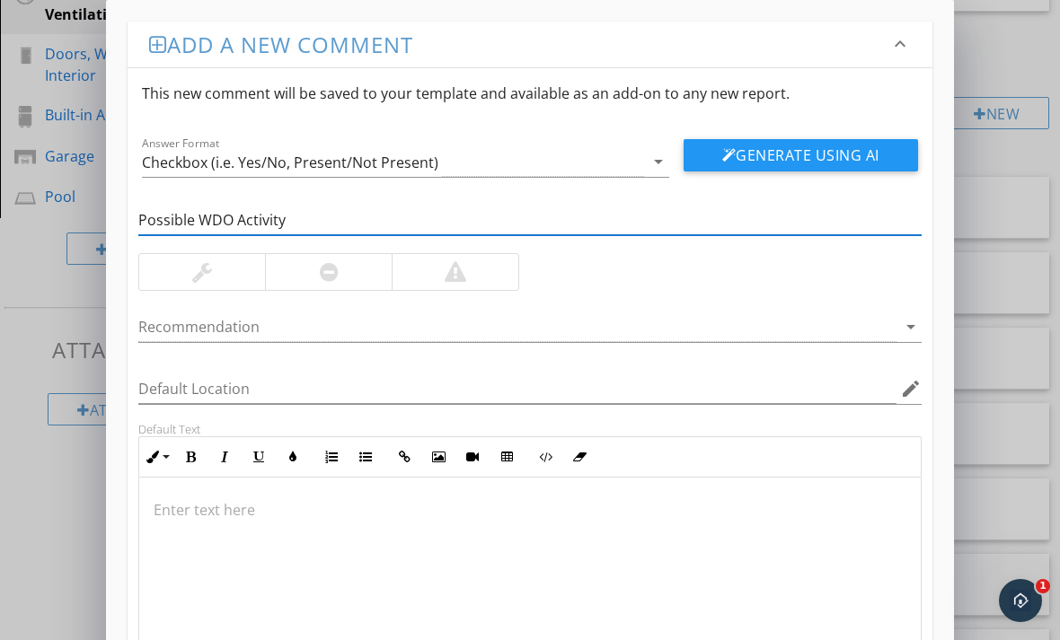
type input "Possible WDO Activity"
click at [446, 279] on div at bounding box center [456, 272] width 22 height 22
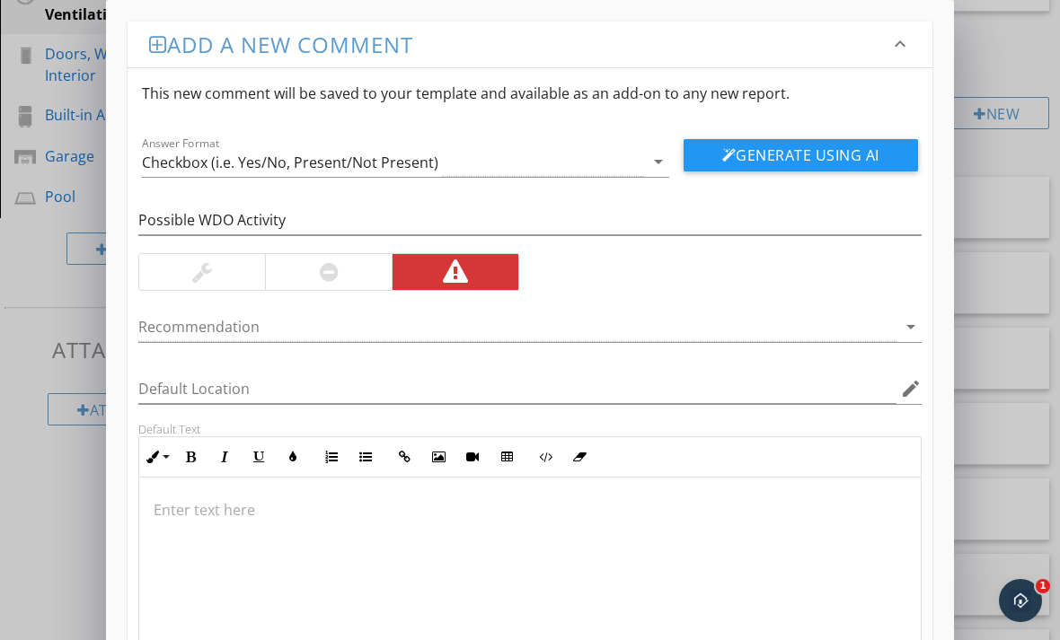
click at [899, 331] on div "arrow_drop_down" at bounding box center [908, 327] width 25 height 22
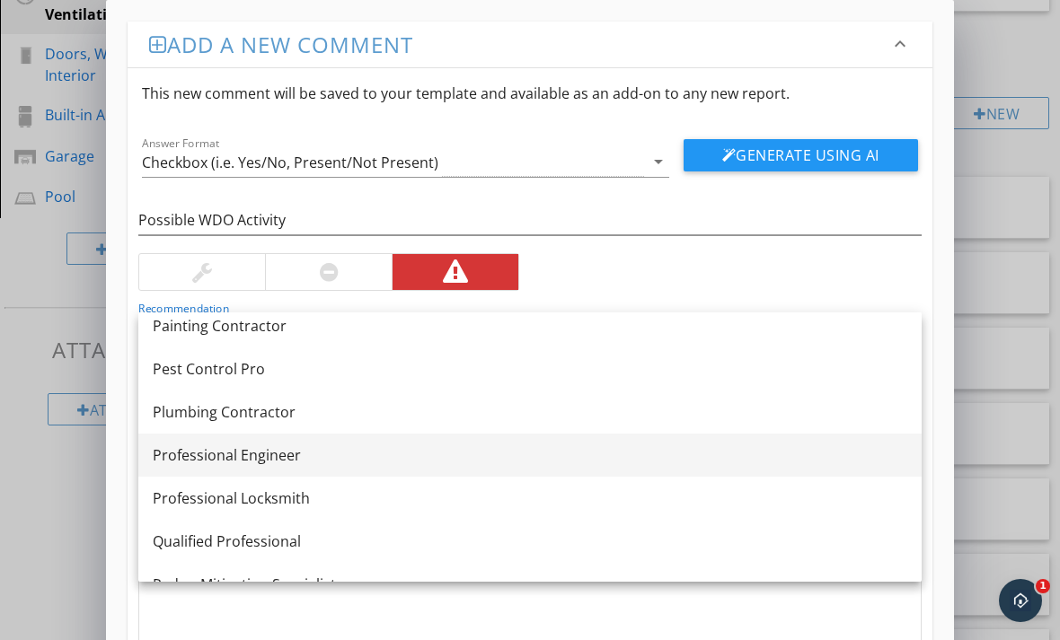
scroll to position [1828, 0]
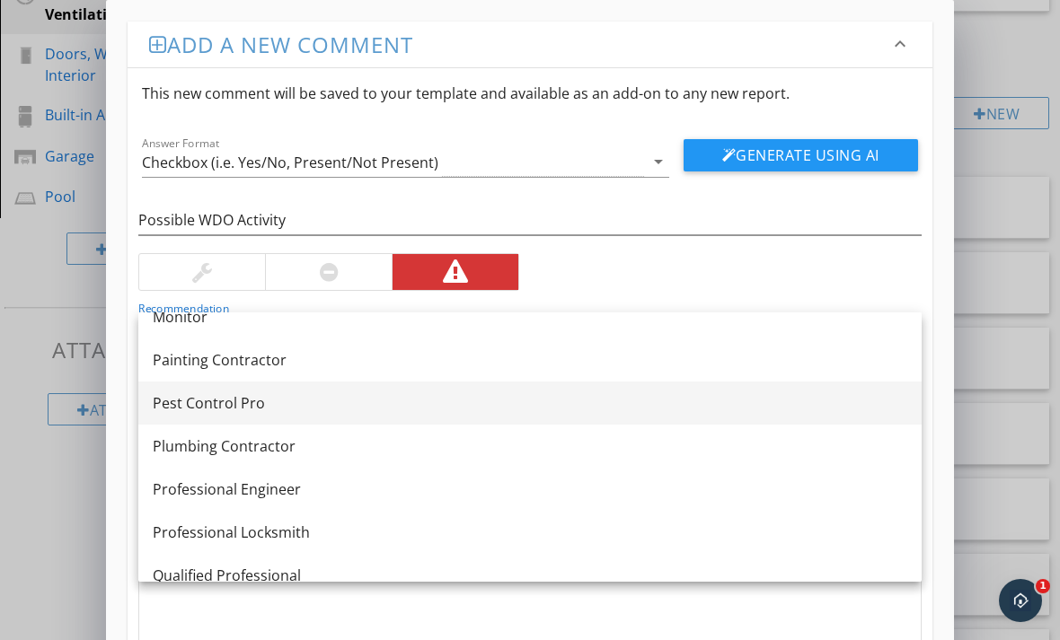
click at [437, 402] on div "Pest Control Pro" at bounding box center [530, 403] width 754 height 22
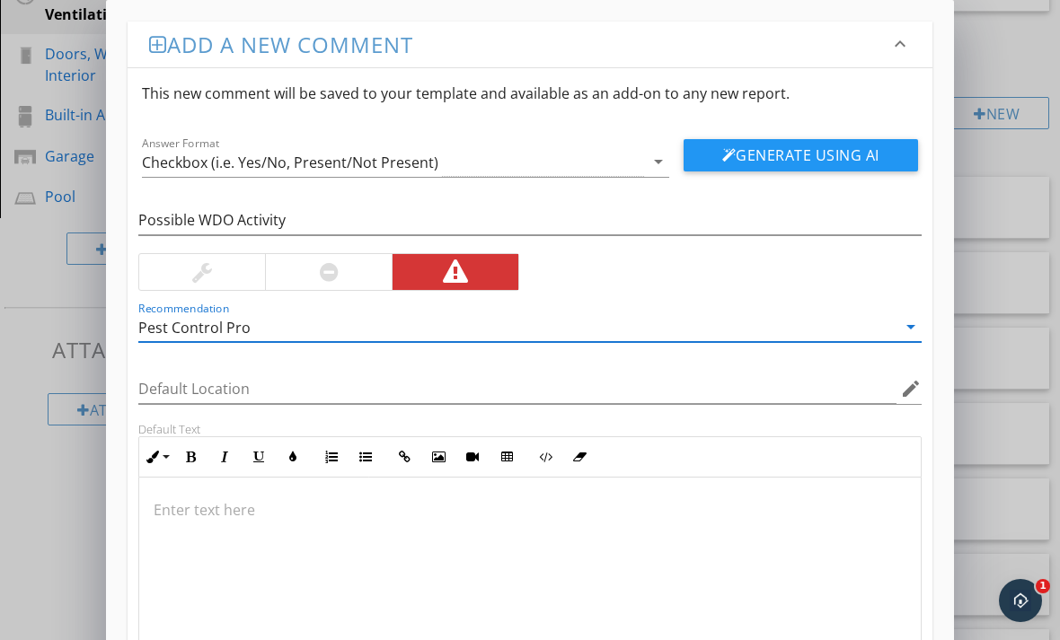
click at [299, 498] on div at bounding box center [529, 568] width 781 height 180
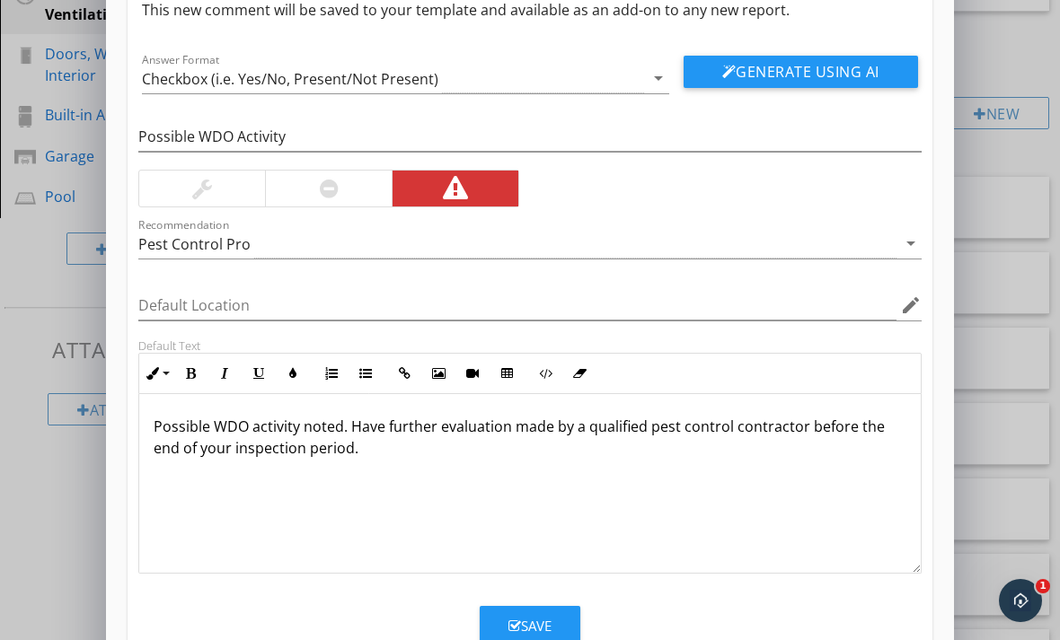
scroll to position [82, 0]
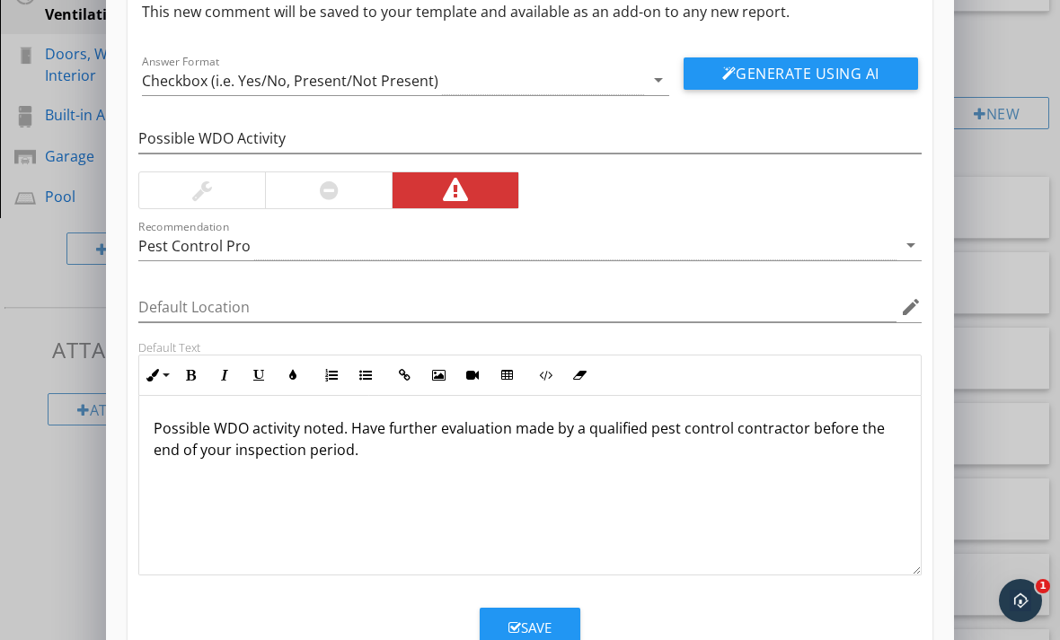
click at [524, 622] on div "Save" at bounding box center [529, 628] width 43 height 21
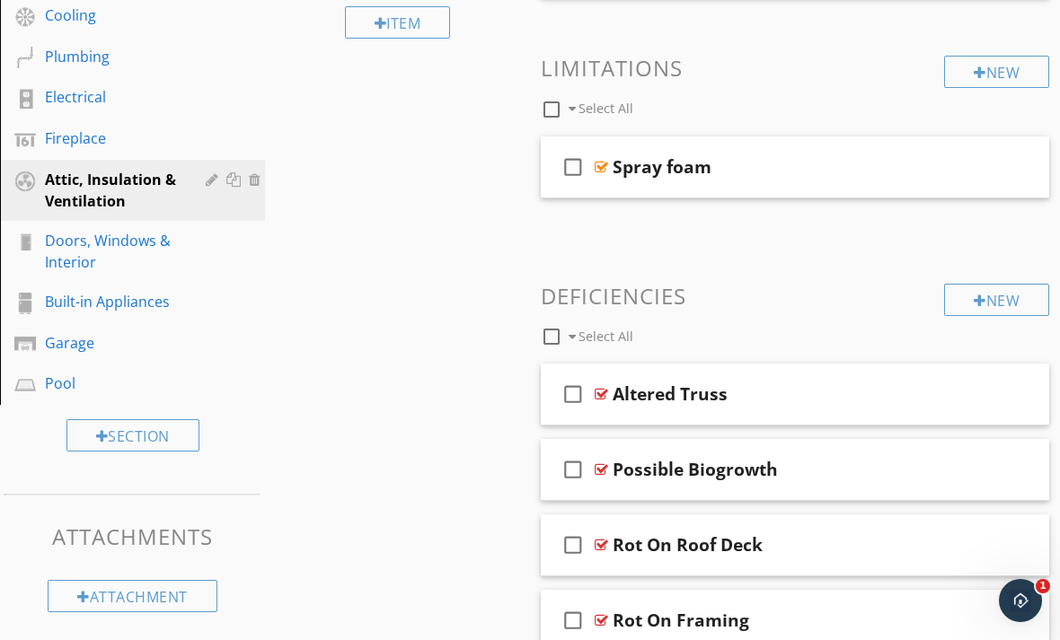
scroll to position [410, 0]
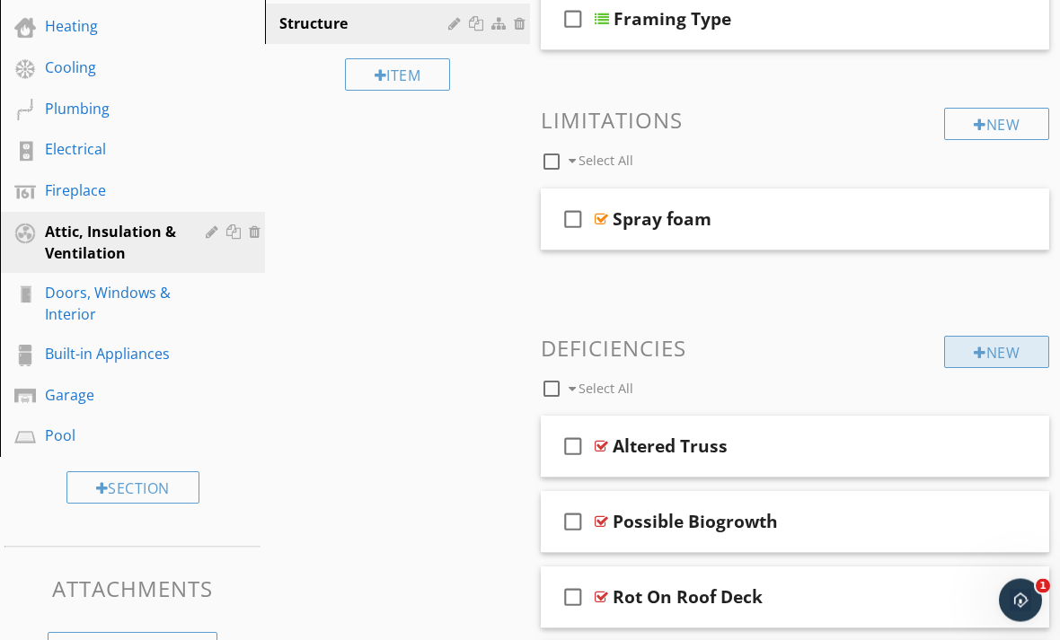
click at [945, 352] on div "New" at bounding box center [996, 353] width 105 height 32
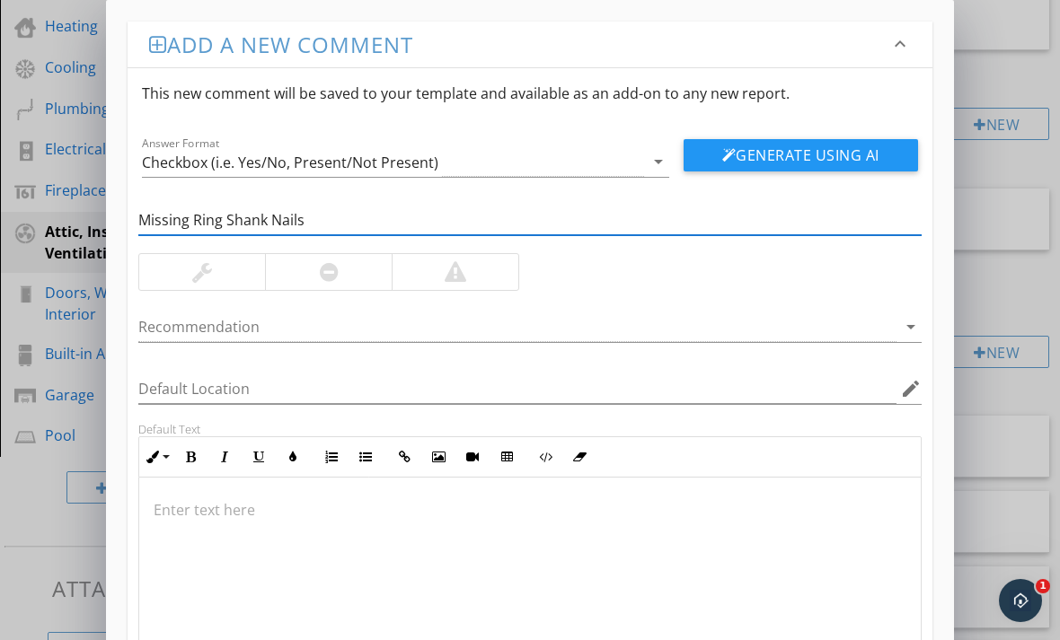
type input "Missing Ring Shank Nails"
click at [467, 276] on div at bounding box center [455, 272] width 127 height 36
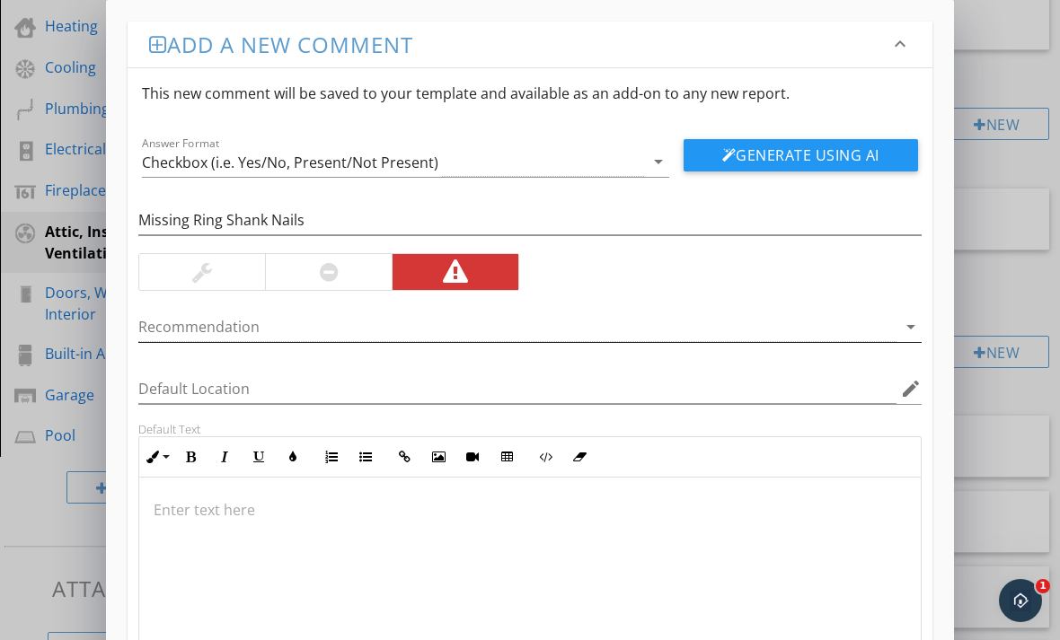
click at [906, 327] on icon "arrow_drop_down" at bounding box center [911, 327] width 22 height 22
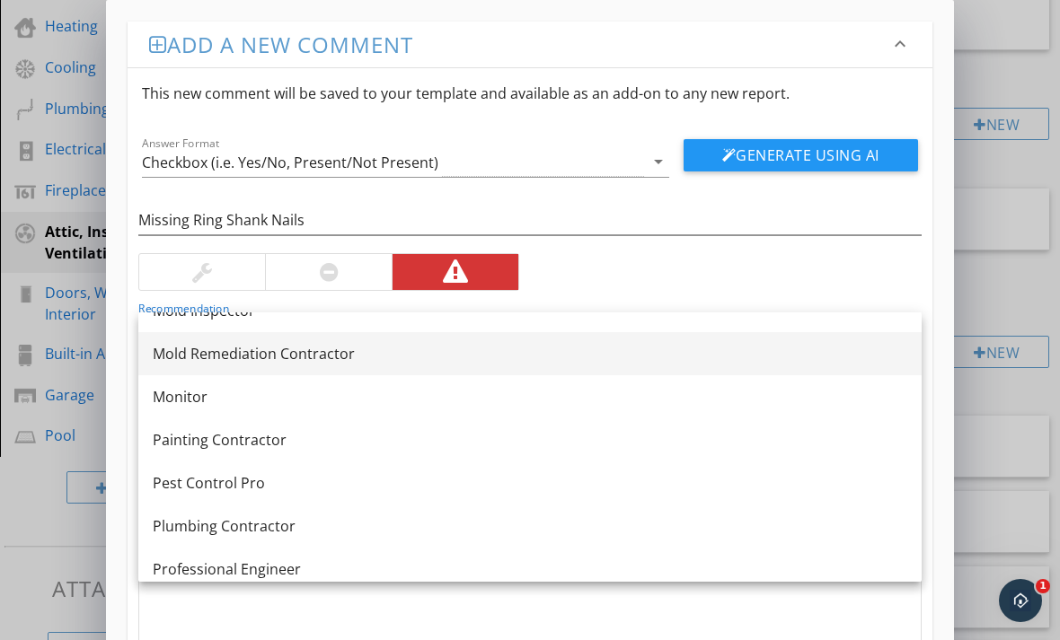
scroll to position [1894, 0]
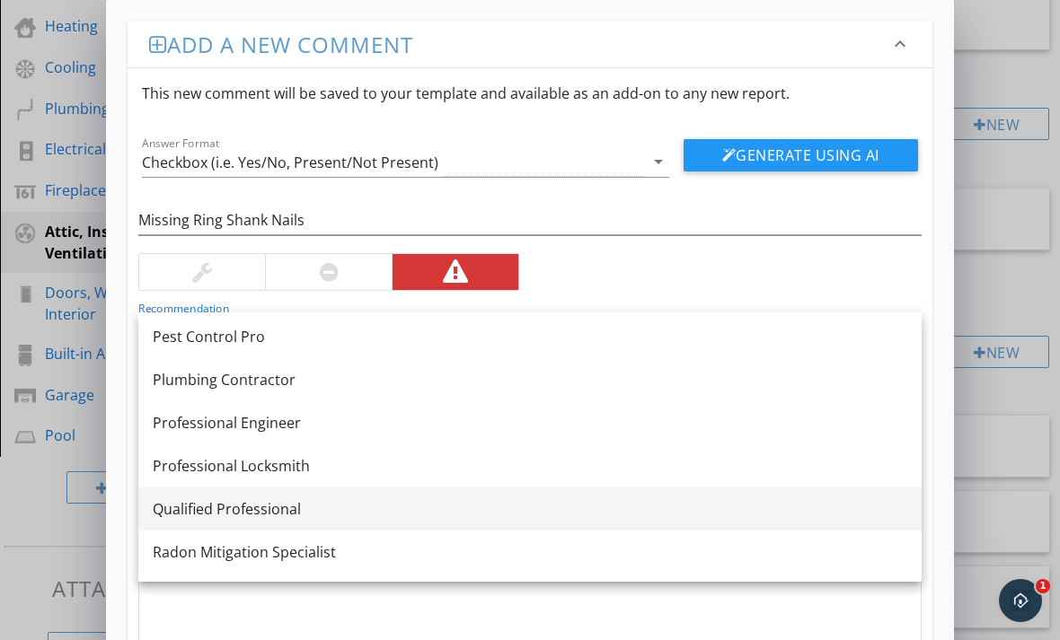
click at [381, 496] on link "Qualified Professional" at bounding box center [529, 509] width 783 height 43
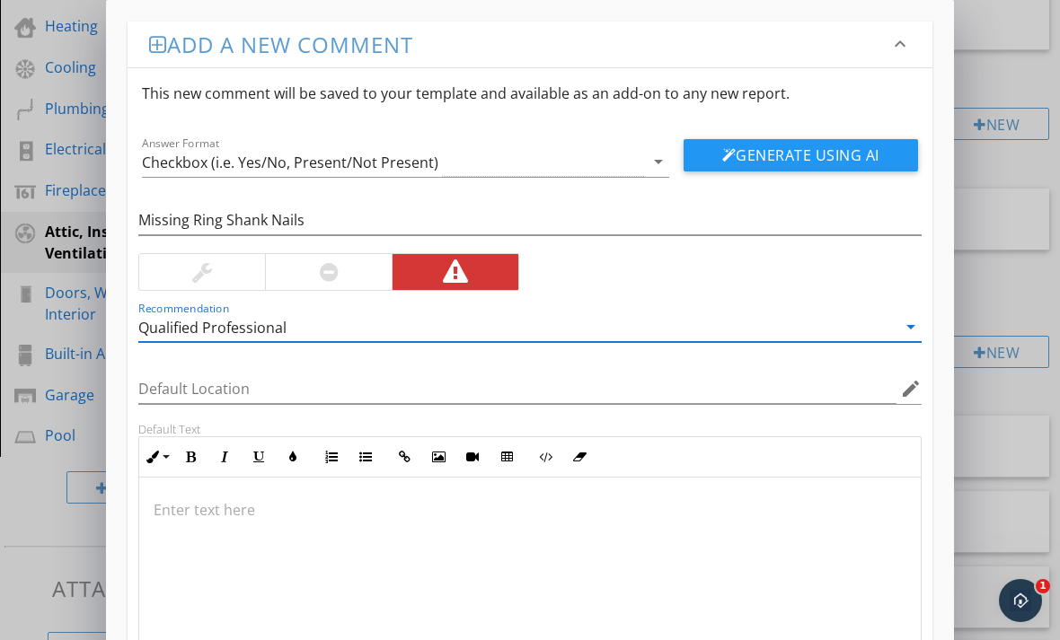
click at [368, 510] on p at bounding box center [530, 510] width 753 height 22
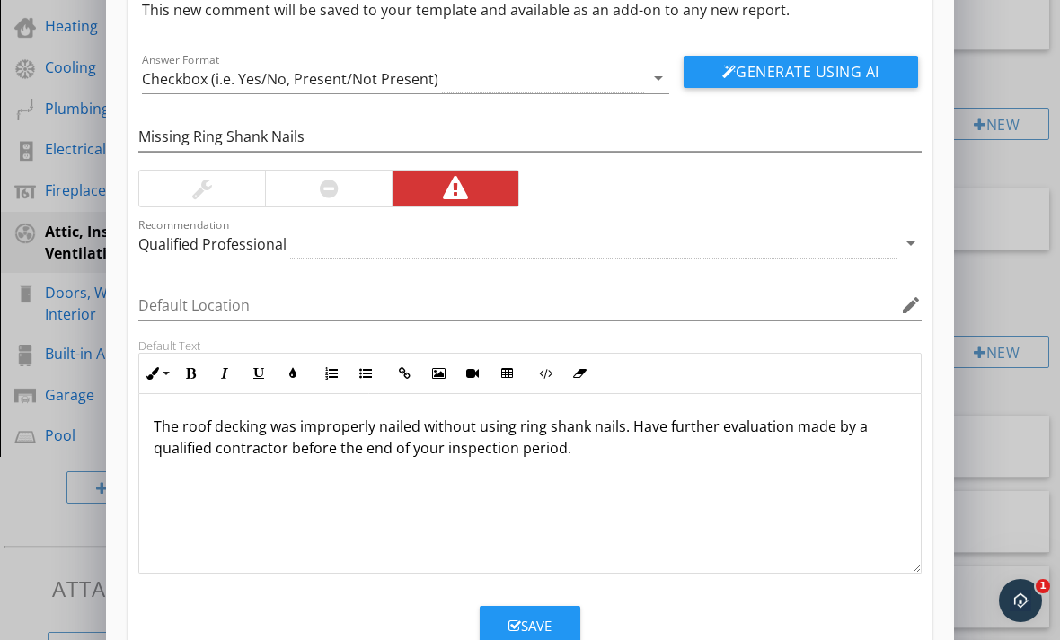
scroll to position [82, 0]
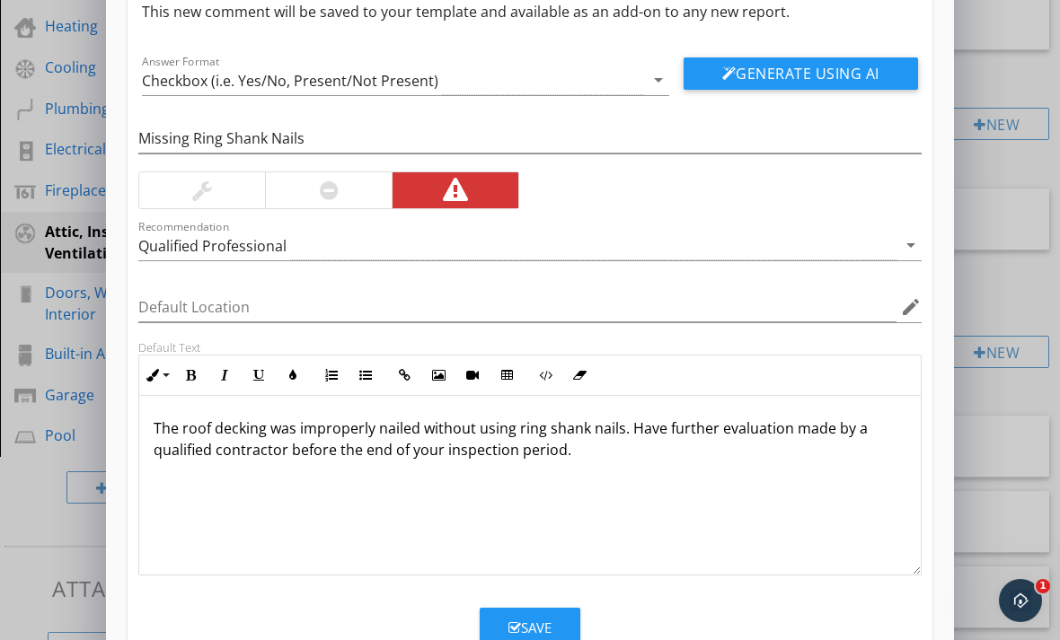
click at [505, 629] on button "Save" at bounding box center [530, 628] width 101 height 40
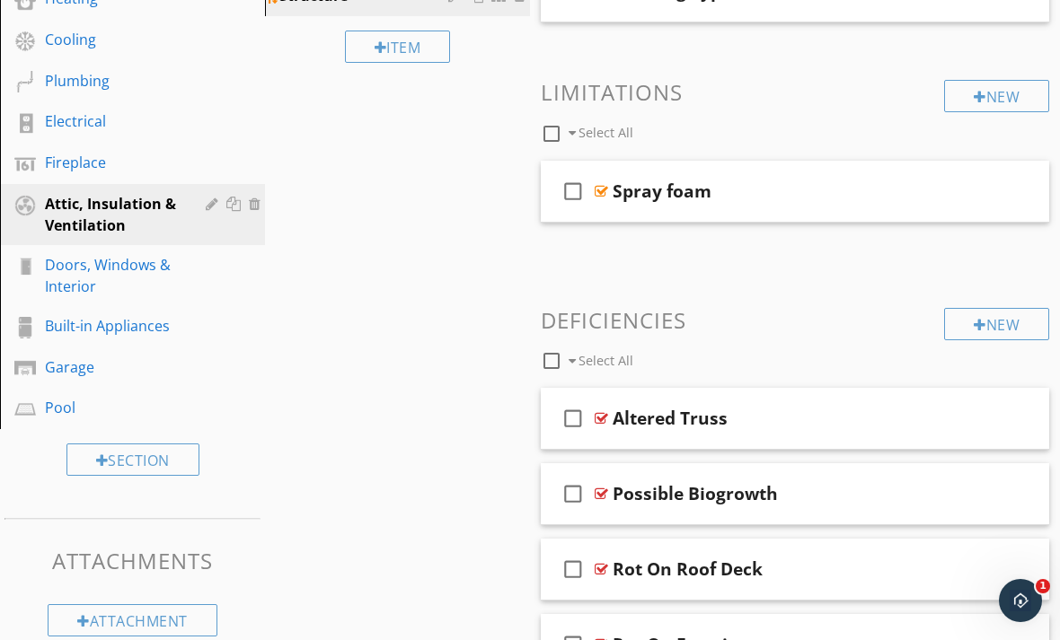
scroll to position [468, 0]
